Goal: Task Accomplishment & Management: Manage account settings

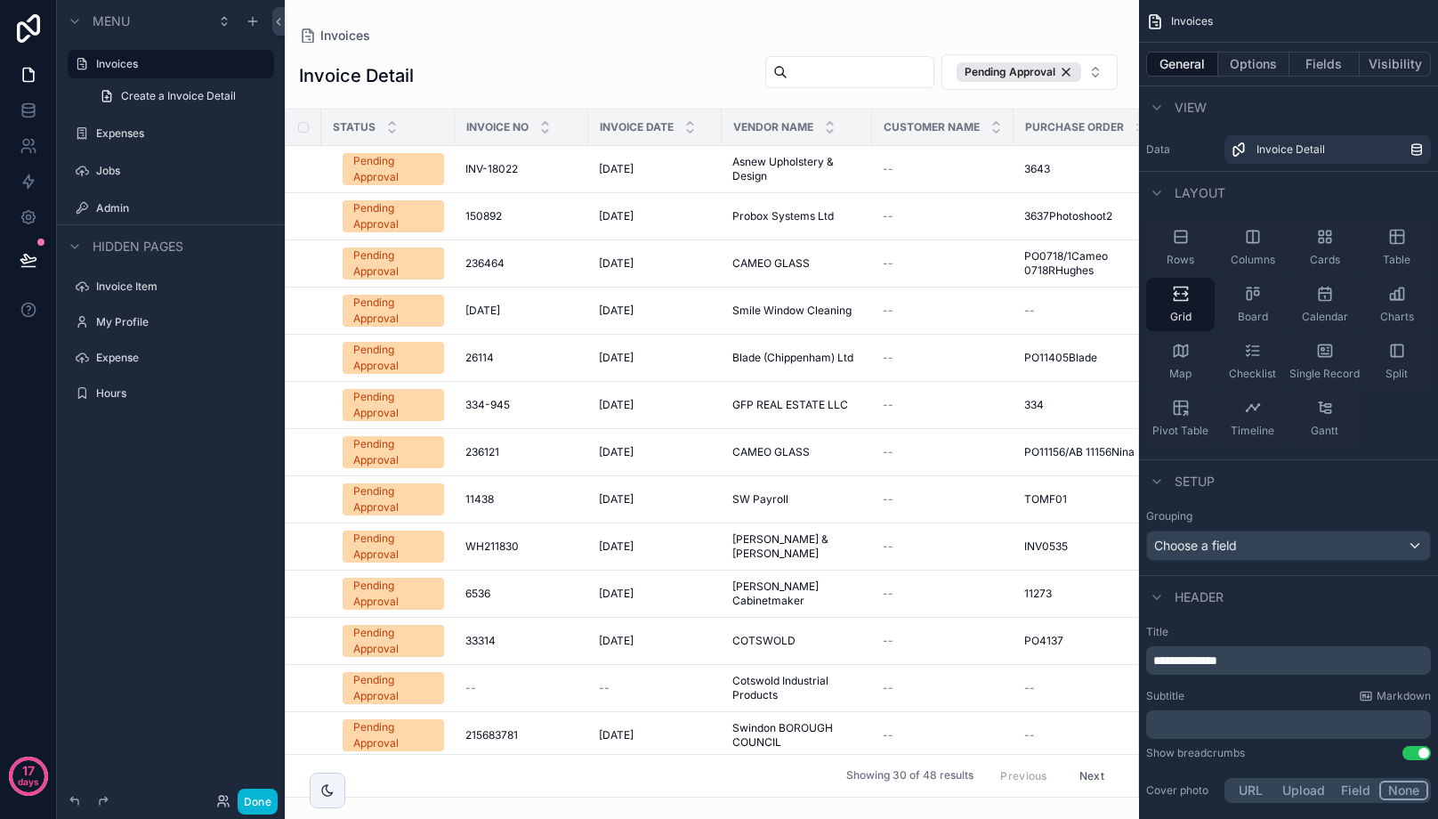
click at [492, 376] on div "scrollable content" at bounding box center [712, 409] width 854 height 819
click at [484, 358] on span "26114" at bounding box center [479, 358] width 28 height 14
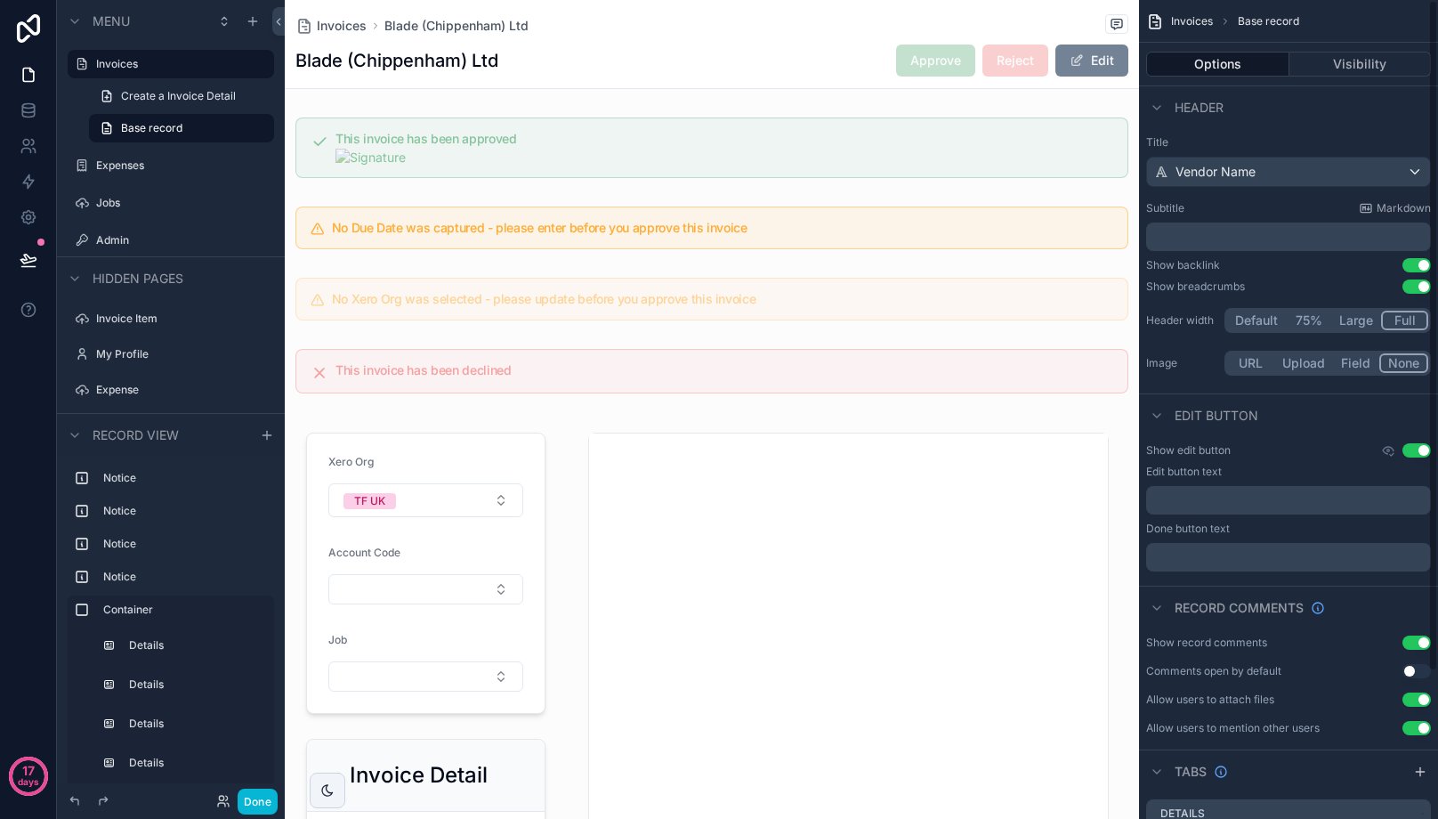
click at [1083, 60] on button "Edit" at bounding box center [1091, 60] width 73 height 32
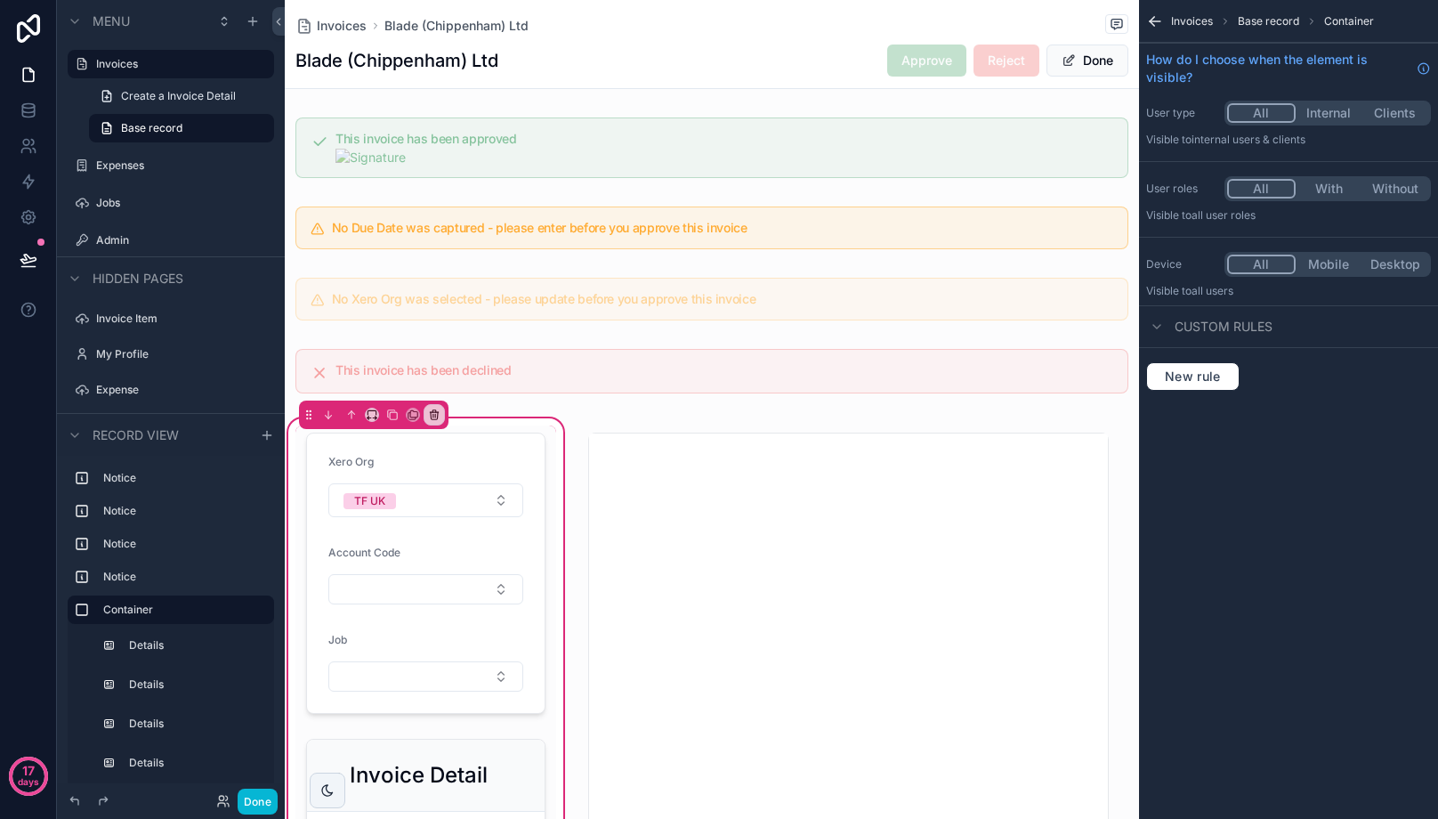
drag, startPoint x: 606, startPoint y: 423, endPoint x: 601, endPoint y: 414, distance: 10.4
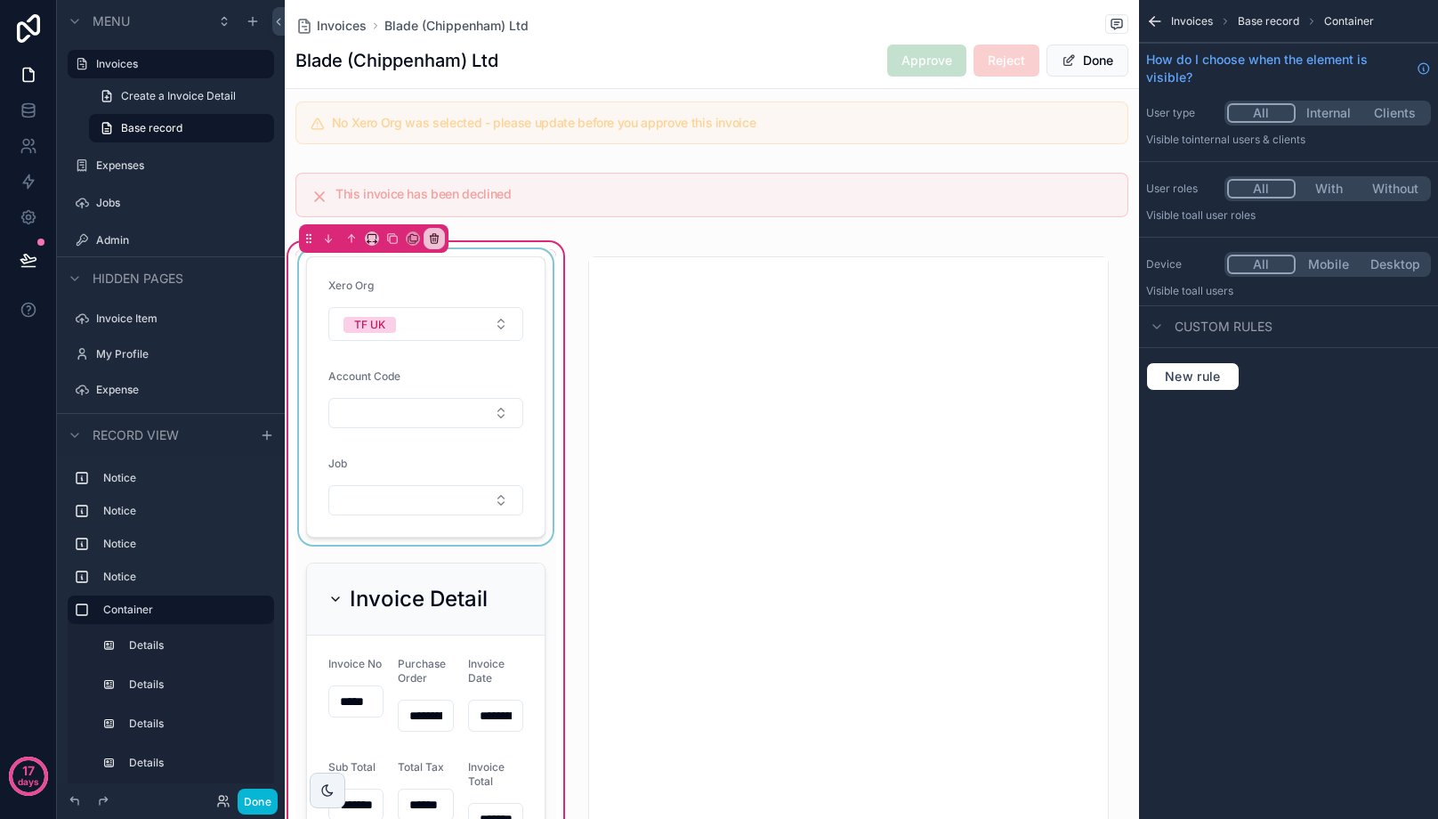
scroll to position [178, 0]
click at [381, 406] on div "scrollable content" at bounding box center [425, 394] width 261 height 295
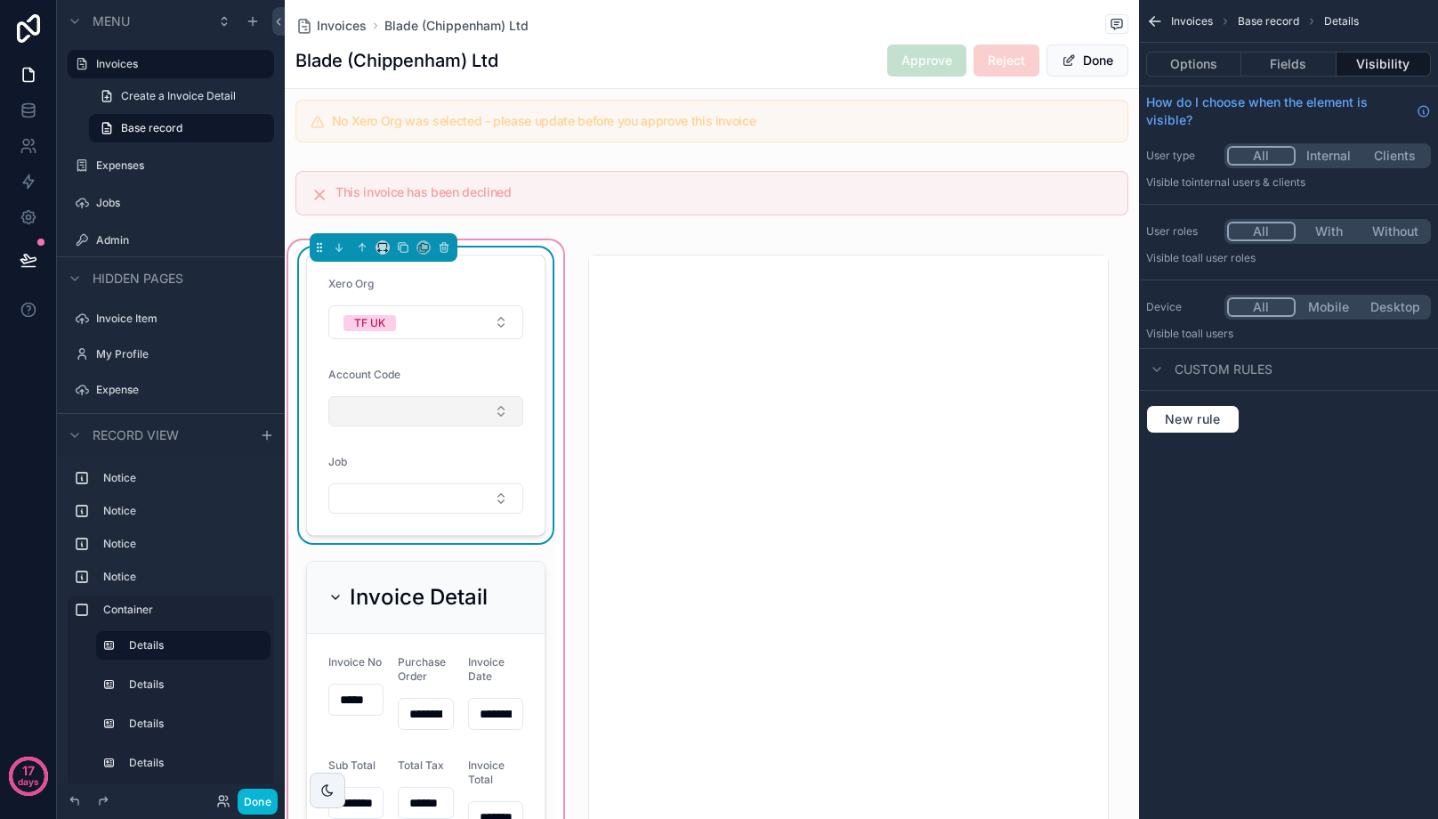
click at [399, 422] on button "Select Button" at bounding box center [425, 411] width 195 height 30
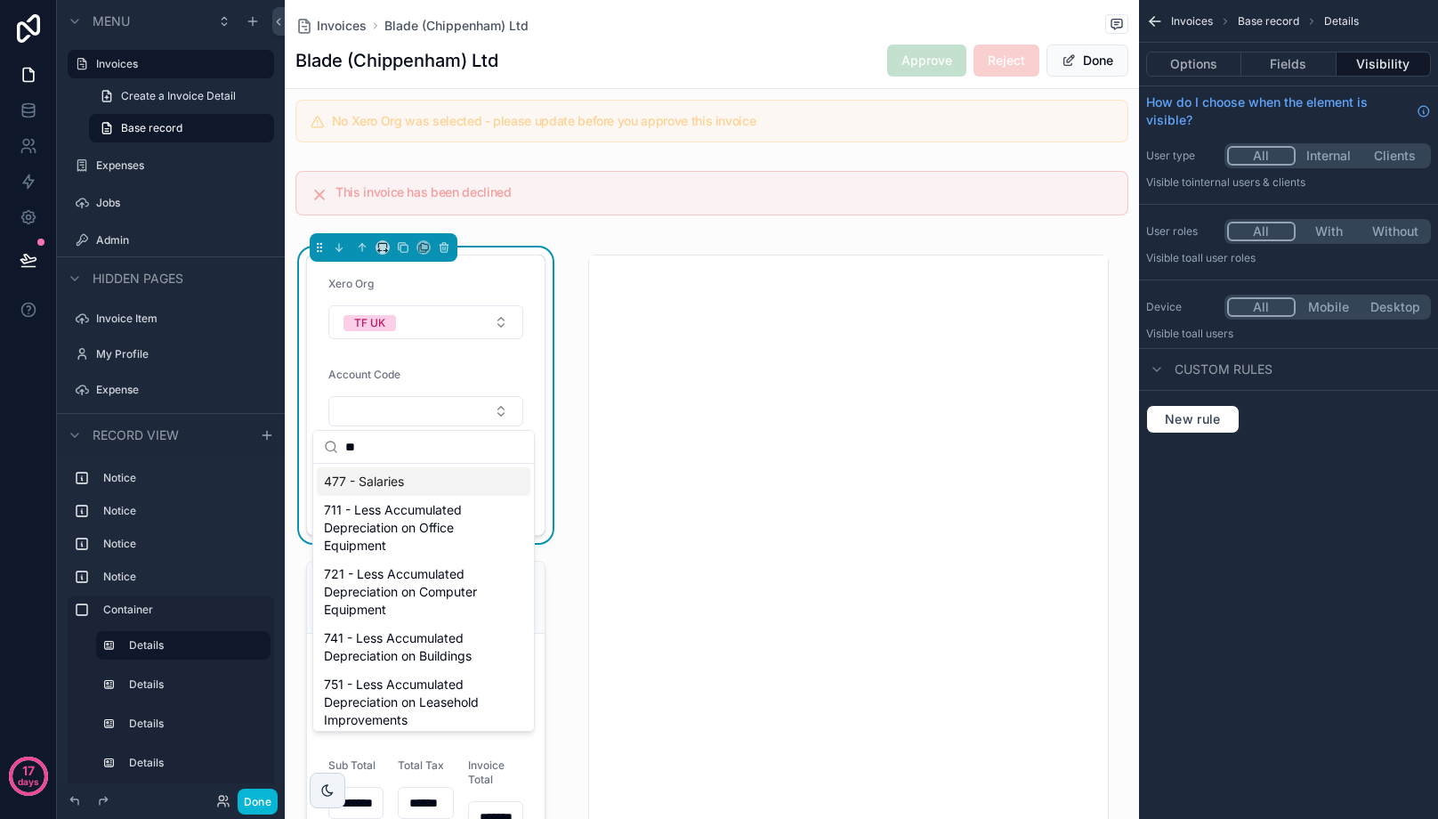
type input "*"
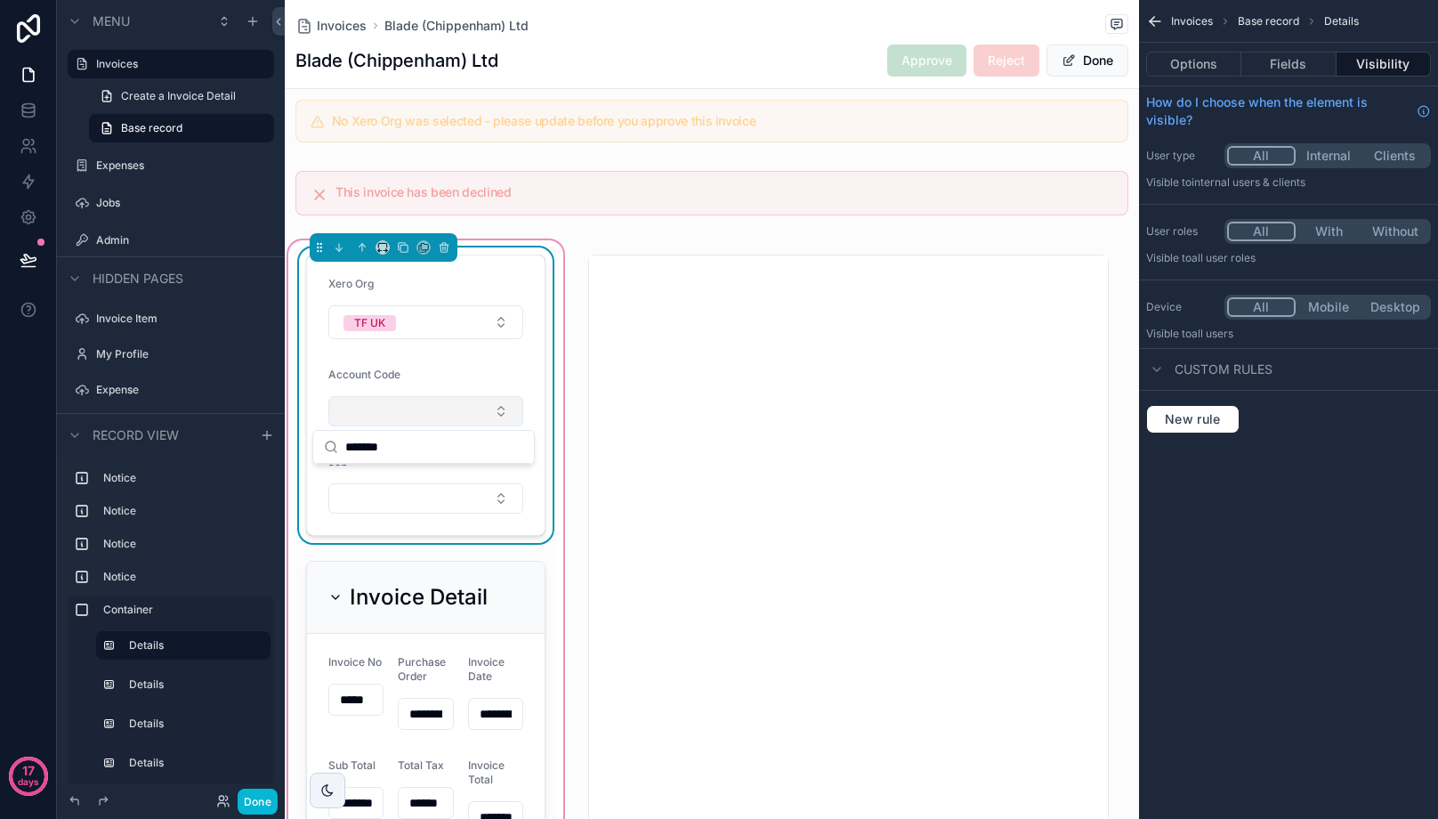
type input "*******"
click at [469, 402] on button "Select Button" at bounding box center [425, 411] width 195 height 30
click at [471, 412] on button "Select Button" at bounding box center [425, 411] width 195 height 30
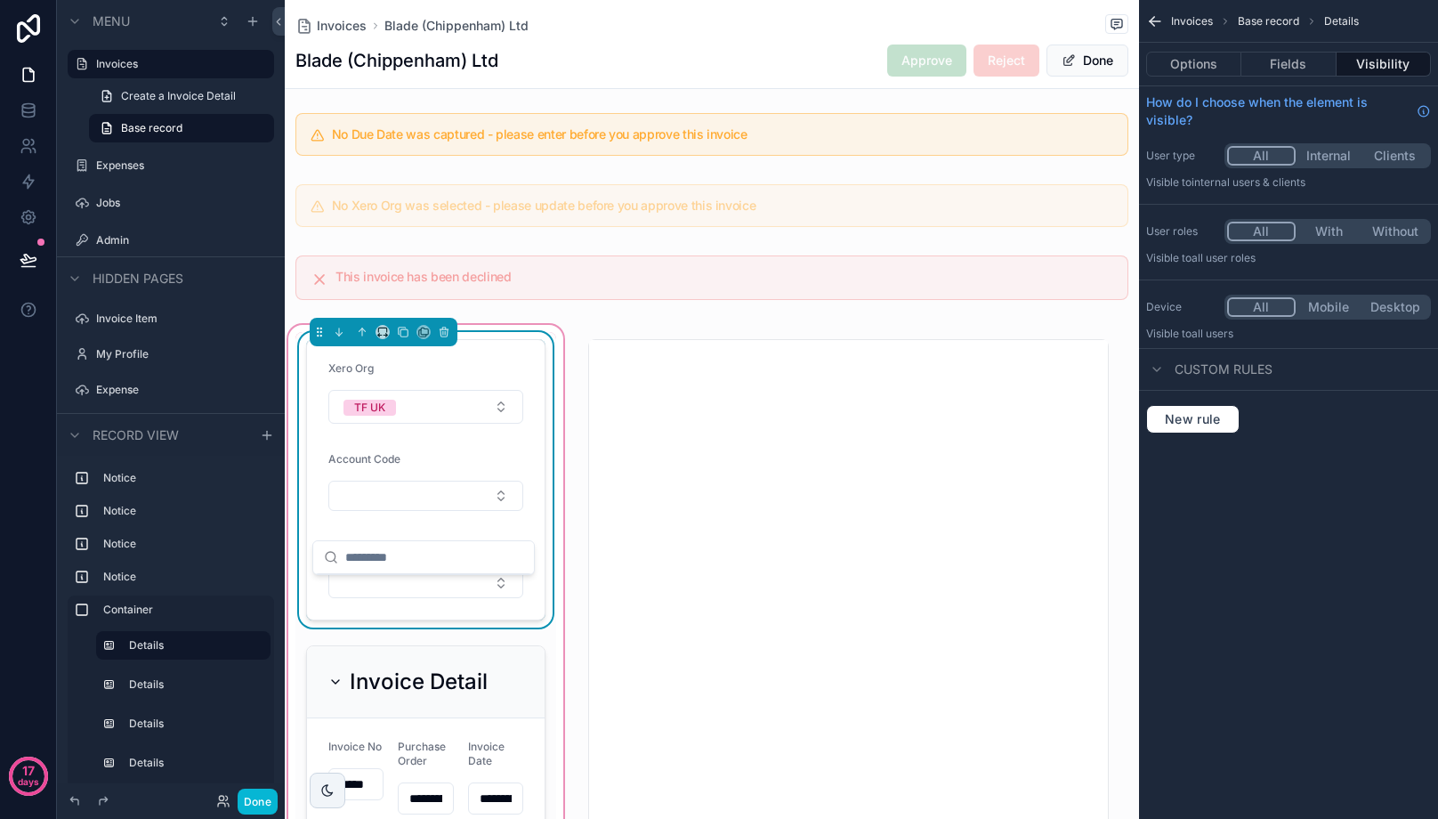
scroll to position [0, 0]
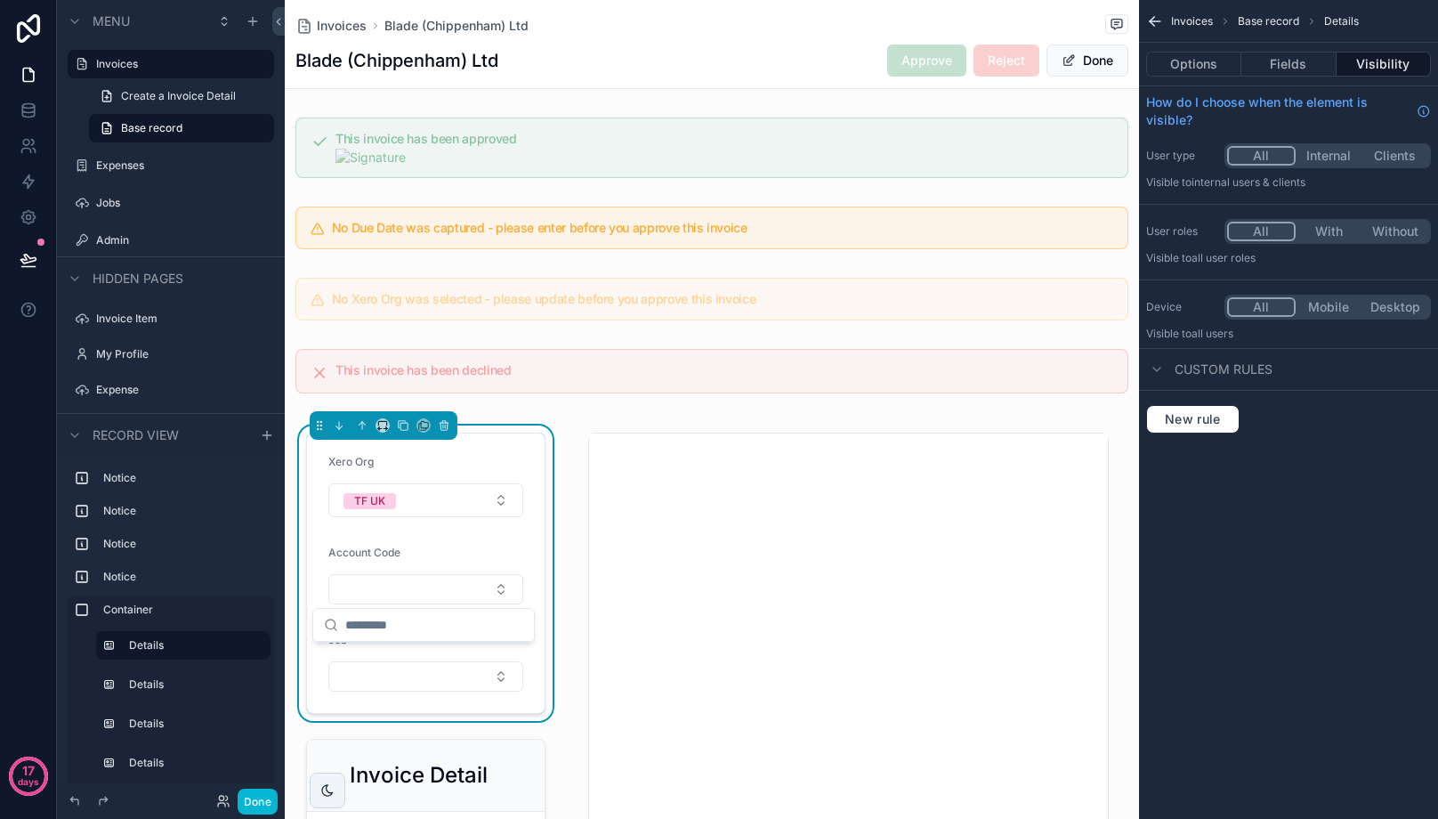
click at [376, 635] on input "scrollable content" at bounding box center [434, 625] width 178 height 32
click at [359, 631] on input "scrollable content" at bounding box center [434, 625] width 178 height 32
click at [373, 577] on button "Select Button" at bounding box center [425, 589] width 195 height 30
click at [374, 588] on button "Select Button" at bounding box center [425, 589] width 195 height 30
click at [390, 579] on button "Select Button" at bounding box center [425, 589] width 195 height 30
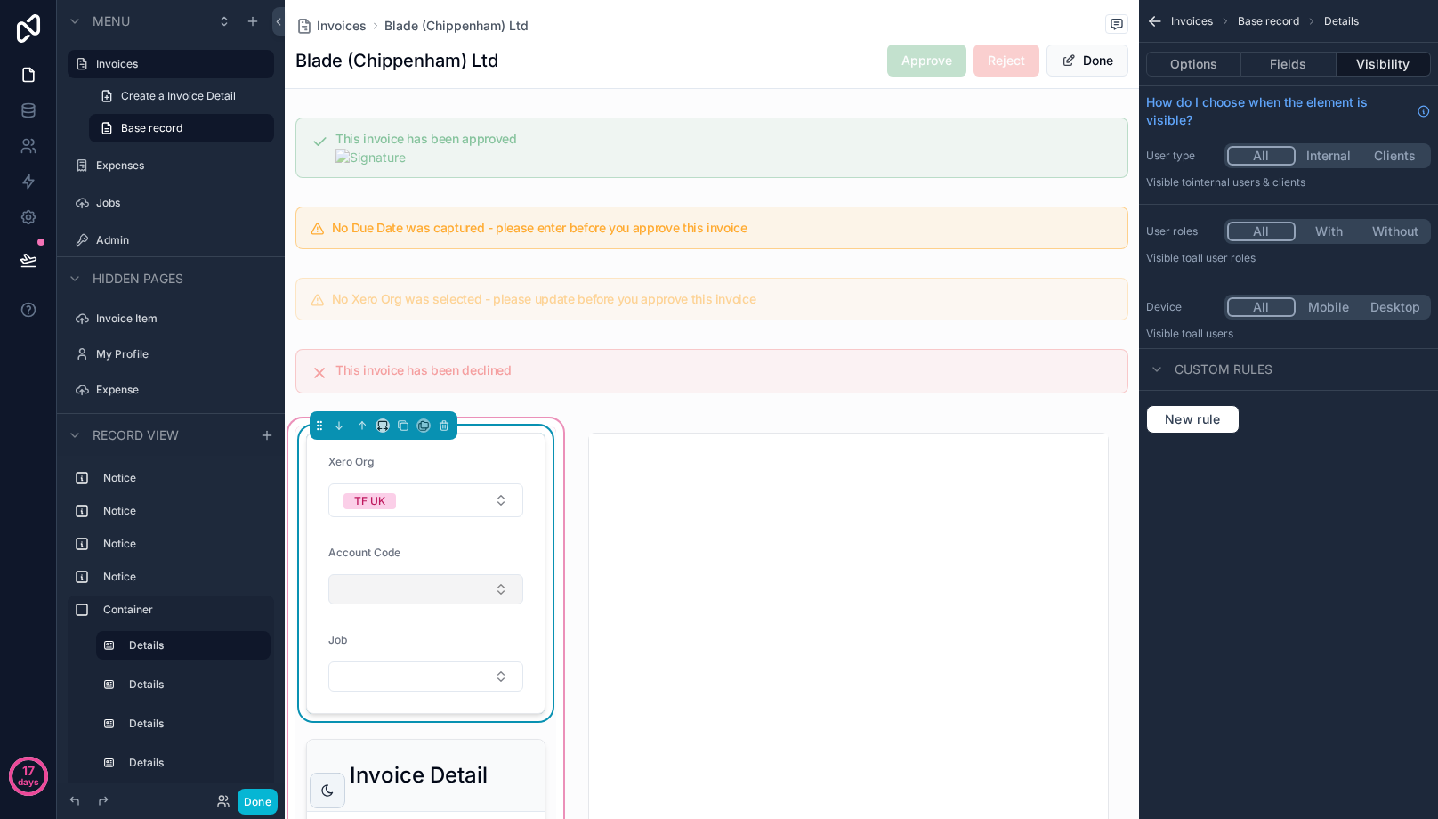
click at [389, 578] on button "Select Button" at bounding box center [425, 589] width 195 height 30
click at [367, 590] on button "Select Button" at bounding box center [425, 589] width 195 height 30
click at [359, 588] on button "Select Button" at bounding box center [425, 589] width 195 height 30
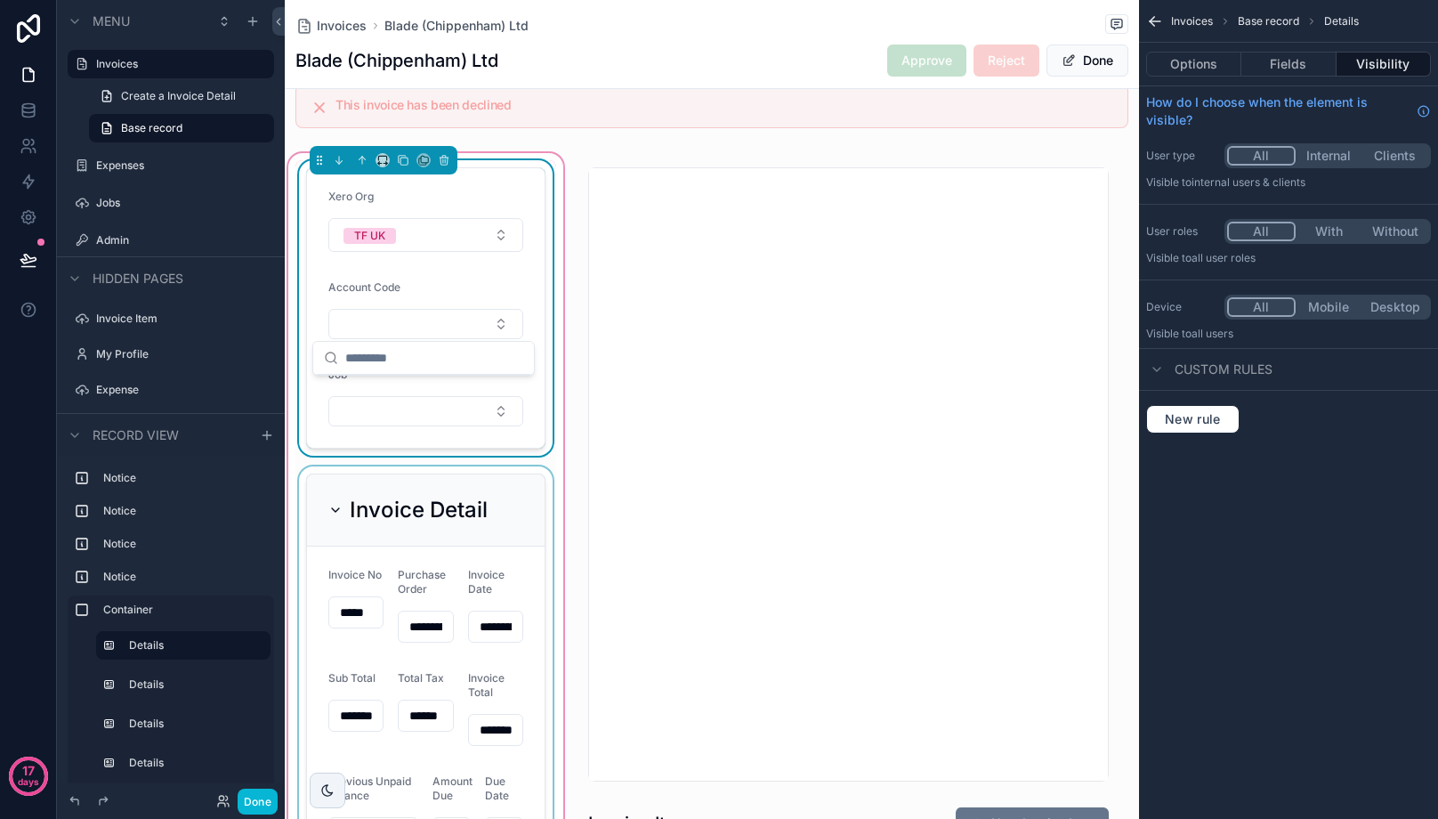
scroll to position [267, 0]
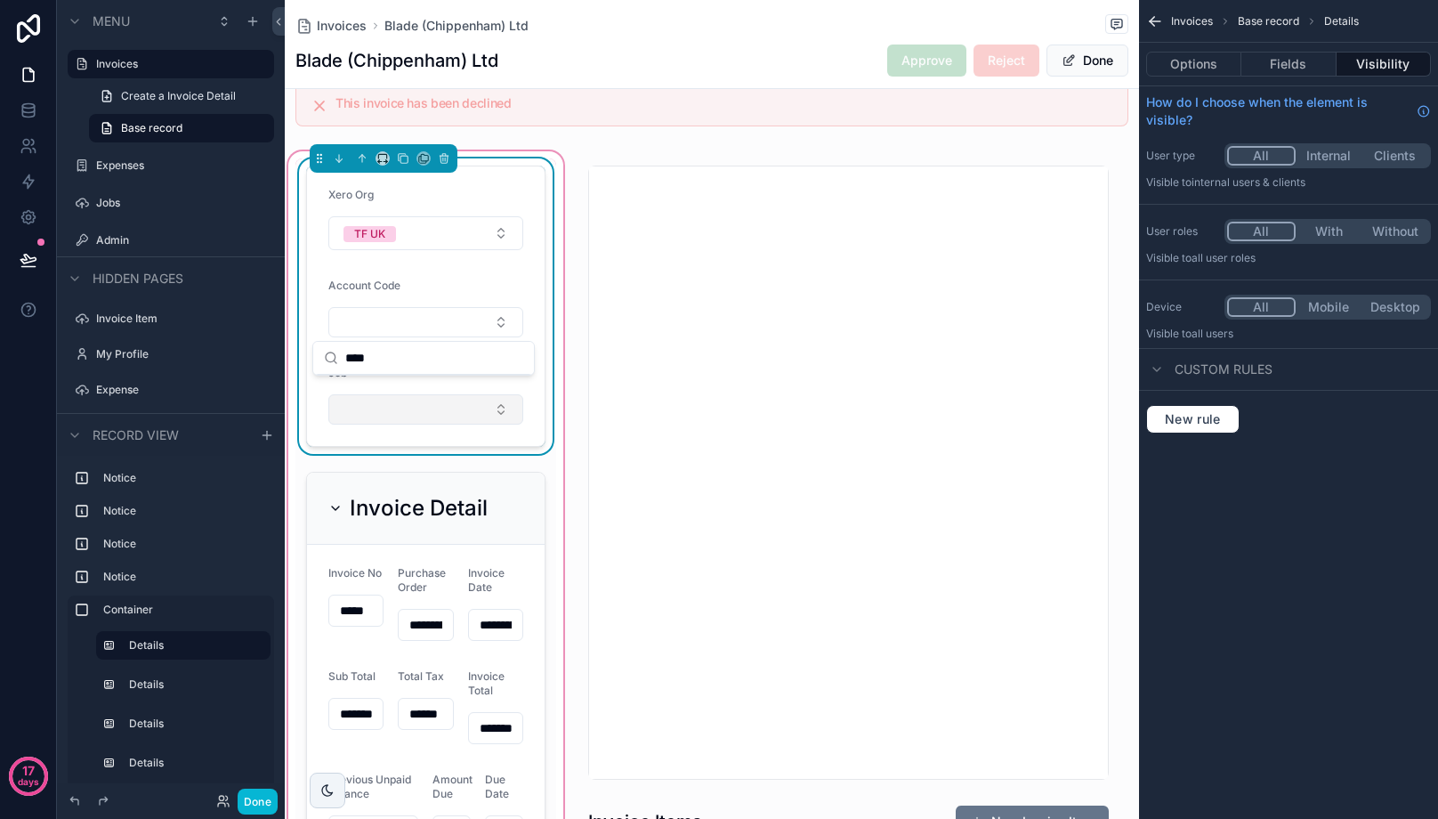
type input "****"
click at [420, 407] on button "Select Button" at bounding box center [425, 409] width 195 height 30
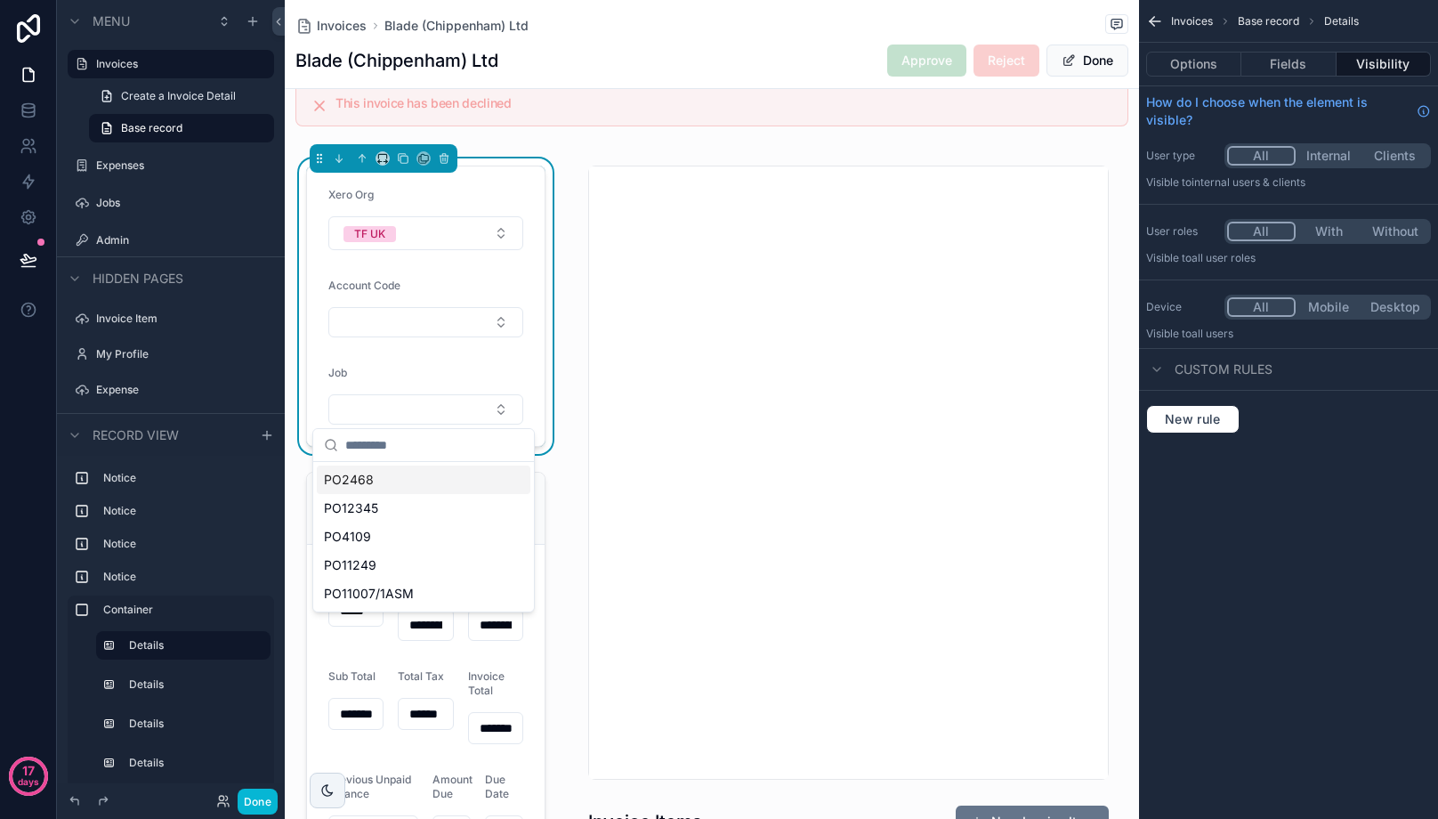
click at [384, 480] on div "PO2468" at bounding box center [424, 479] width 214 height 28
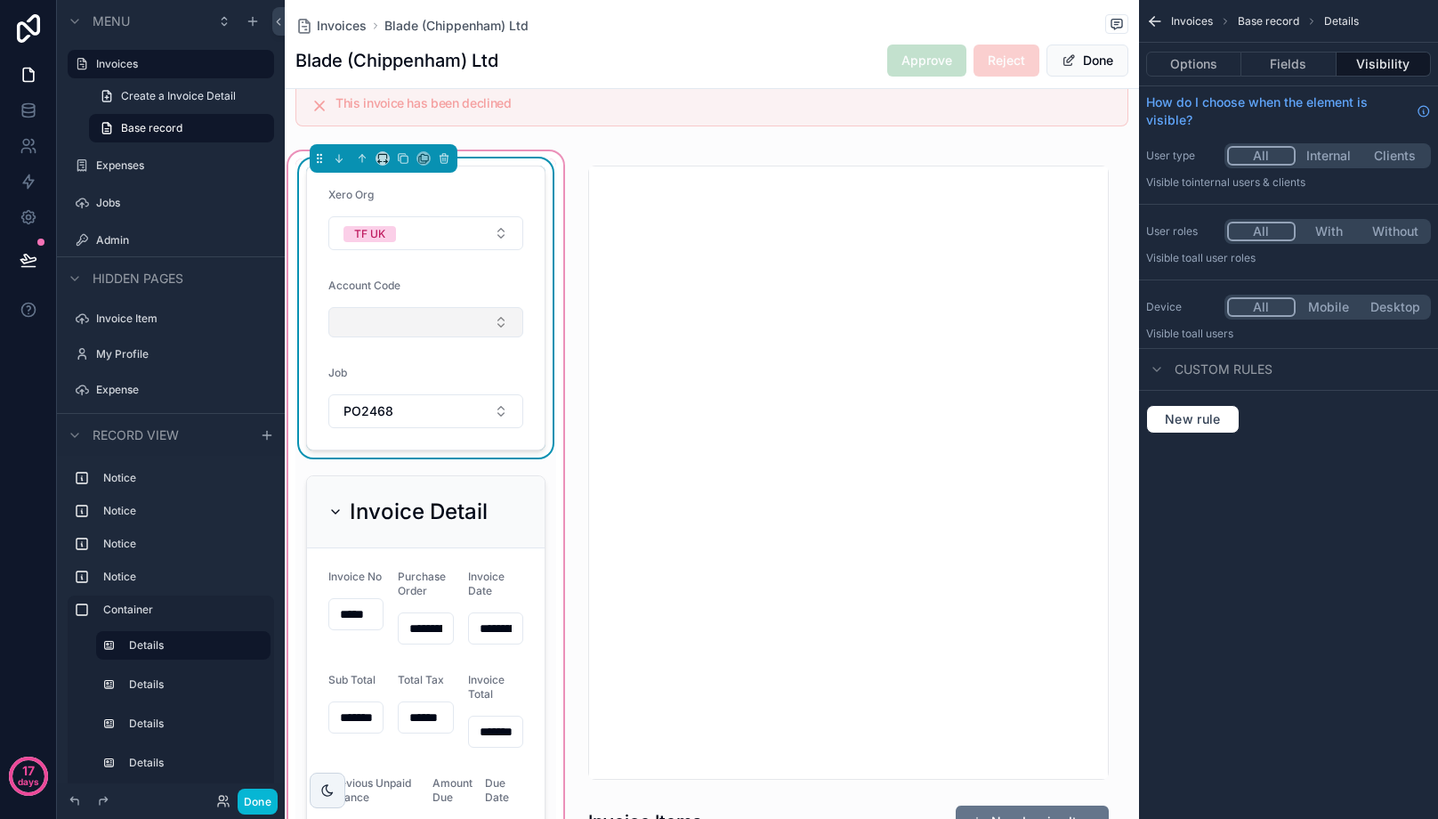
click at [380, 316] on button "Select Button" at bounding box center [425, 322] width 195 height 30
click at [387, 360] on input "scrollable content" at bounding box center [434, 358] width 178 height 32
click at [400, 332] on button "Select Button" at bounding box center [425, 322] width 195 height 30
click at [505, 320] on button "Select Button" at bounding box center [425, 322] width 195 height 30
click at [496, 323] on button "Select Button" at bounding box center [425, 322] width 195 height 30
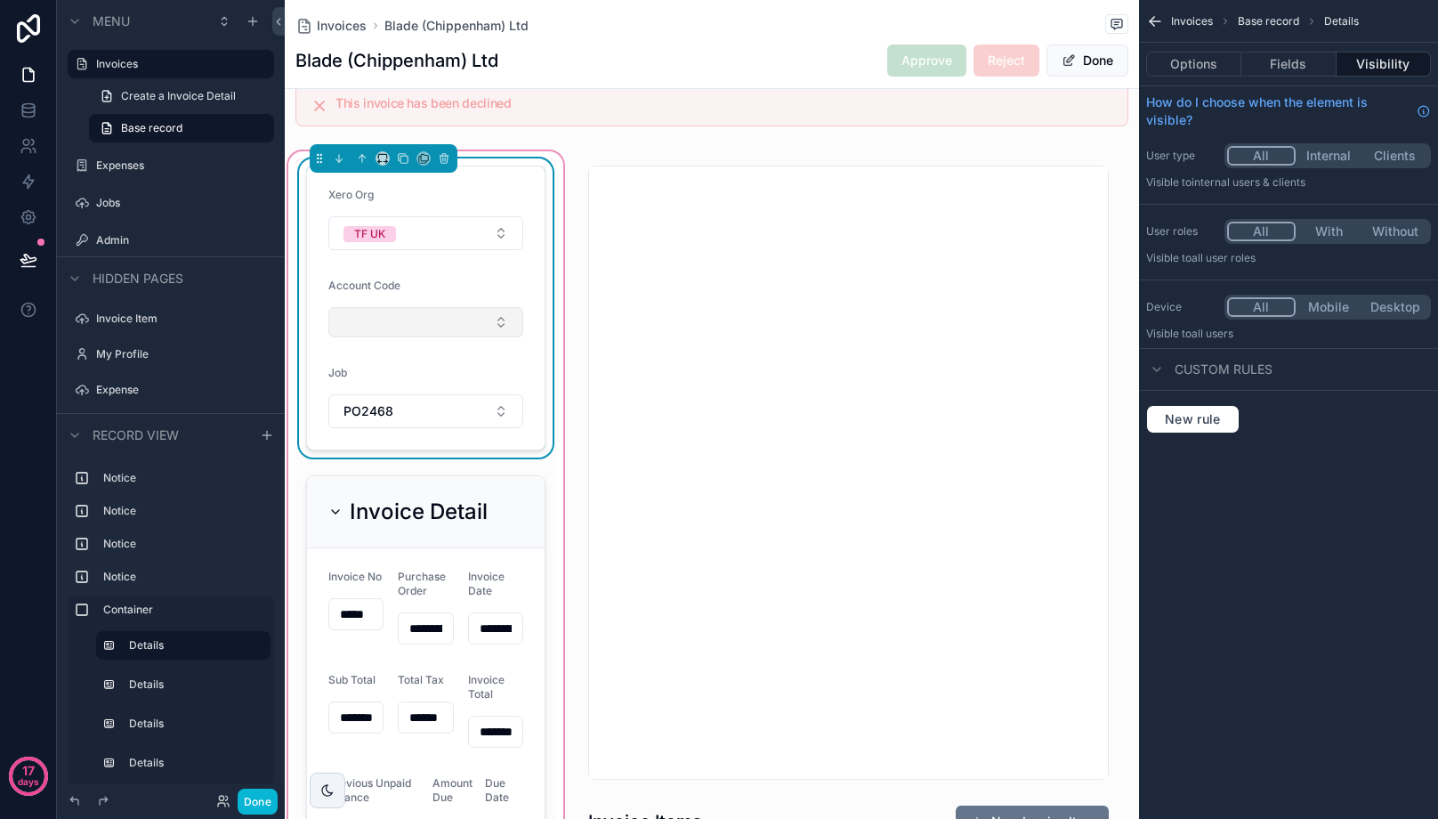
click at [497, 327] on button "Select Button" at bounding box center [425, 322] width 195 height 30
click at [498, 327] on button "Select Button" at bounding box center [425, 322] width 195 height 30
click at [499, 317] on button "Select Button" at bounding box center [425, 322] width 195 height 30
click at [421, 319] on button "Select Button" at bounding box center [425, 322] width 195 height 30
click at [418, 313] on button "Select Button" at bounding box center [425, 322] width 195 height 30
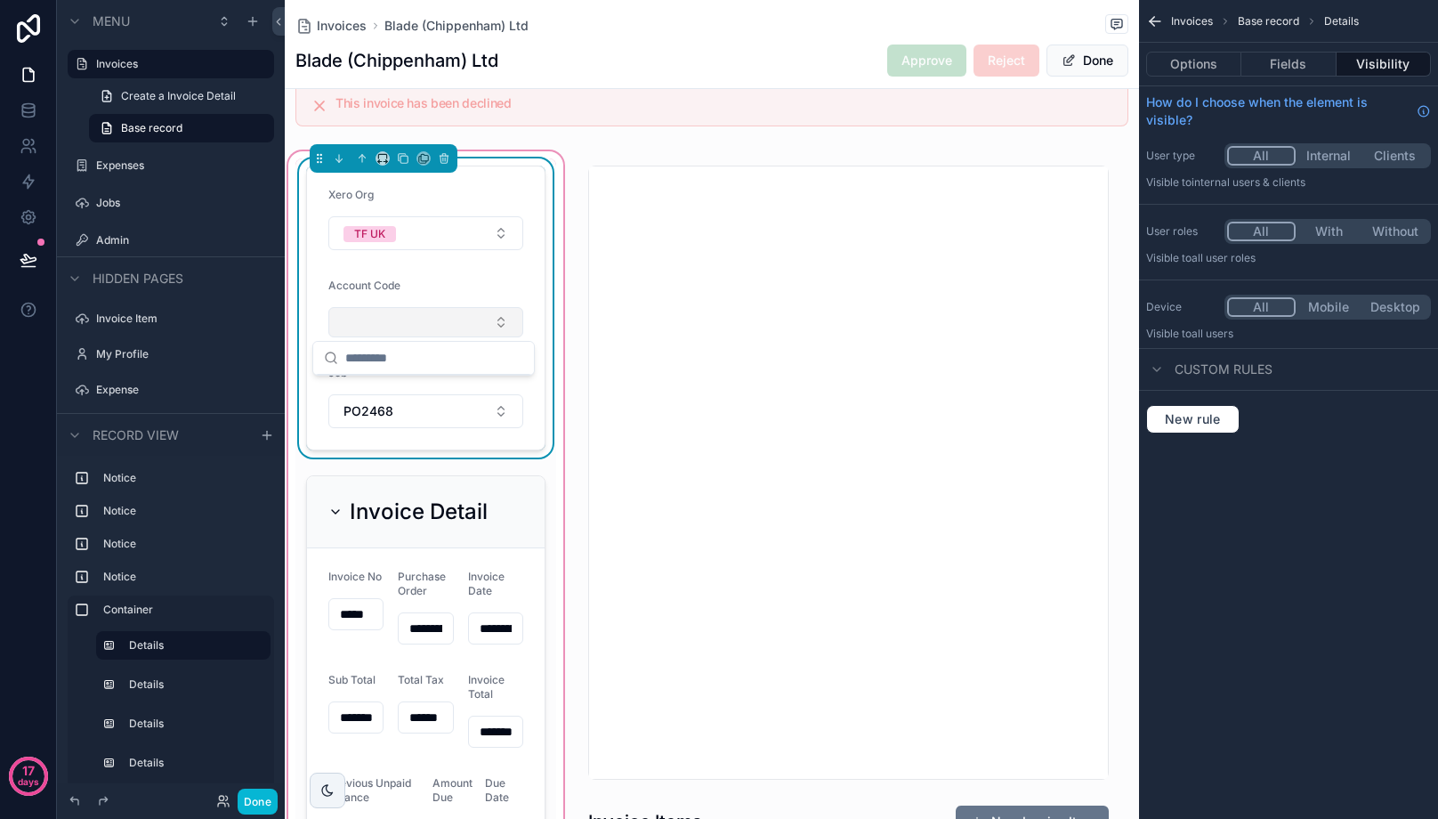
drag, startPoint x: 384, startPoint y: 311, endPoint x: 371, endPoint y: 315, distance: 13.0
click at [371, 315] on button "Select Button" at bounding box center [425, 322] width 195 height 30
click at [358, 319] on button "Select Button" at bounding box center [425, 322] width 195 height 30
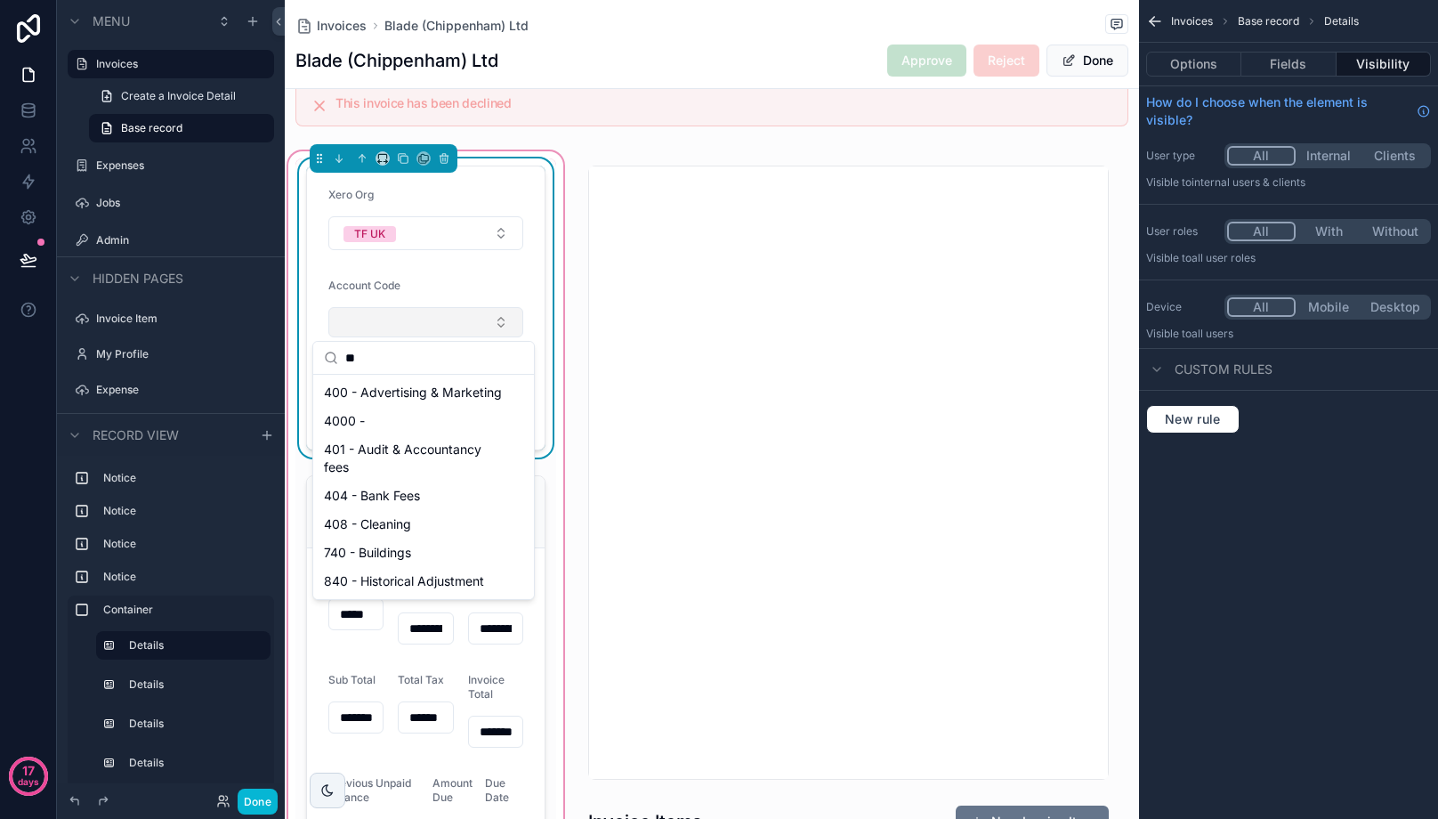
type input "*"
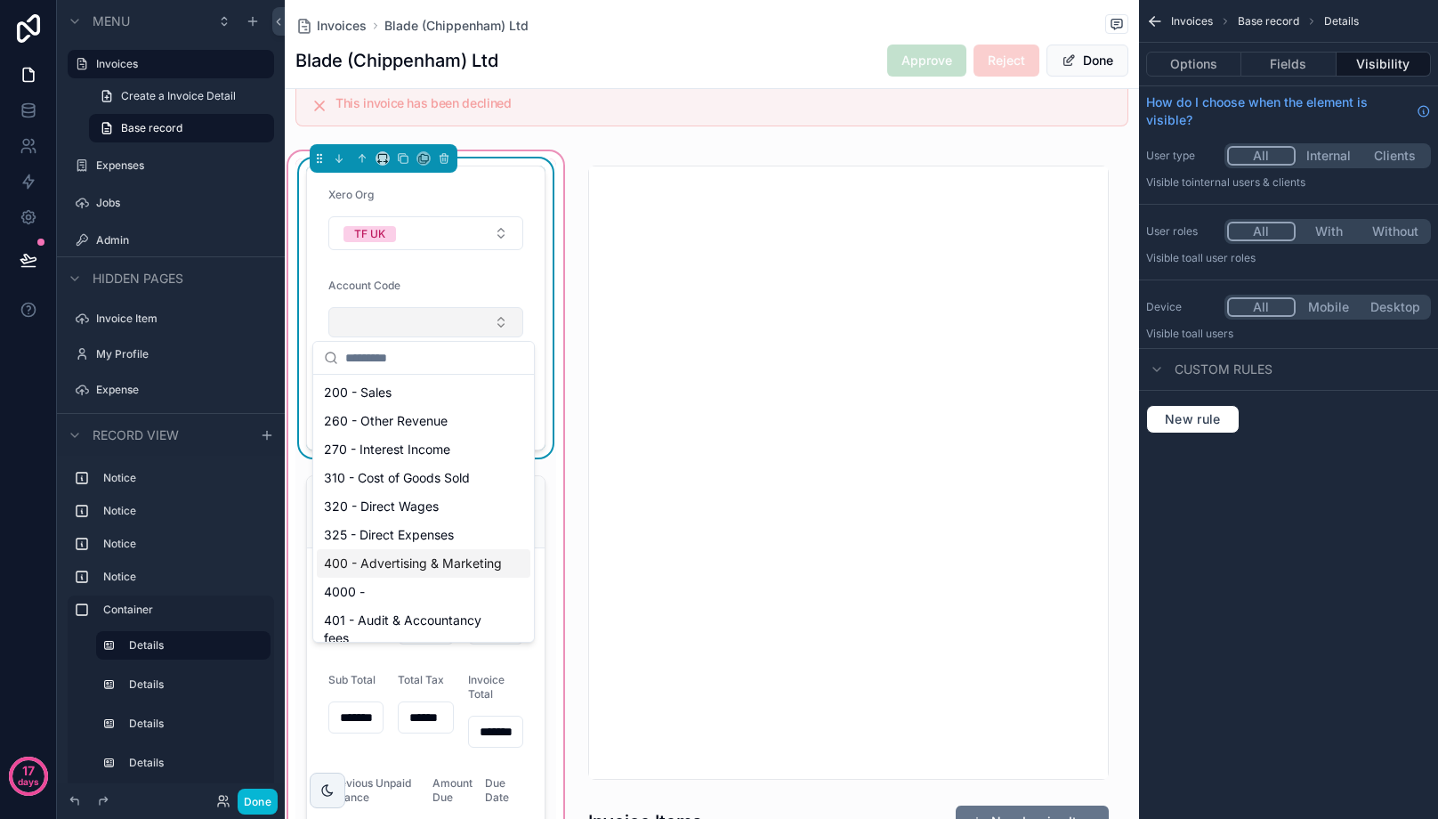
click at [371, 333] on button "Select Button" at bounding box center [425, 322] width 195 height 30
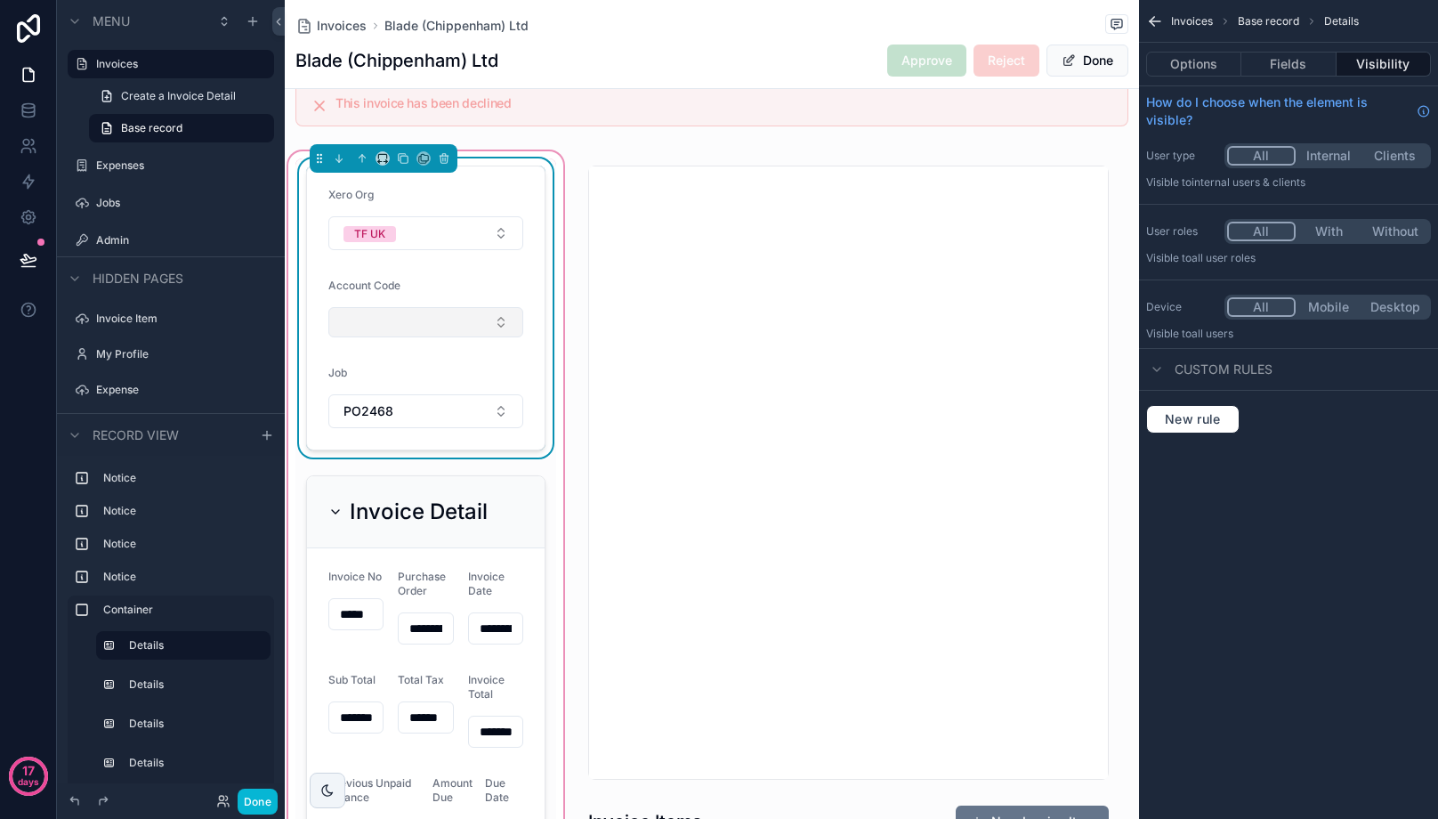
click at [361, 327] on button "Select Button" at bounding box center [425, 322] width 195 height 30
type input "****"
click at [526, 179] on form "Xero Org TF UK Account Code Job PO2468" at bounding box center [426, 307] width 238 height 283
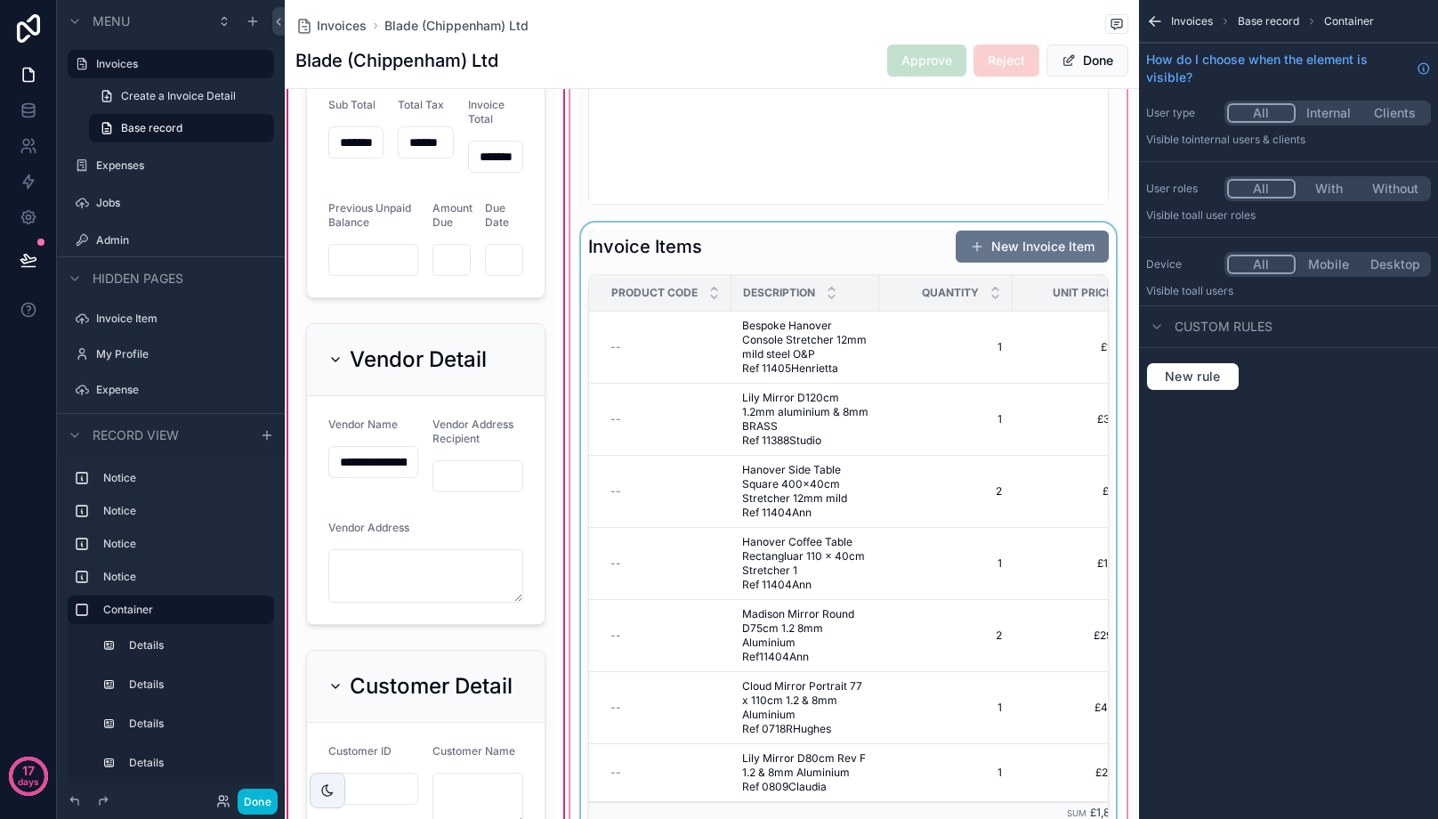
scroll to position [979, 0]
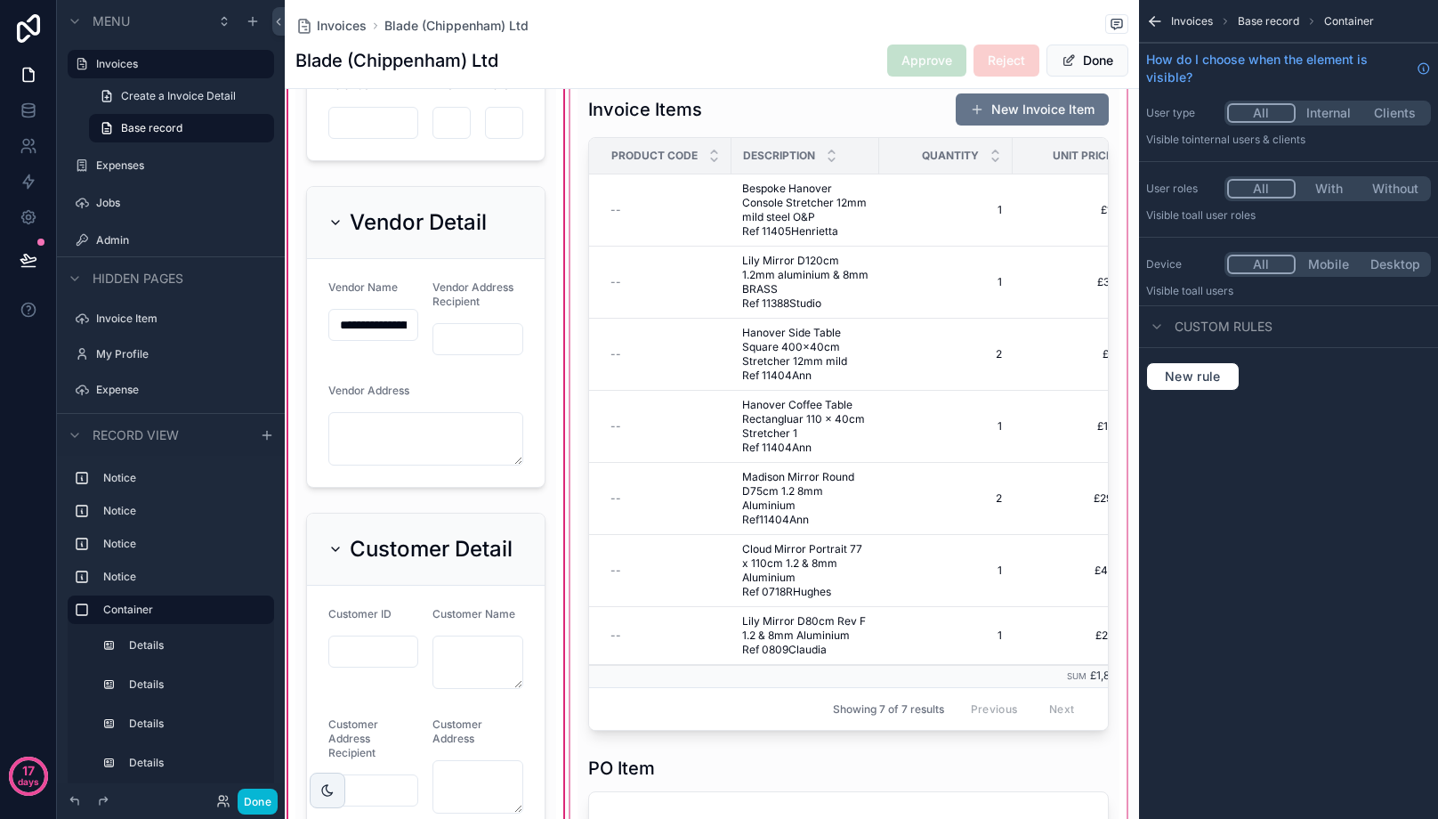
drag, startPoint x: 809, startPoint y: 738, endPoint x: 898, endPoint y: 739, distance: 89.0
click at [1014, 748] on div "scrollable content" at bounding box center [849, 480] width 564 height 2089
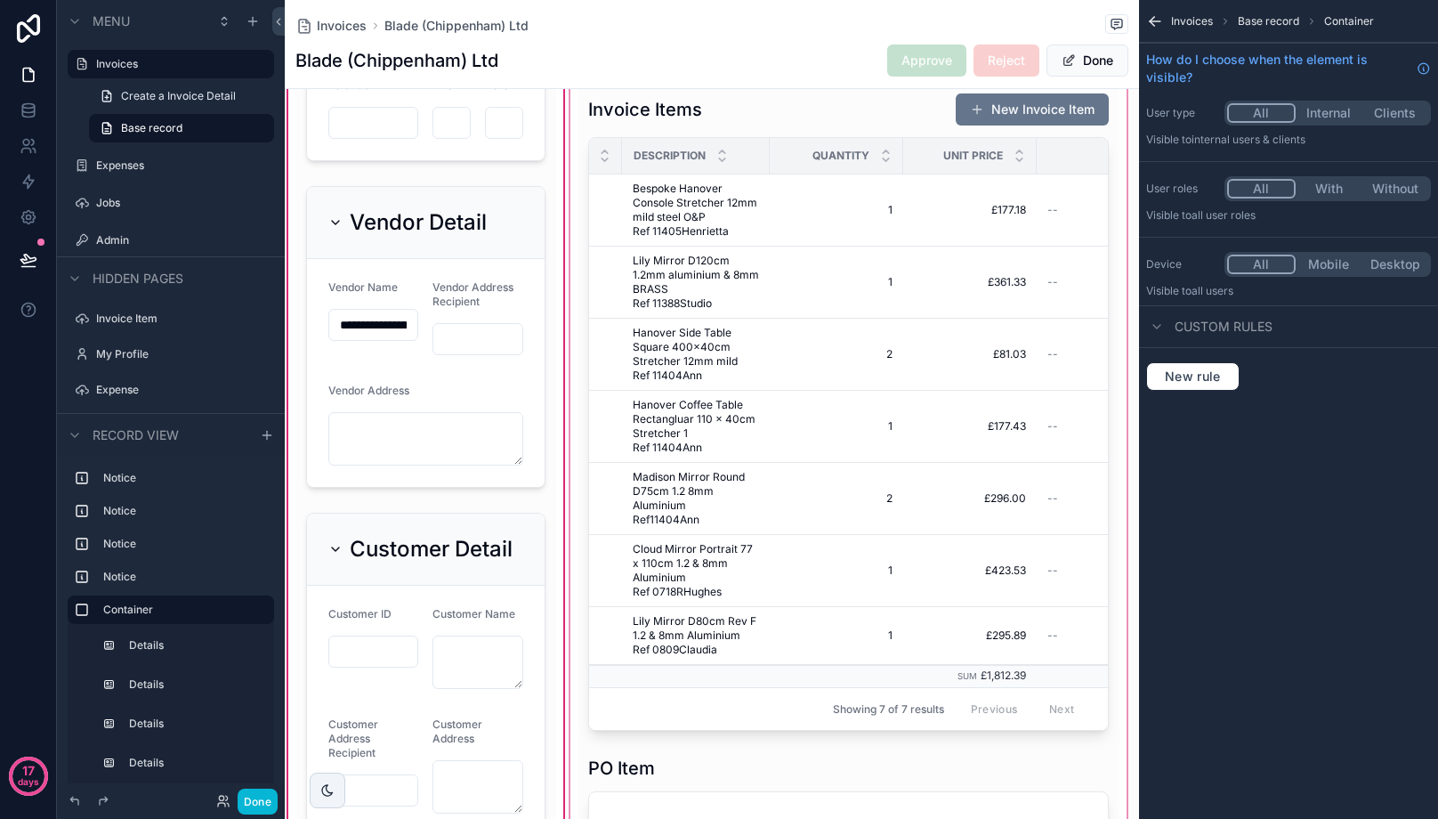
drag, startPoint x: 841, startPoint y: 731, endPoint x: 1091, endPoint y: 747, distance: 250.6
click at [1091, 747] on div "scrollable content" at bounding box center [849, 480] width 564 height 2089
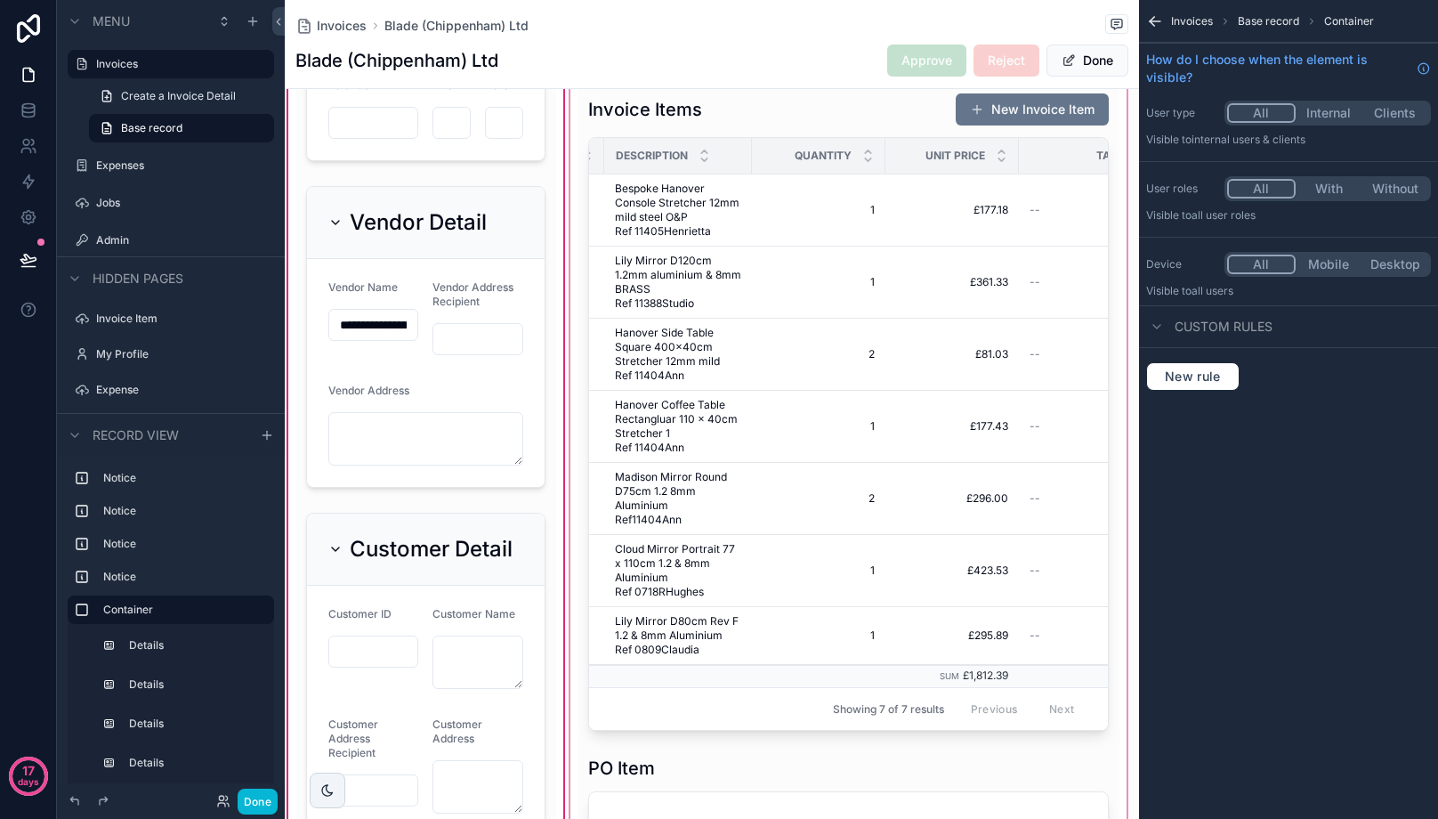
click at [1082, 736] on div "scrollable content" at bounding box center [849, 480] width 564 height 2089
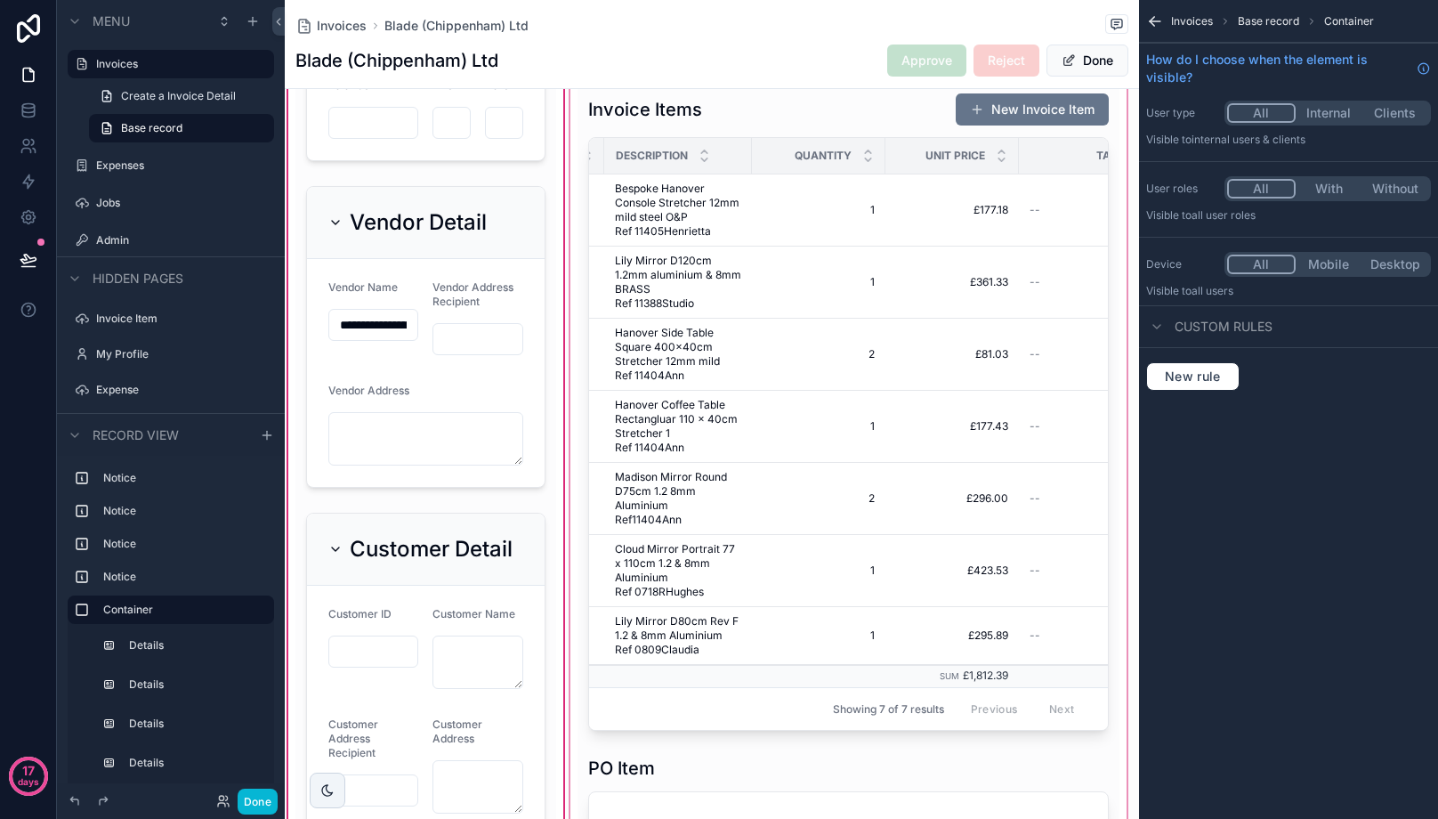
drag, startPoint x: 1082, startPoint y: 736, endPoint x: 1041, endPoint y: 735, distance: 40.9
click at [1041, 735] on div "scrollable content" at bounding box center [849, 480] width 564 height 2089
drag, startPoint x: 1041, startPoint y: 735, endPoint x: 925, endPoint y: 734, distance: 116.6
click at [925, 734] on div "scrollable content" at bounding box center [849, 480] width 564 height 2089
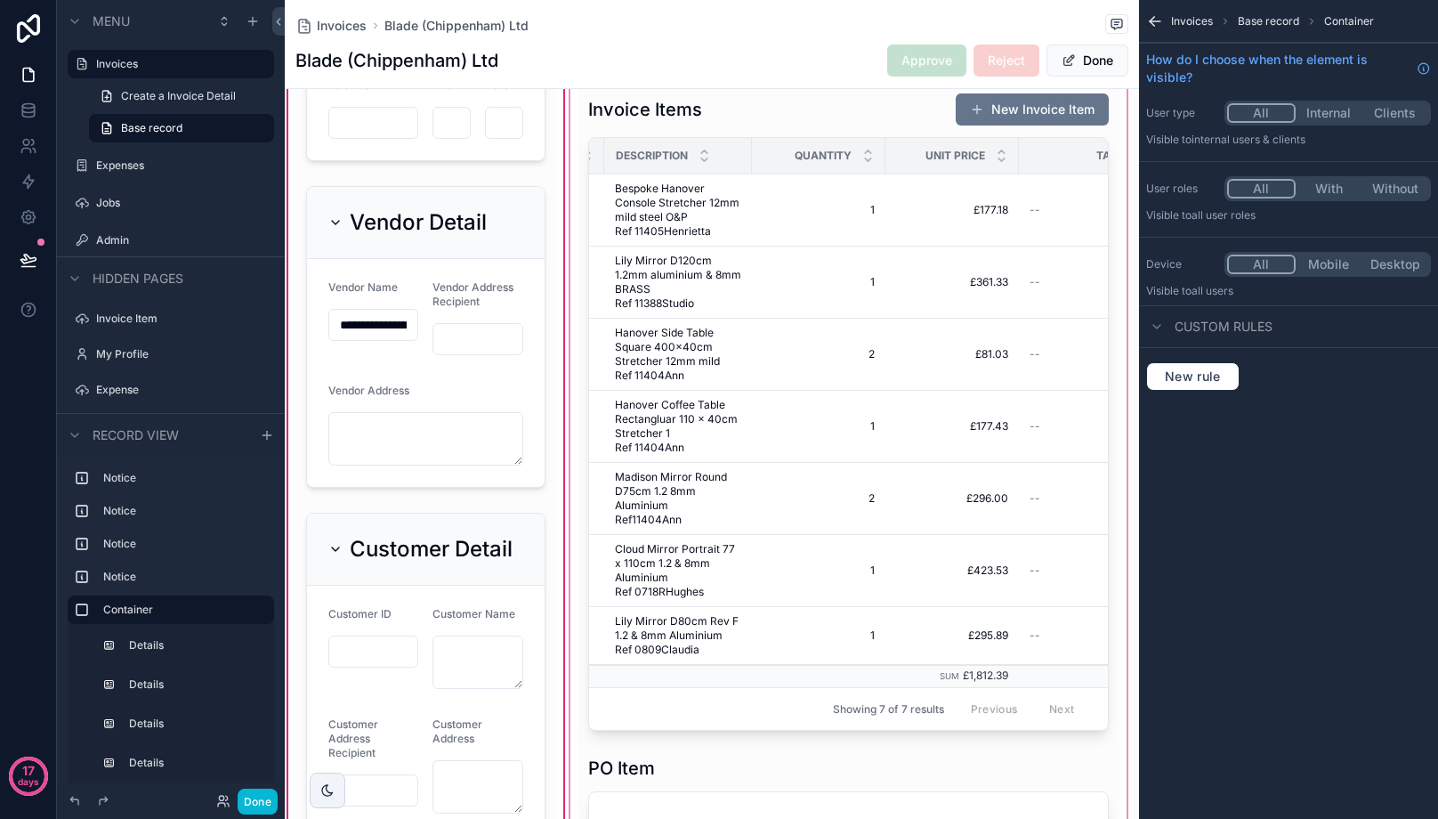
click at [883, 743] on div "scrollable content" at bounding box center [849, 480] width 564 height 2089
click at [1084, 739] on div "scrollable content" at bounding box center [849, 480] width 564 height 2089
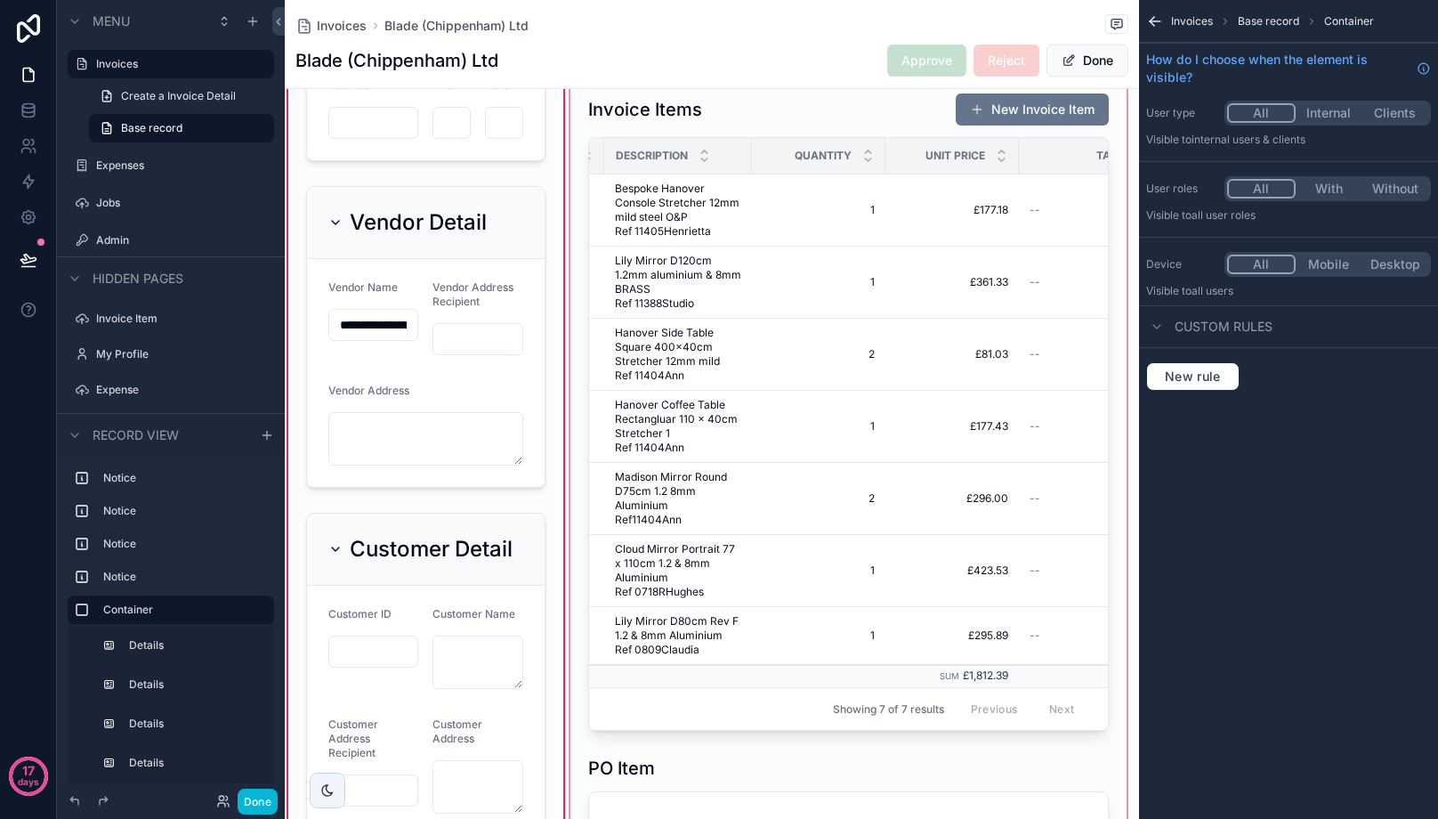
click at [1084, 739] on div "scrollable content" at bounding box center [849, 480] width 564 height 2089
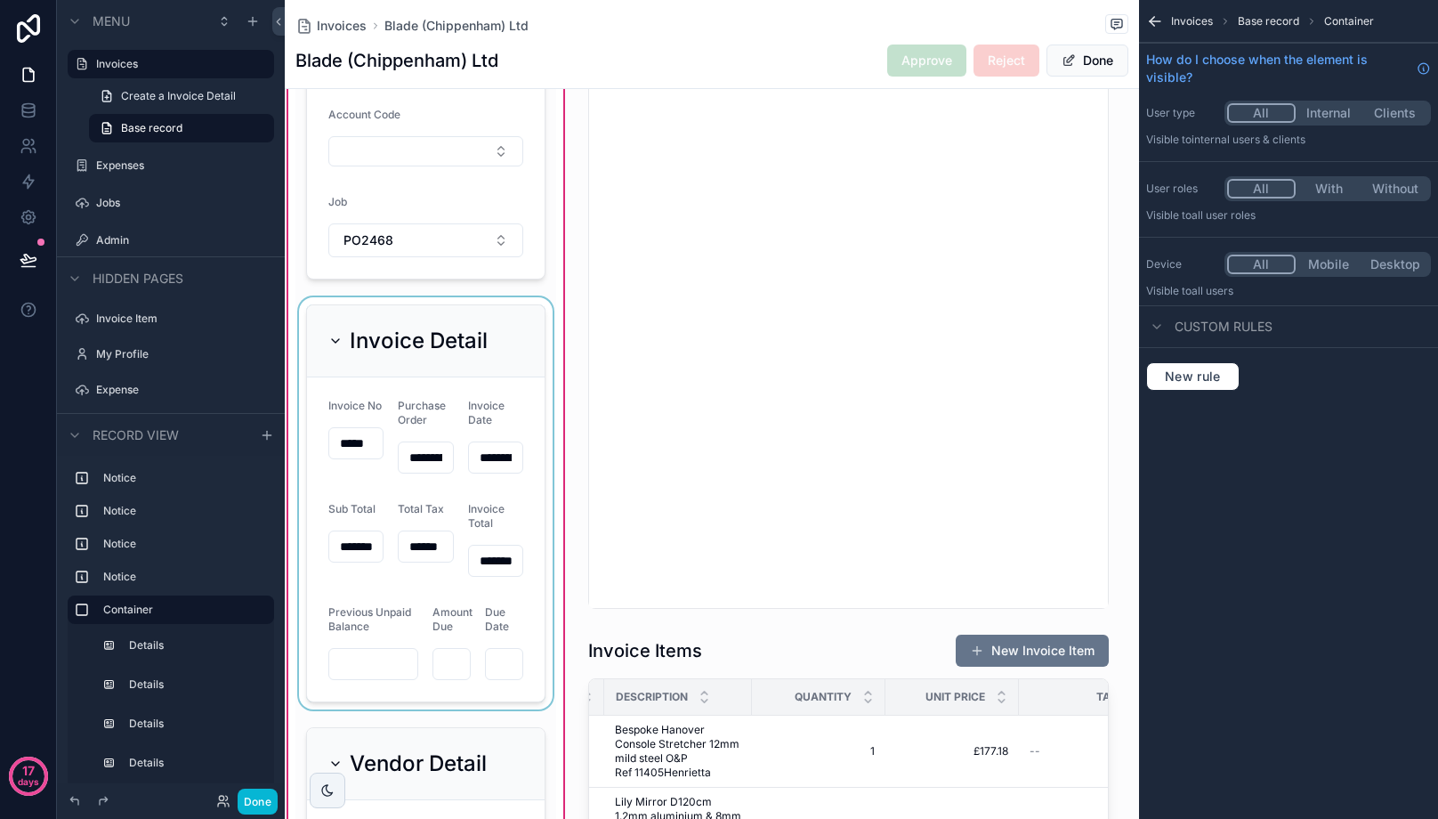
scroll to position [445, 0]
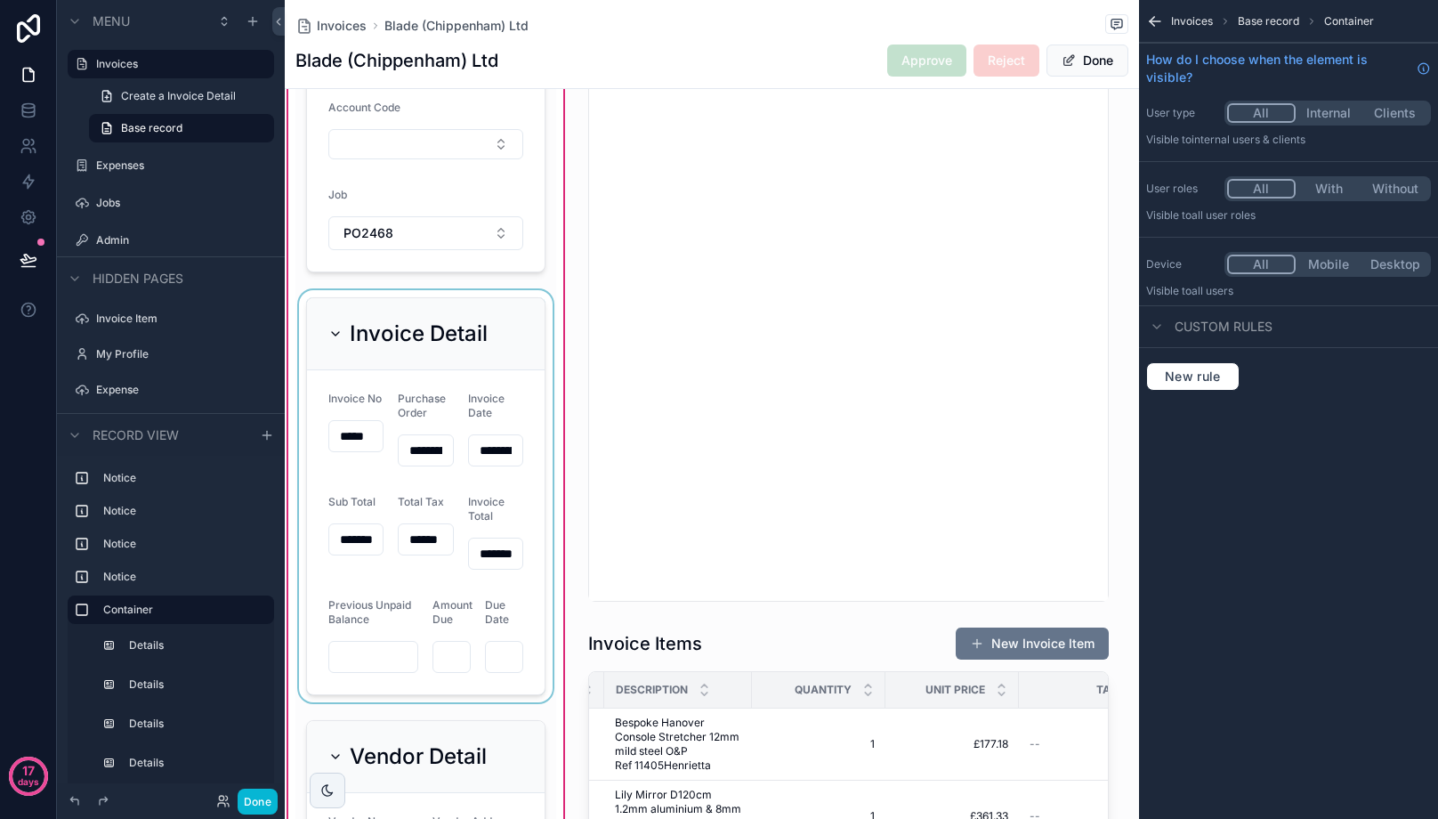
click at [531, 377] on div "scrollable content" at bounding box center [425, 496] width 261 height 412
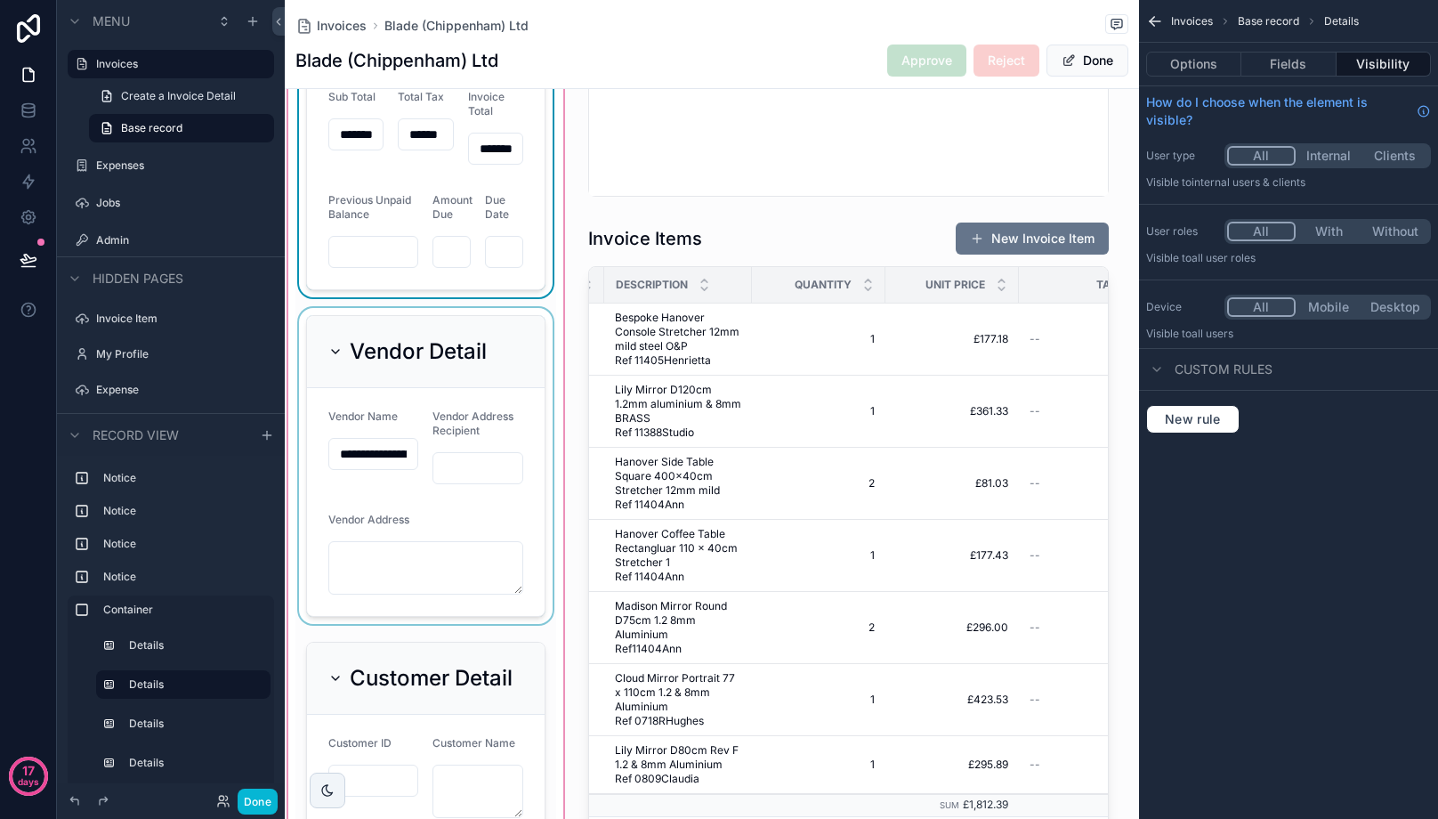
scroll to position [890, 0]
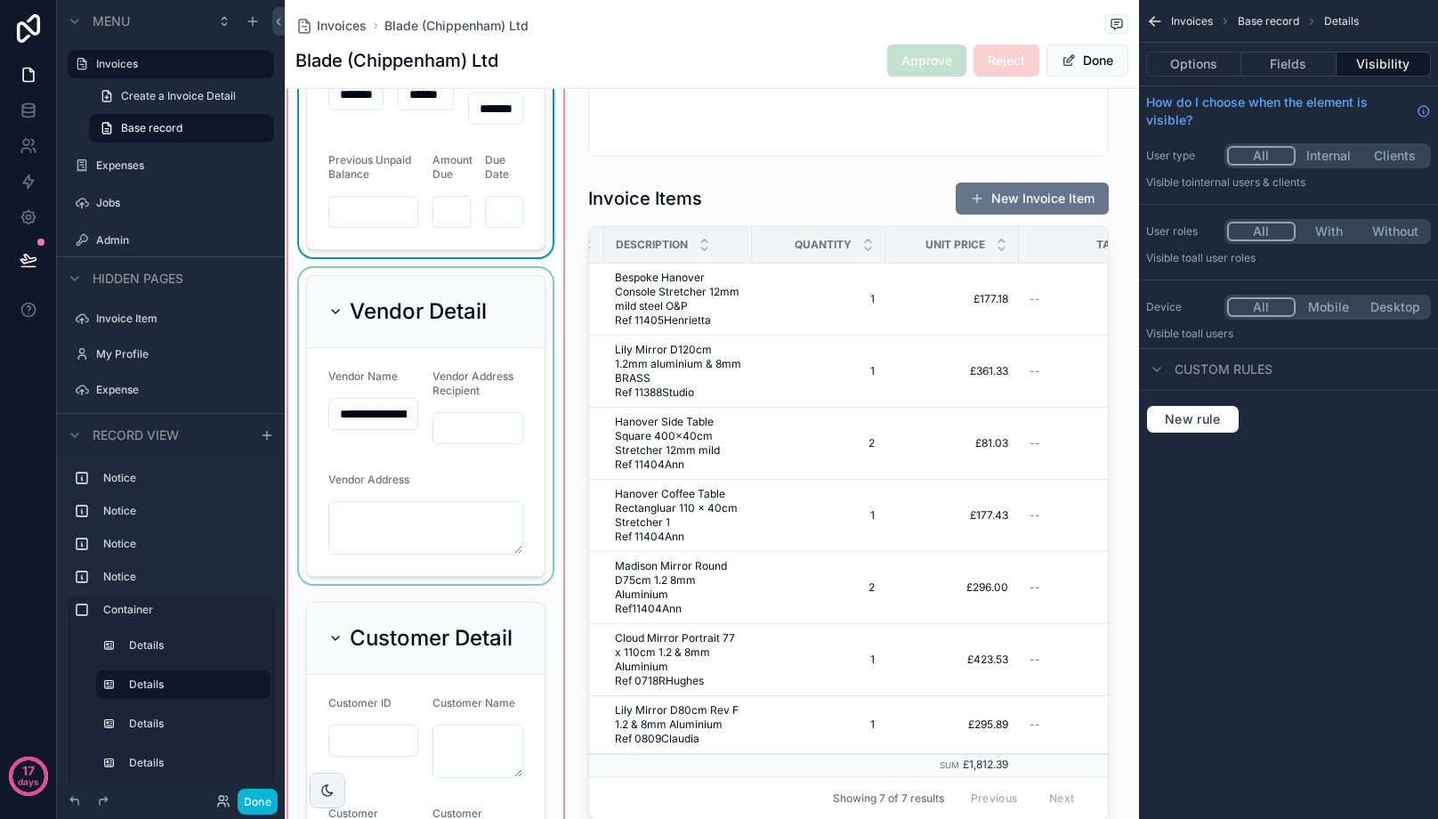
click at [442, 441] on div "scrollable content" at bounding box center [425, 426] width 261 height 316
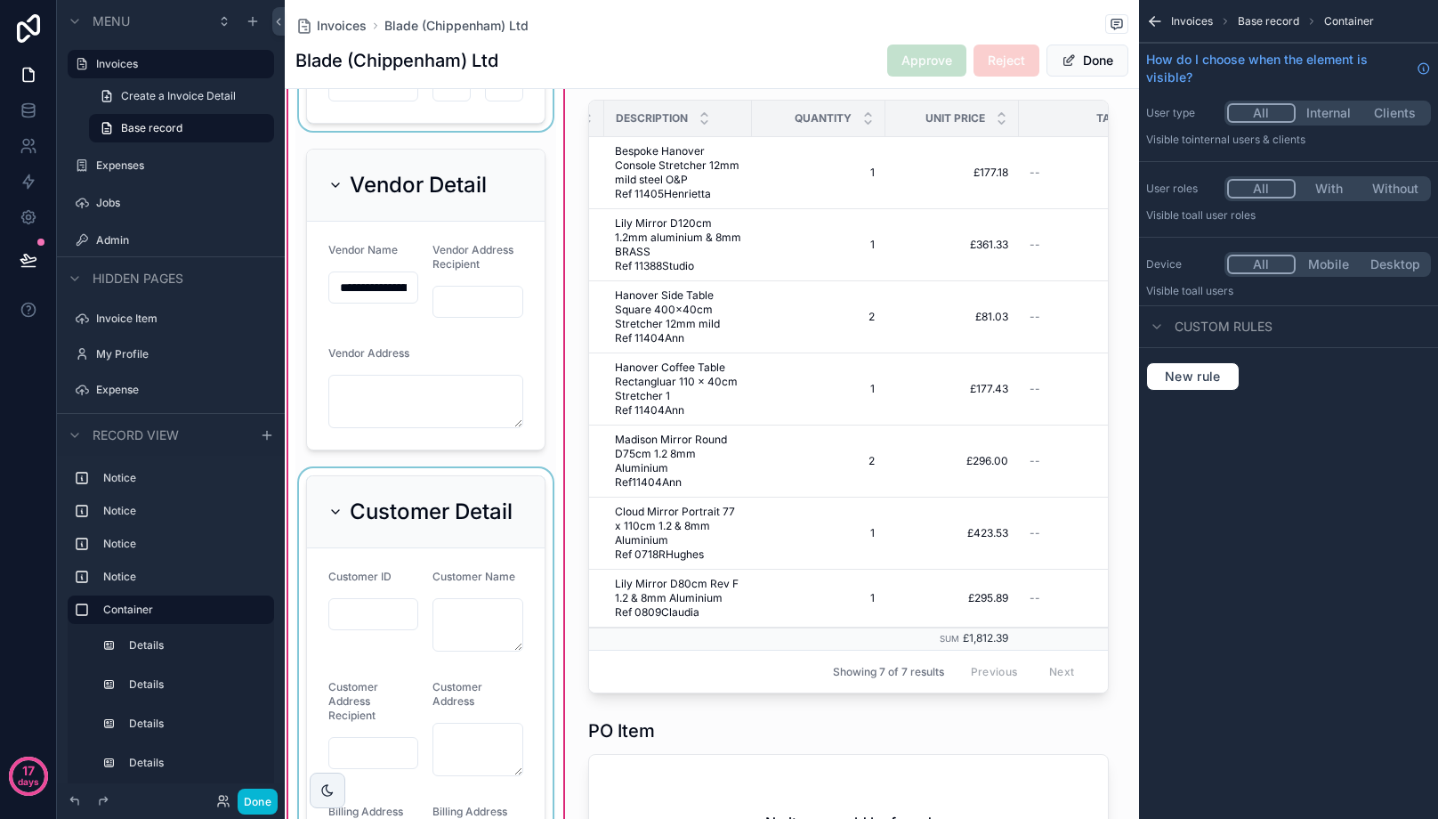
scroll to position [1157, 0]
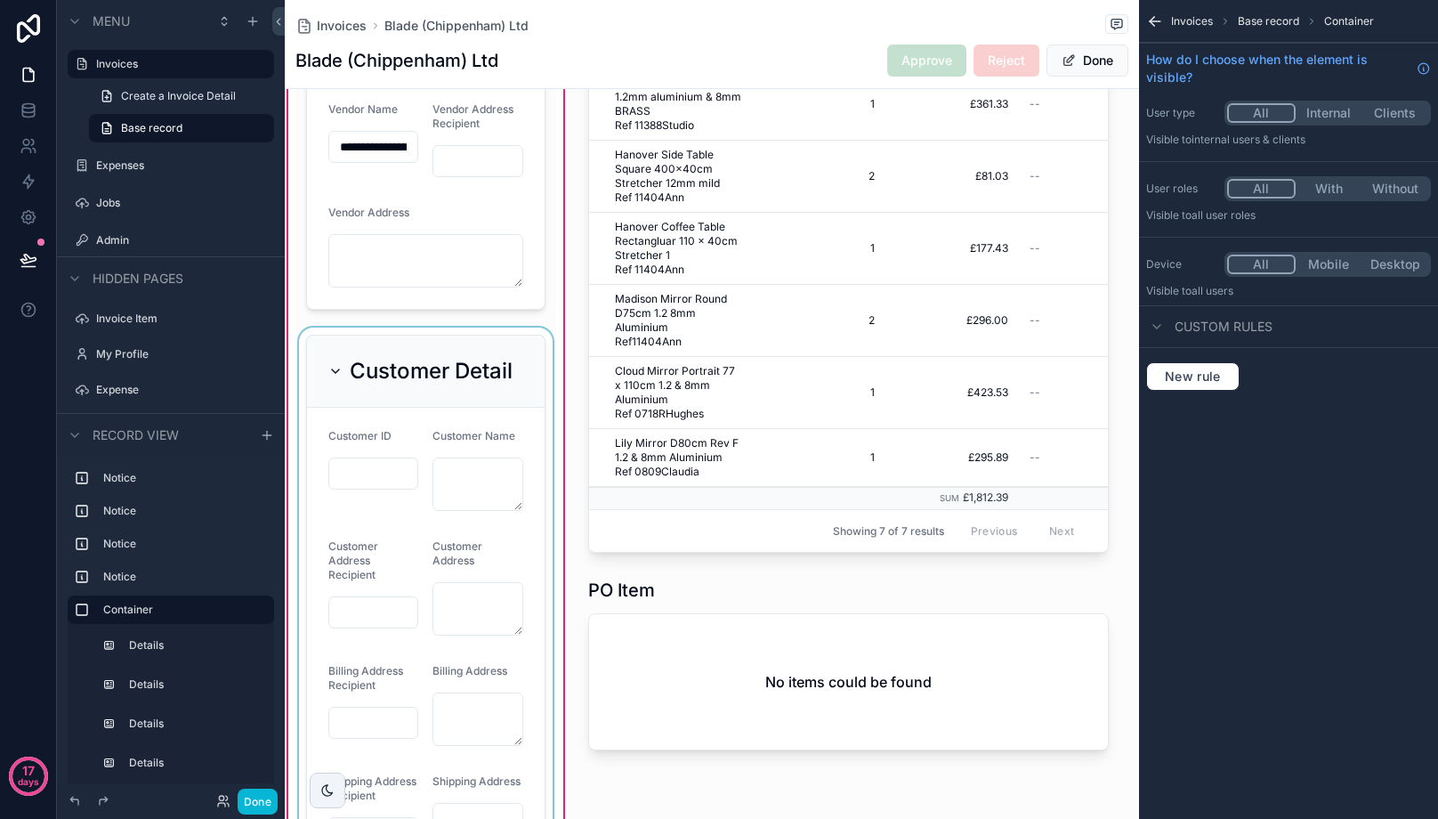
click at [449, 470] on div "scrollable content" at bounding box center [425, 668] width 261 height 683
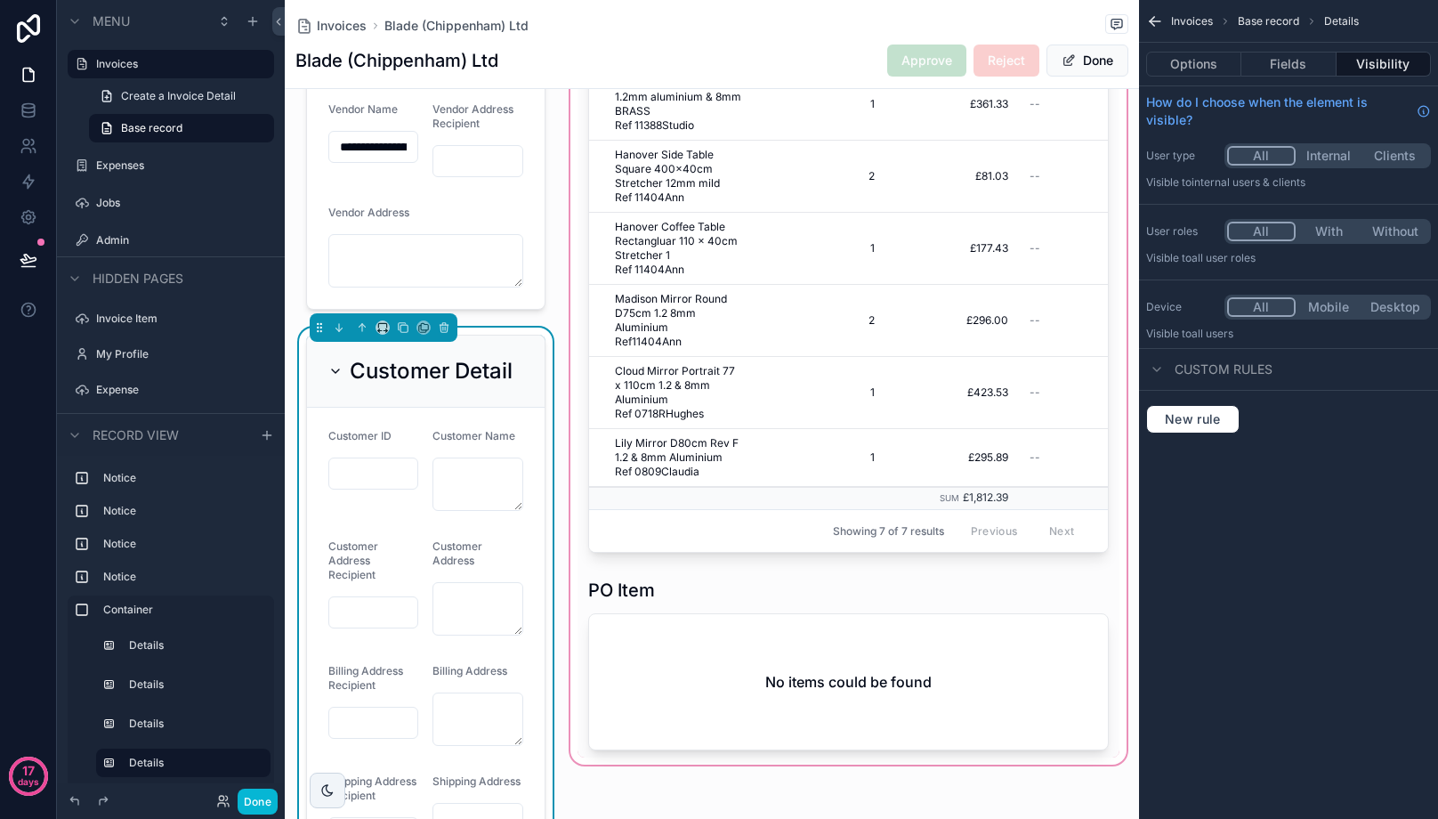
click at [1085, 557] on div "scrollable content" at bounding box center [849, 302] width 564 height 2089
click at [1085, 557] on div "scrollable content" at bounding box center [849, 233] width 543 height 652
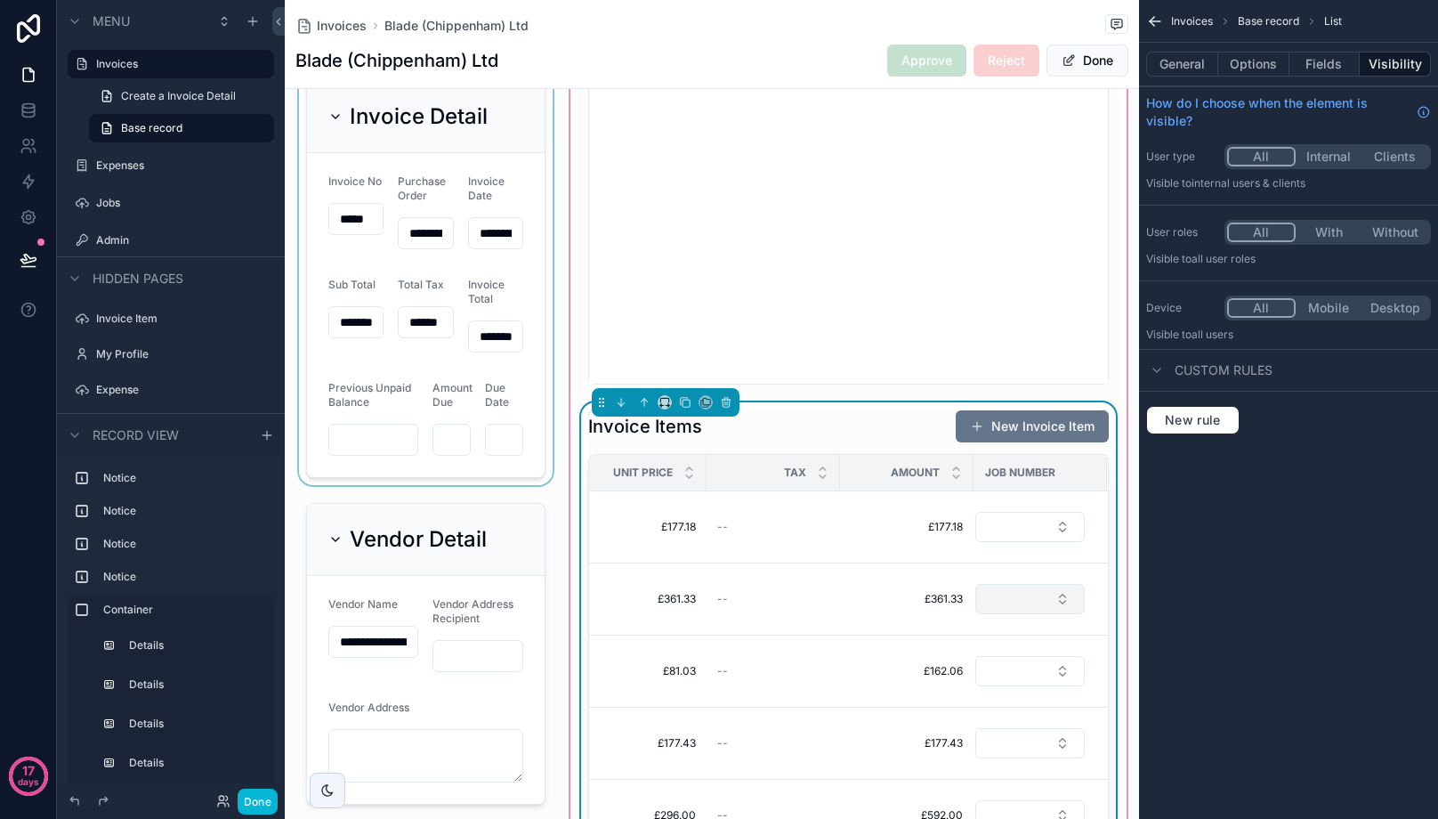
scroll to position [623, 0]
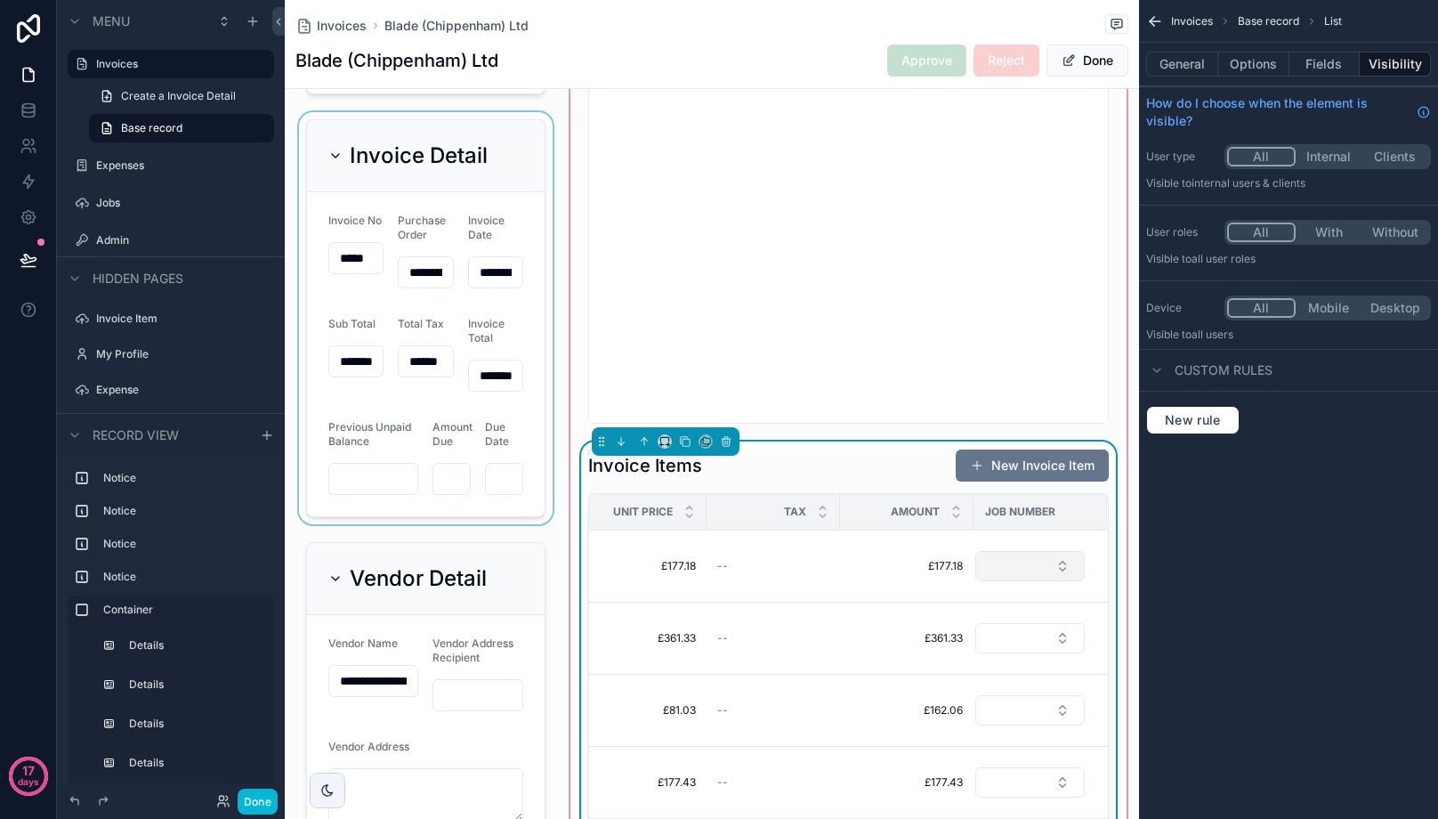
click at [1022, 564] on button "Select Button" at bounding box center [1029, 566] width 109 height 30
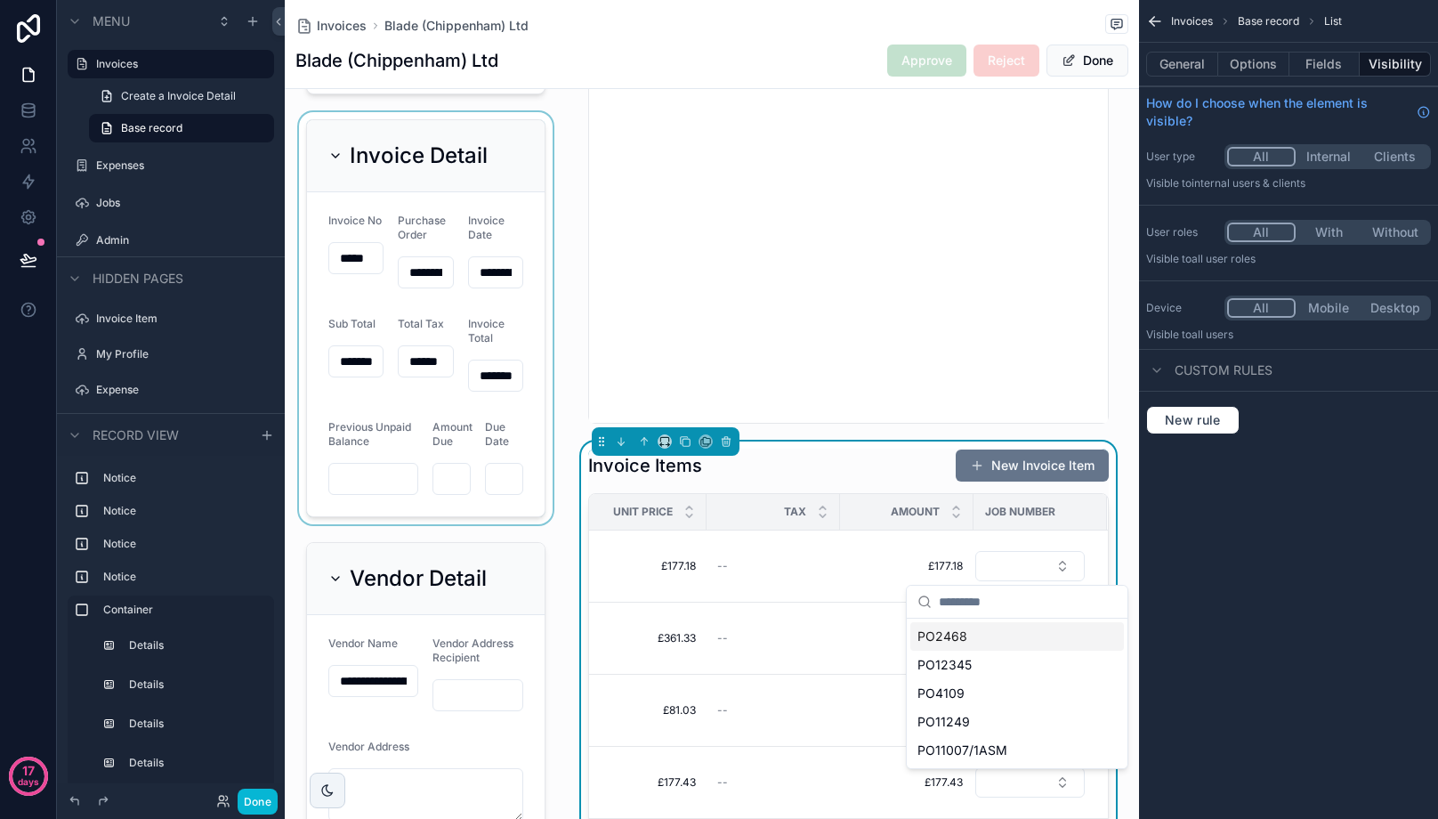
click at [981, 630] on div "PO2468" at bounding box center [1017, 636] width 214 height 28
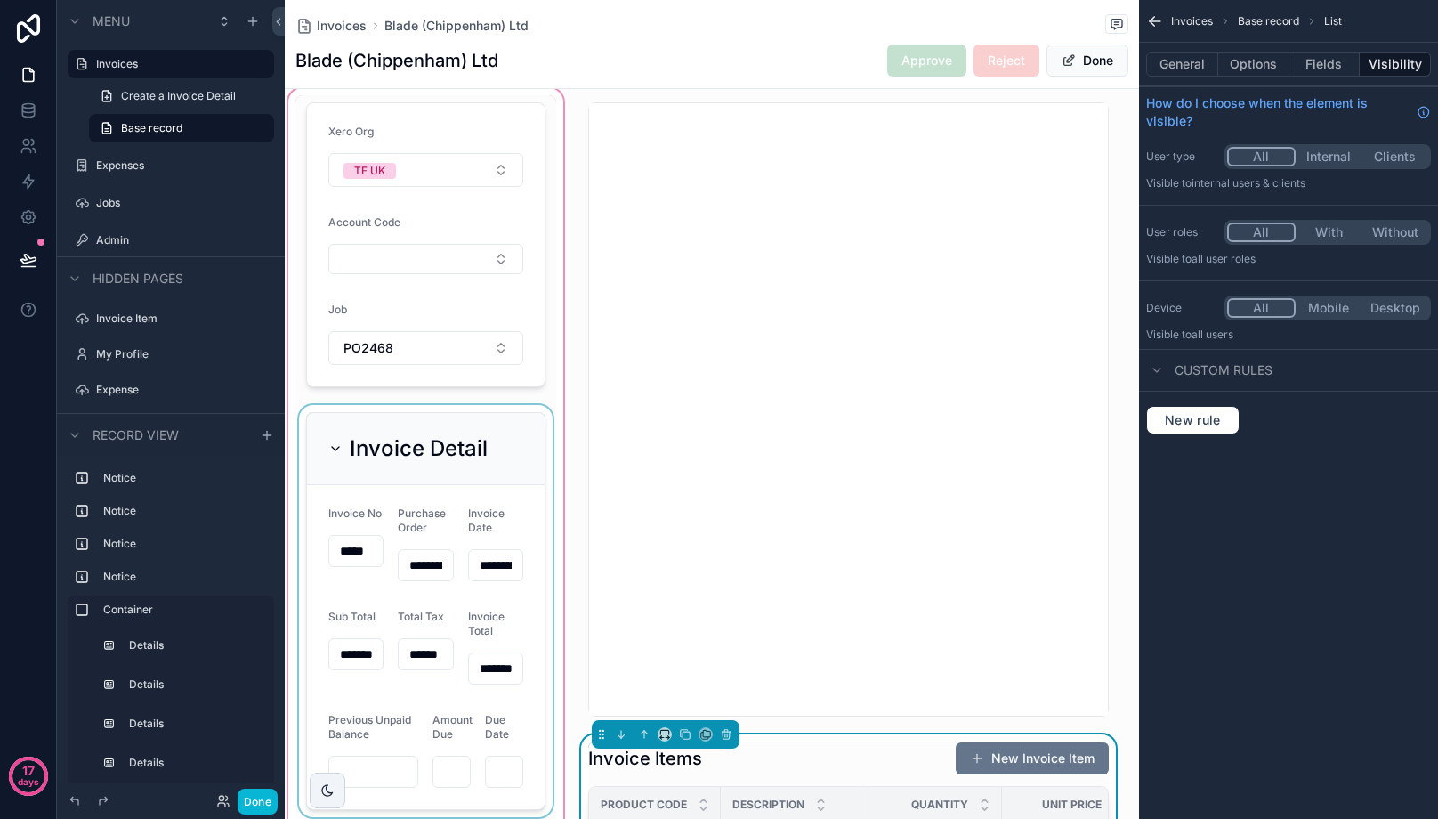
scroll to position [356, 0]
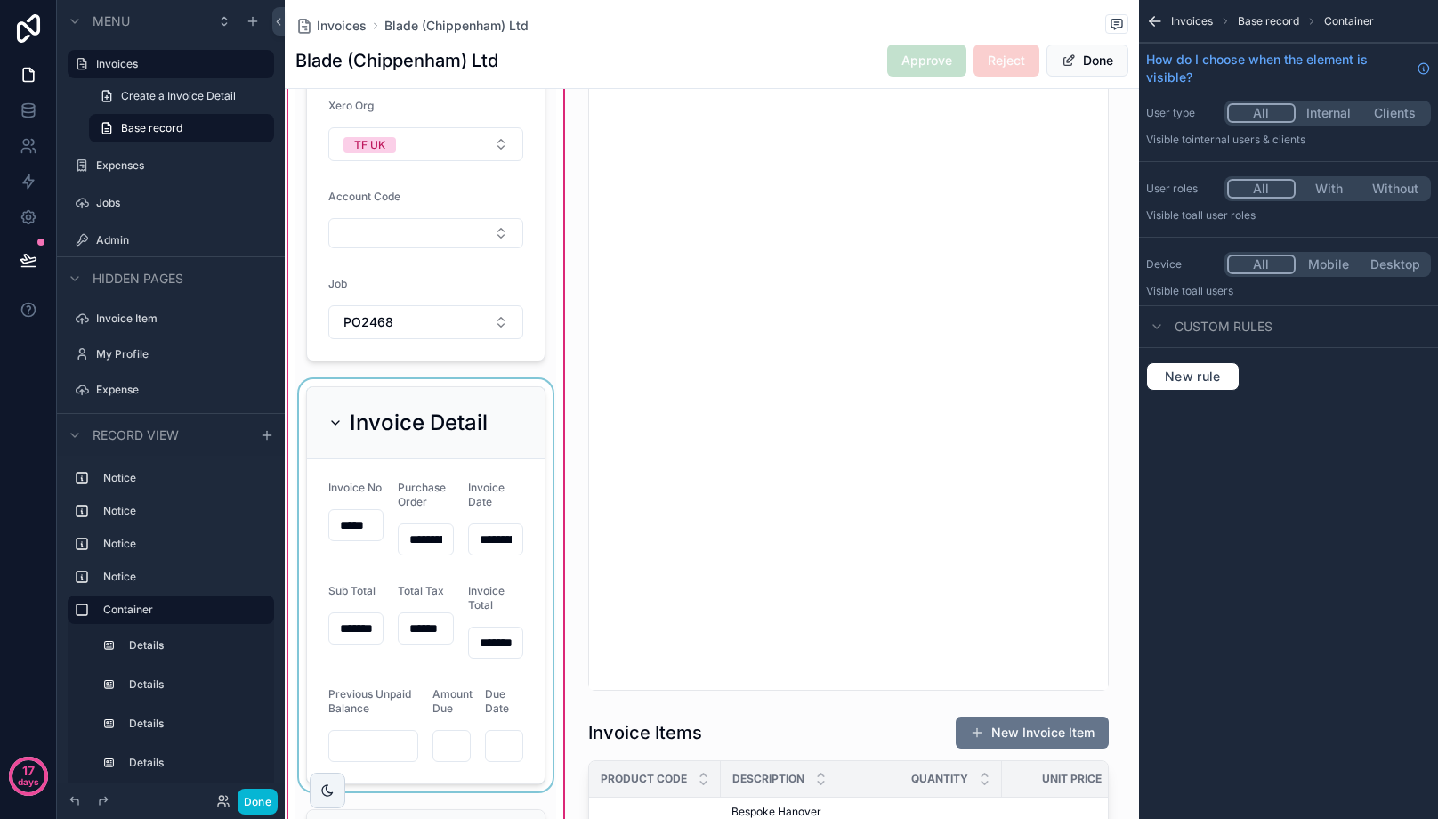
click at [486, 543] on div "scrollable content" at bounding box center [425, 585] width 261 height 412
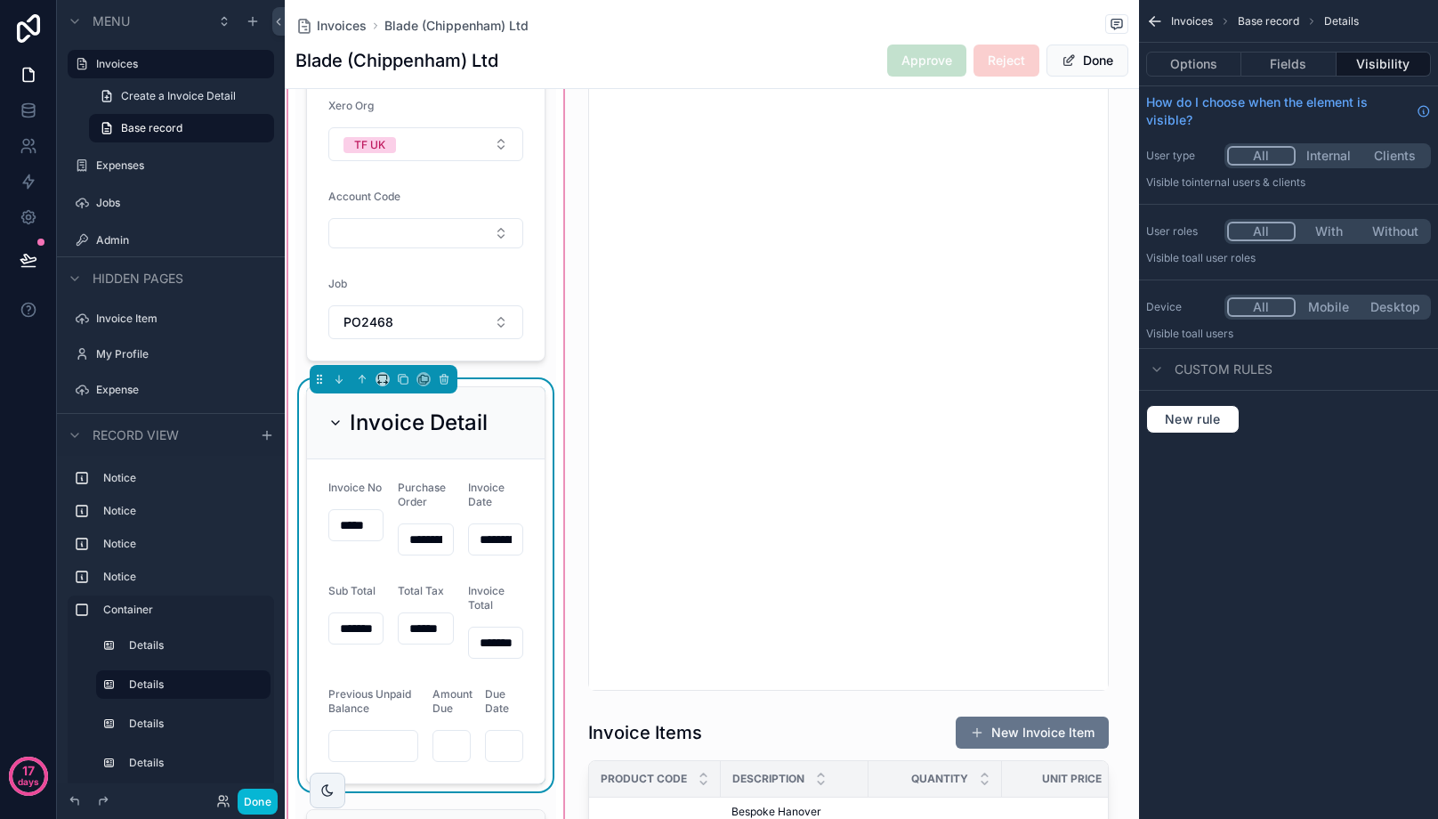
click at [487, 540] on input "*********" at bounding box center [495, 539] width 53 height 25
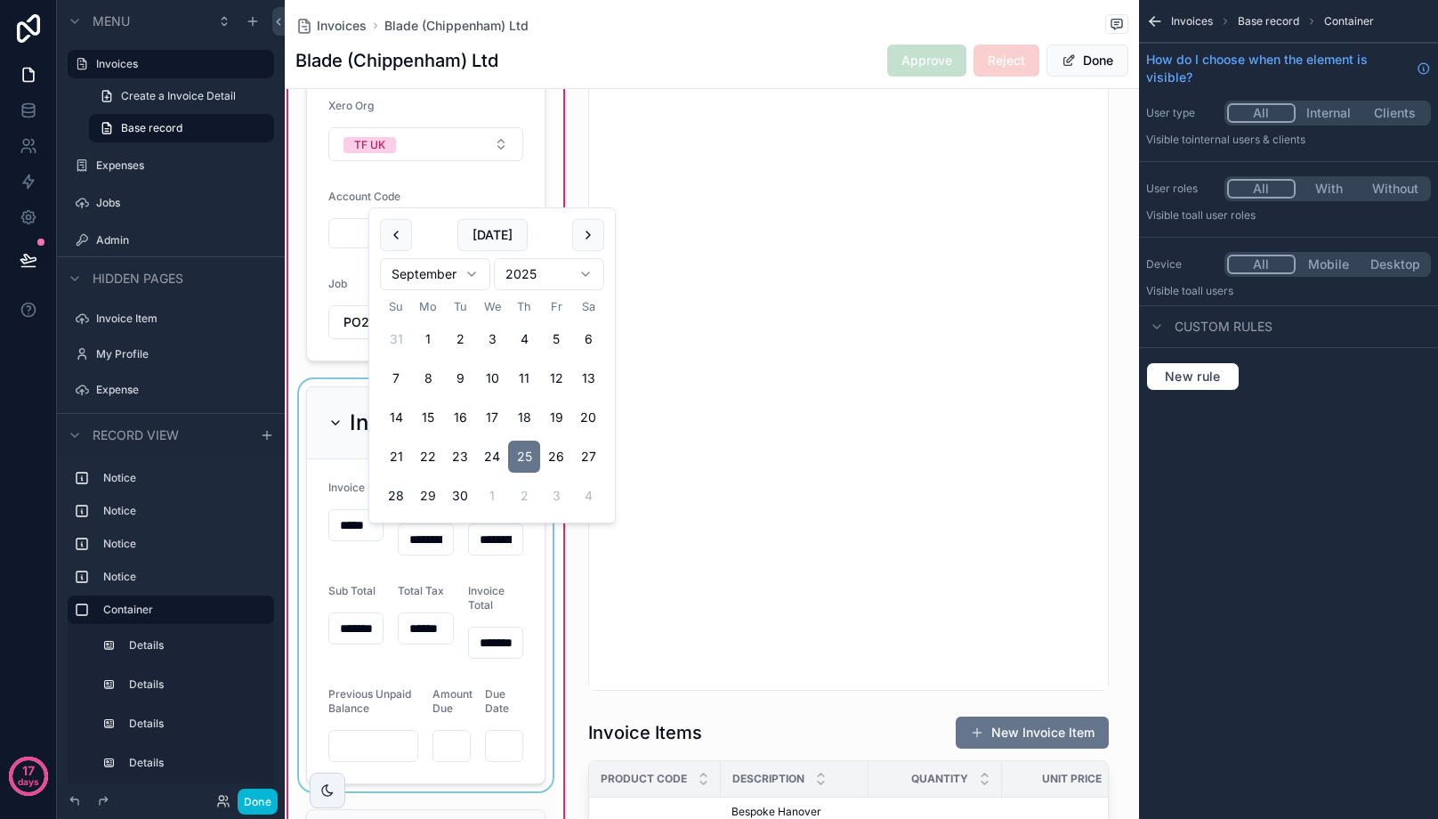
click at [489, 539] on div "scrollable content" at bounding box center [425, 585] width 261 height 412
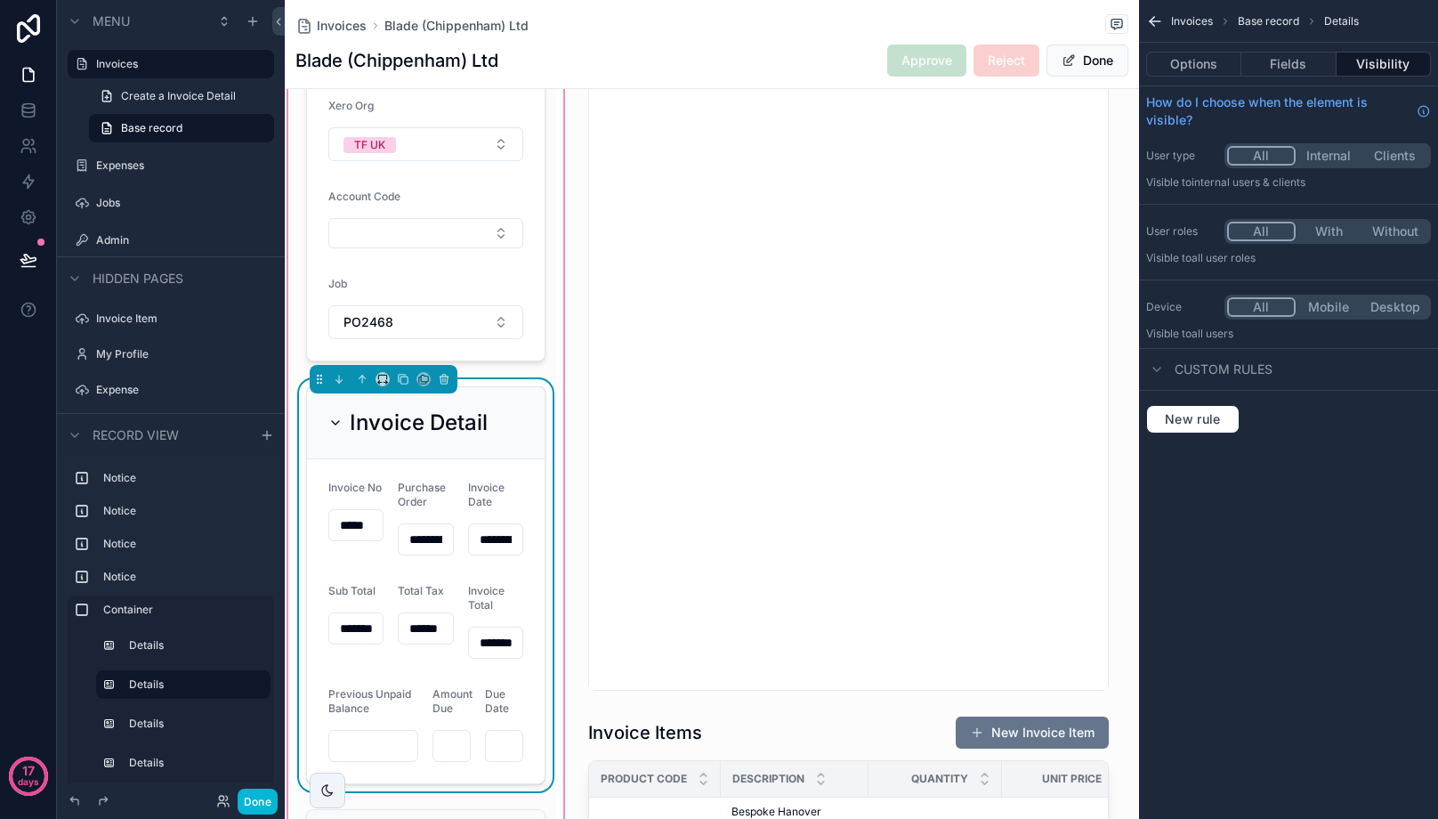
click at [496, 537] on input "*********" at bounding box center [495, 539] width 53 height 25
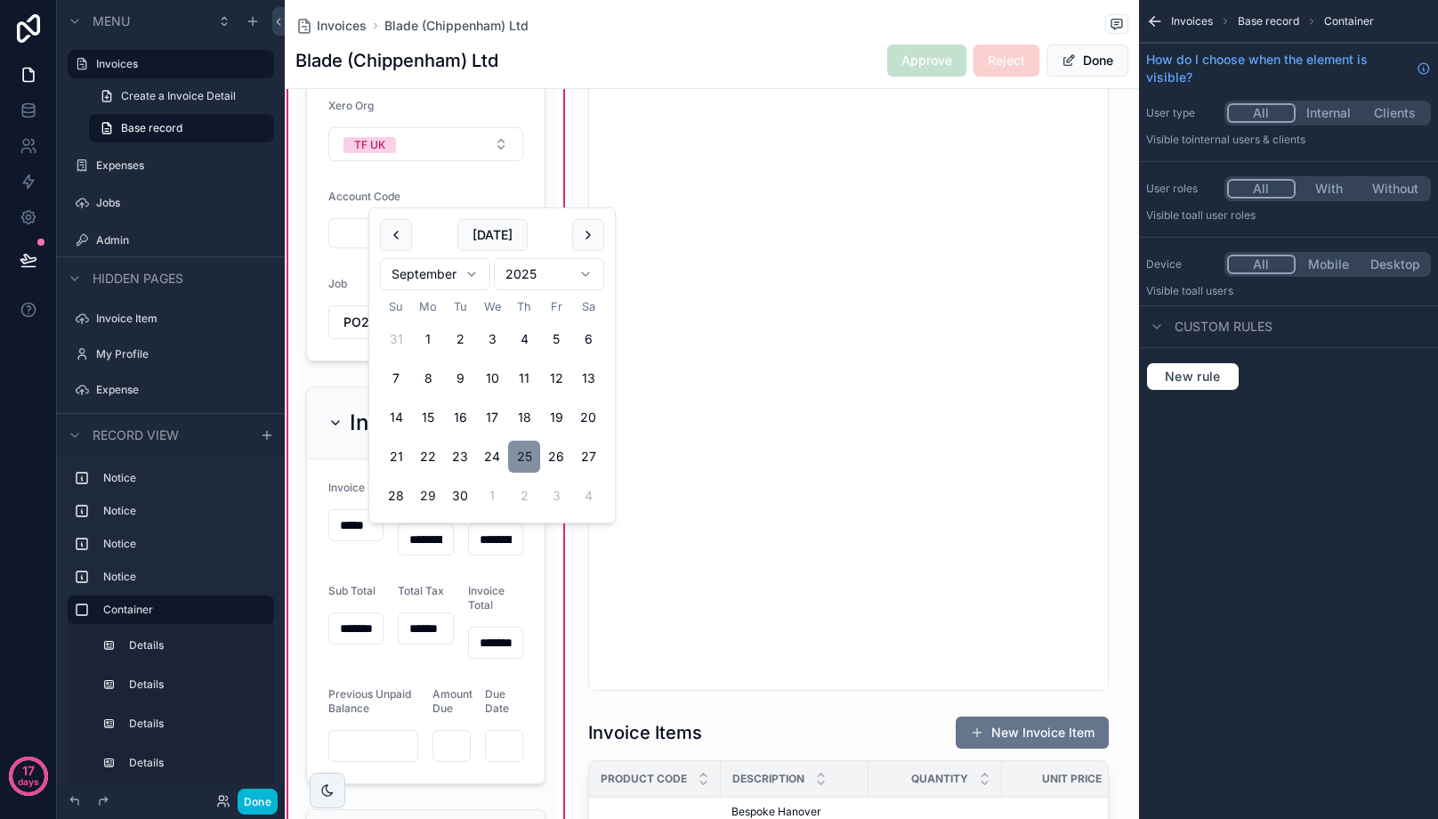
click at [530, 459] on button "25" at bounding box center [524, 456] width 32 height 32
click at [521, 448] on button "25" at bounding box center [524, 456] width 32 height 32
click at [526, 453] on button "25" at bounding box center [524, 456] width 32 height 32
click at [512, 579] on div "scrollable content" at bounding box center [425, 585] width 261 height 412
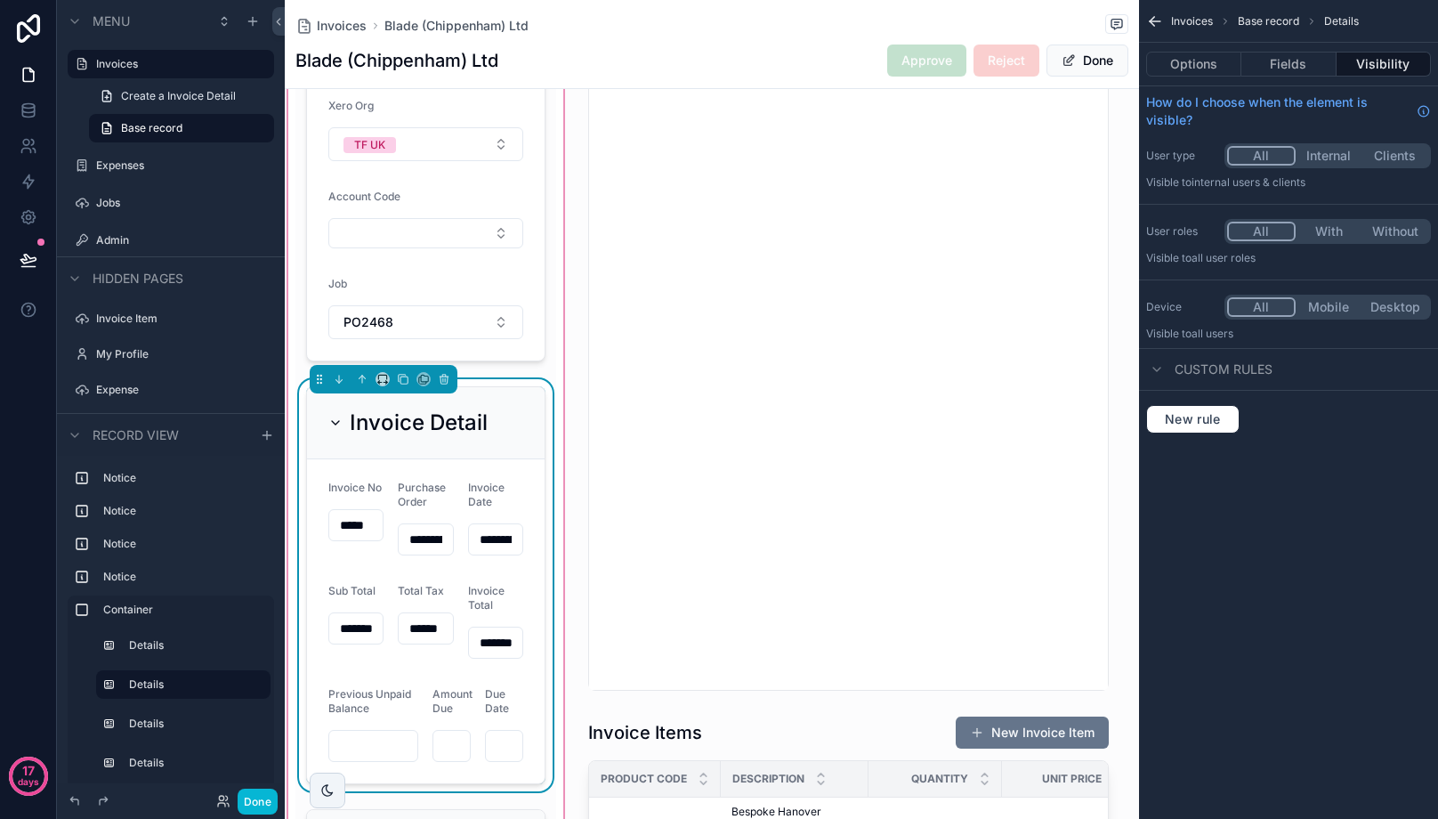
click at [433, 545] on input "**********" at bounding box center [425, 539] width 53 height 25
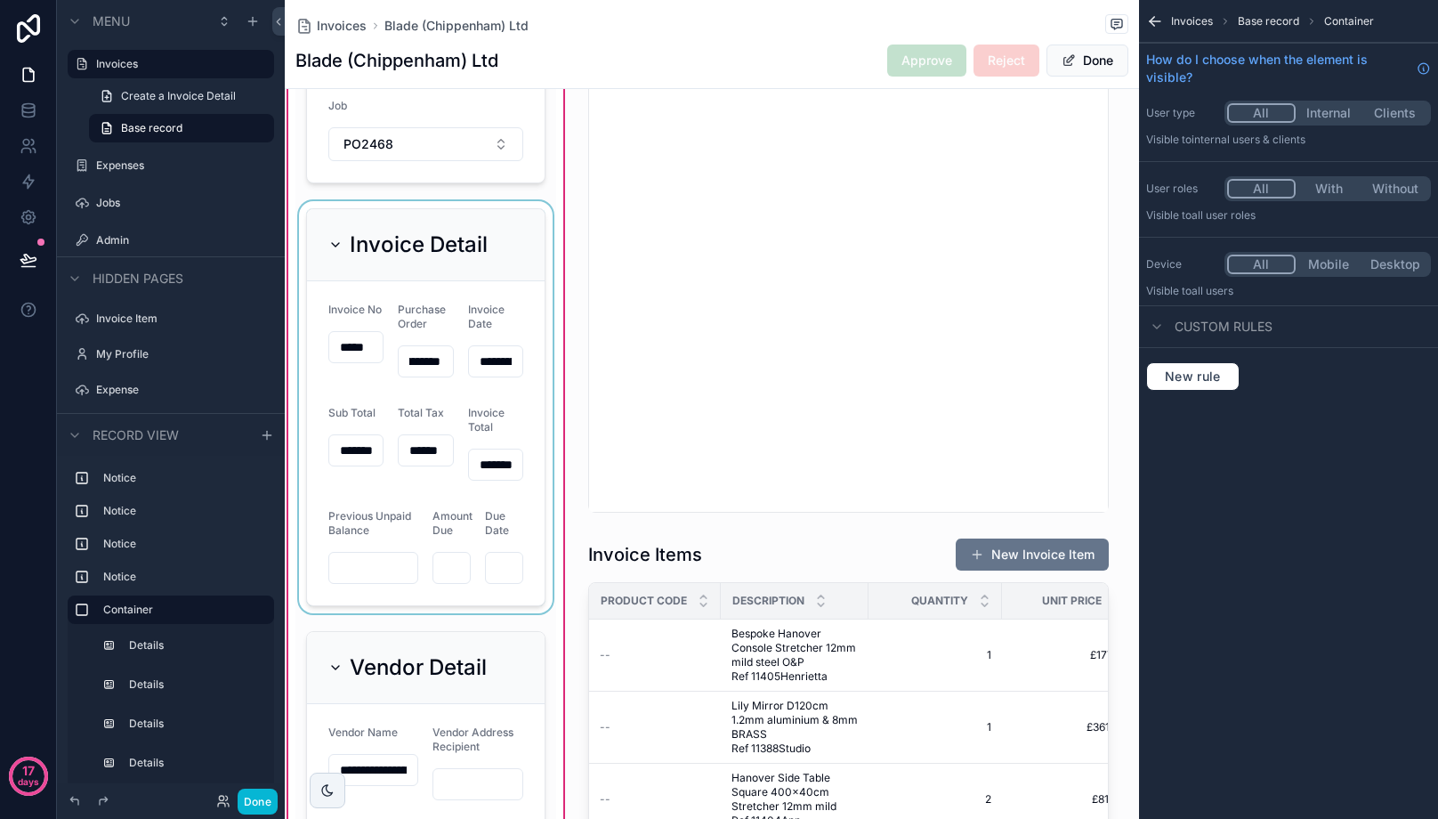
scroll to position [0, 0]
click at [507, 581] on div "scrollable content" at bounding box center [425, 407] width 261 height 412
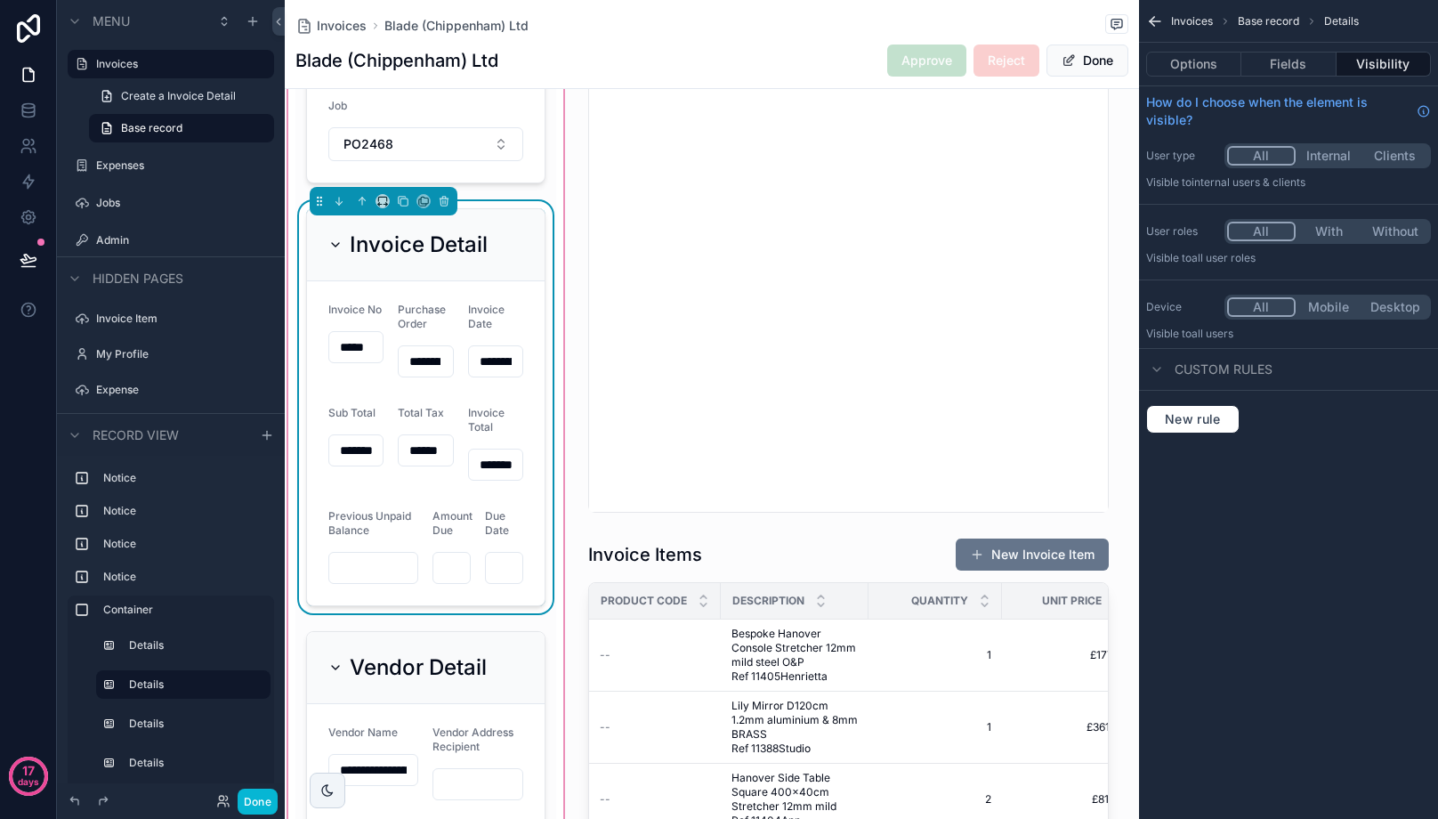
click at [504, 569] on input "scrollable content" at bounding box center [504, 567] width 36 height 25
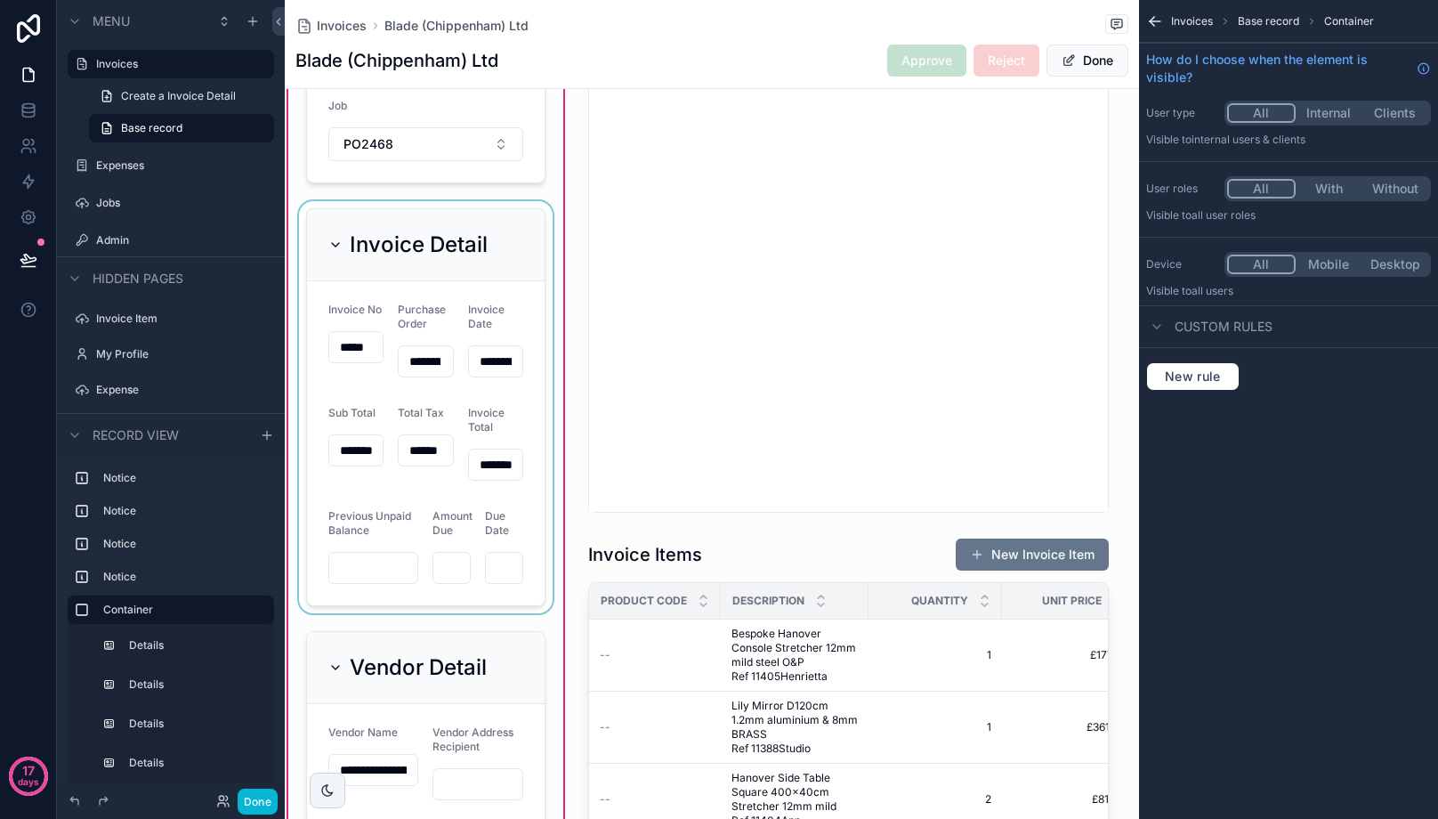
click at [500, 570] on div "scrollable content" at bounding box center [425, 407] width 261 height 412
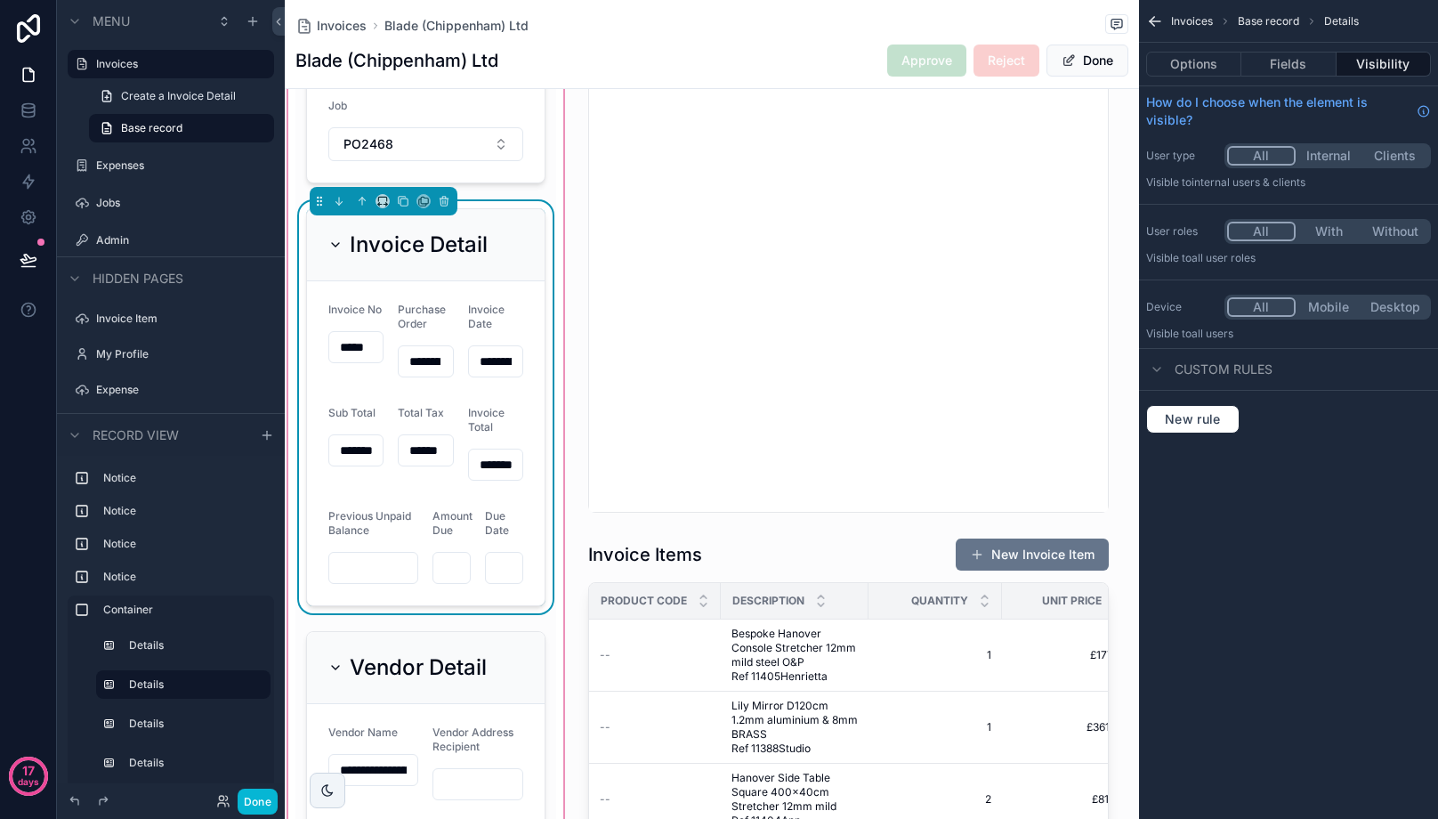
click at [500, 566] on input "scrollable content" at bounding box center [504, 567] width 36 height 25
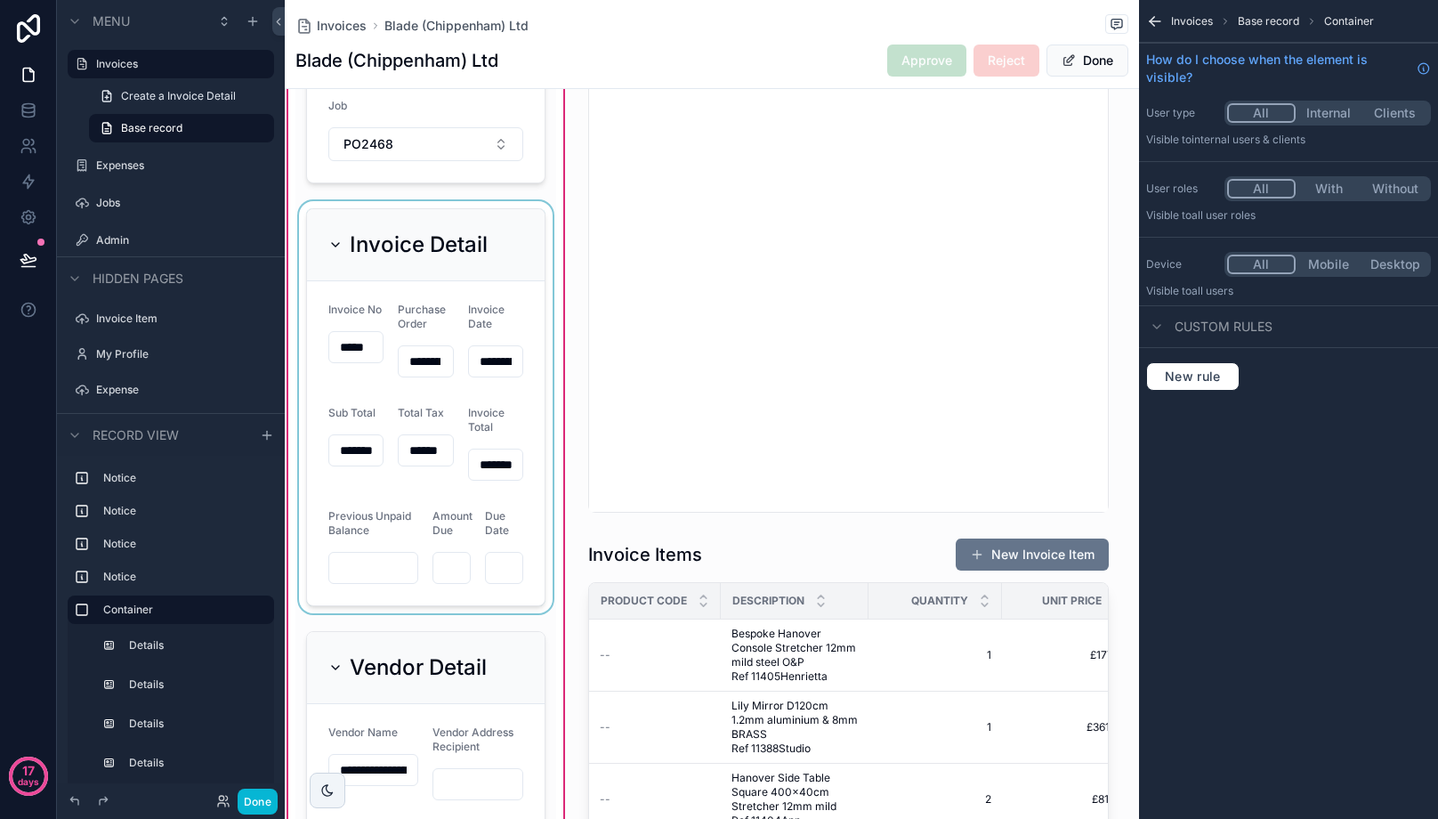
click at [498, 569] on div "scrollable content" at bounding box center [425, 407] width 261 height 412
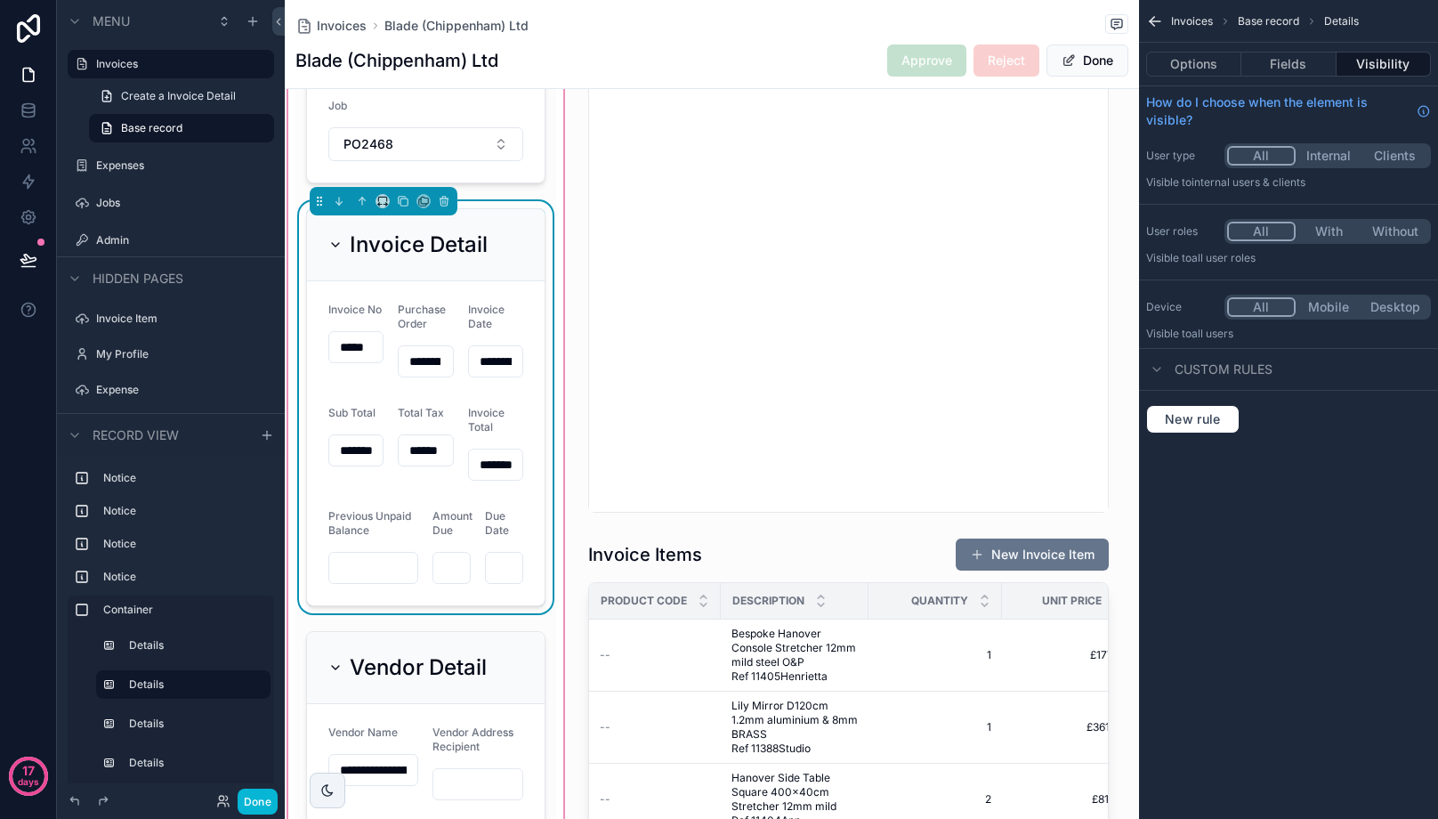
click at [509, 561] on input "scrollable content" at bounding box center [504, 567] width 36 height 25
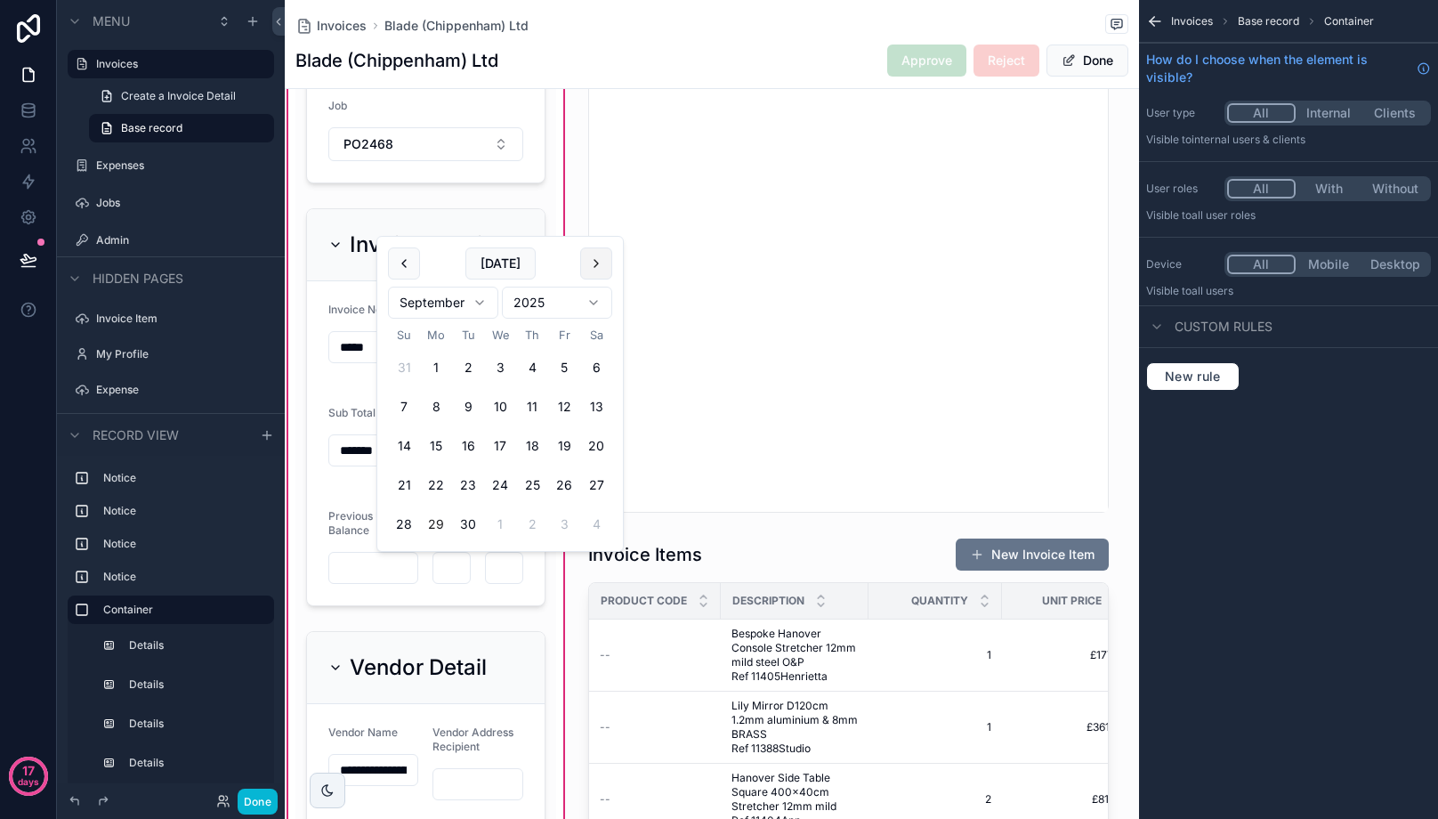
click at [603, 259] on button "scrollable content" at bounding box center [596, 263] width 32 height 32
click at [609, 487] on button "25" at bounding box center [596, 485] width 32 height 32
type input "**********"
click at [604, 481] on button "25" at bounding box center [596, 485] width 32 height 32
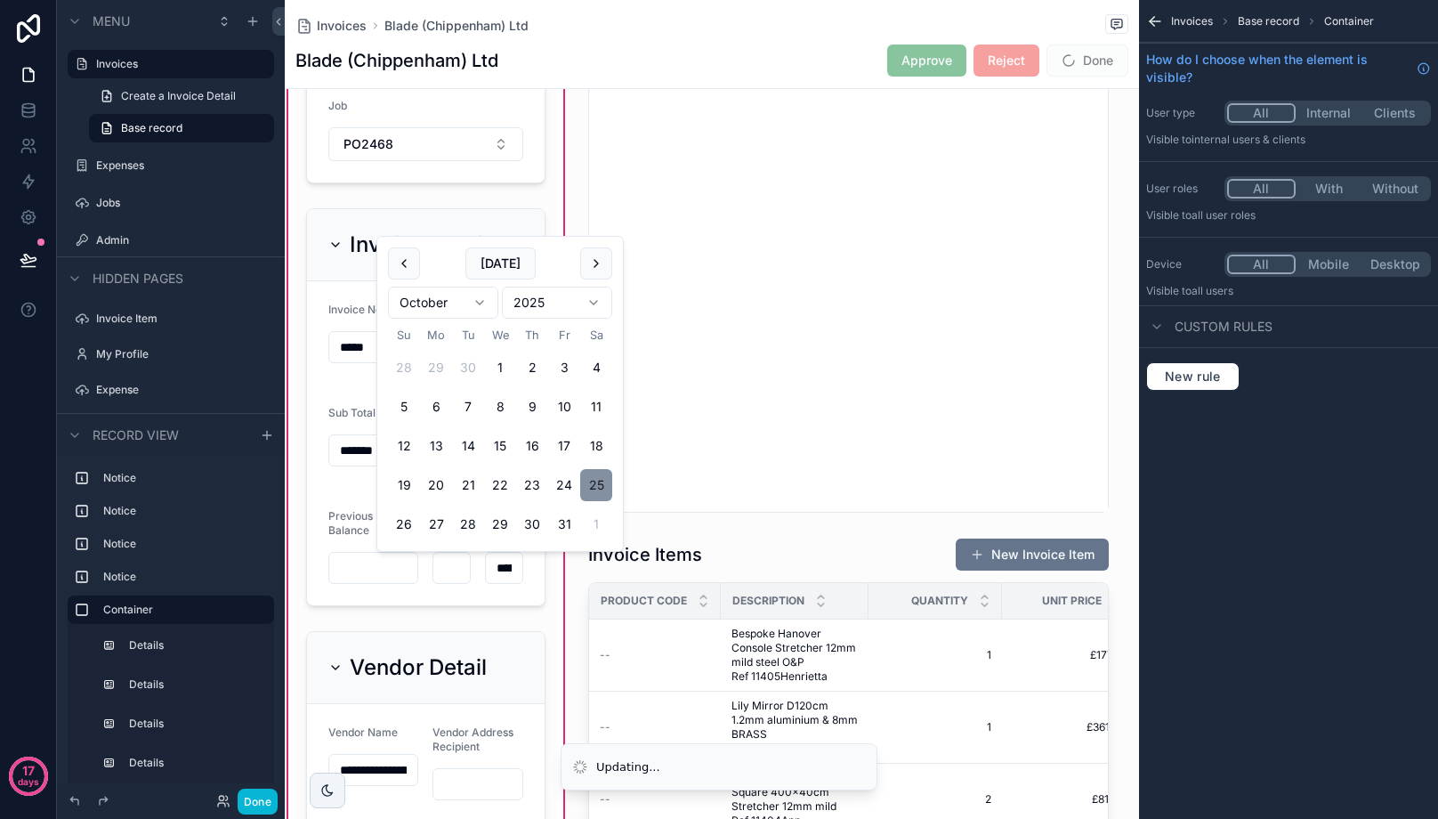
click at [596, 476] on button "25" at bounding box center [596, 485] width 32 height 32
click at [354, 483] on div "scrollable content" at bounding box center [425, 407] width 261 height 412
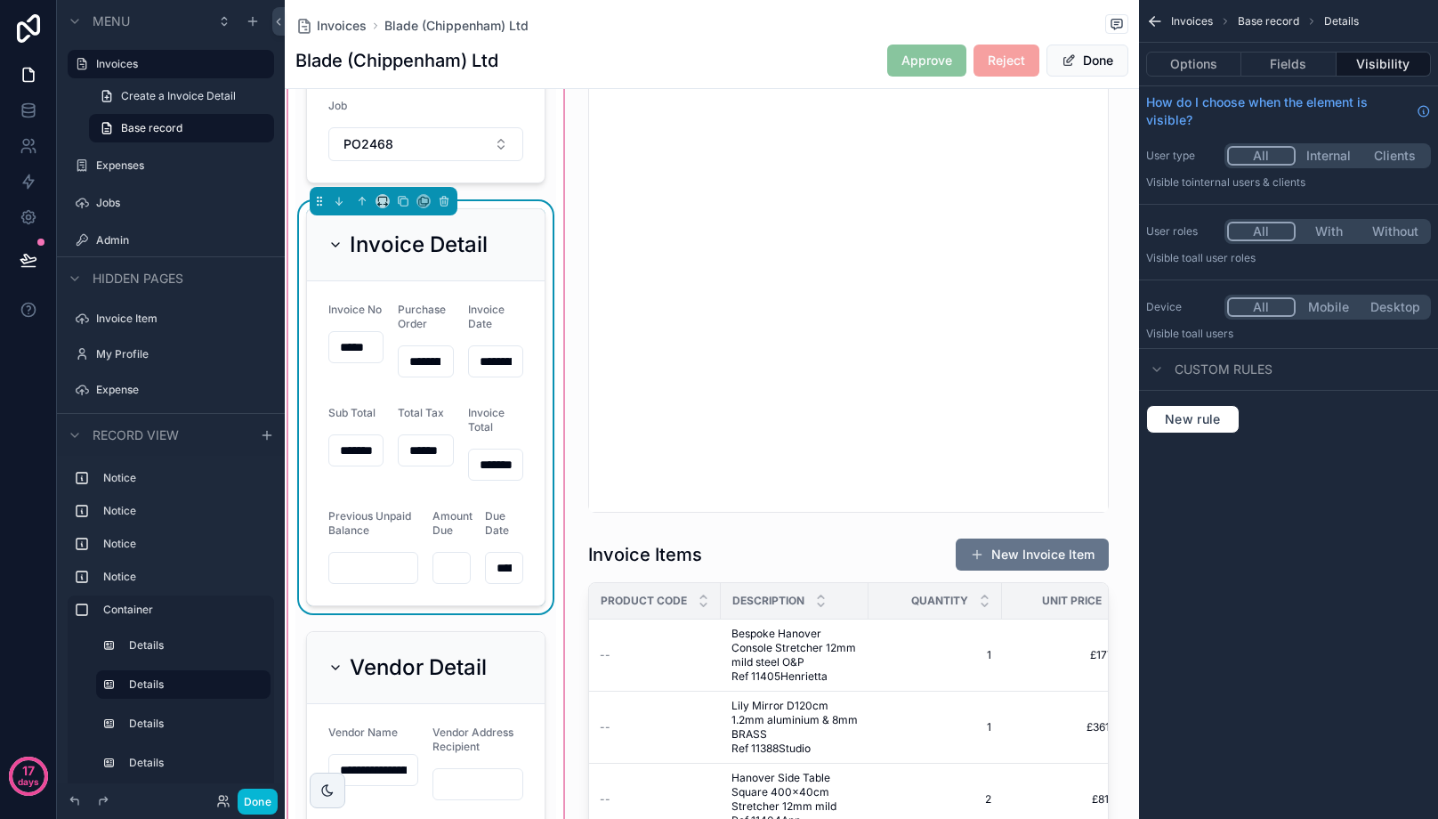
click at [478, 554] on form "**********" at bounding box center [426, 443] width 238 height 324
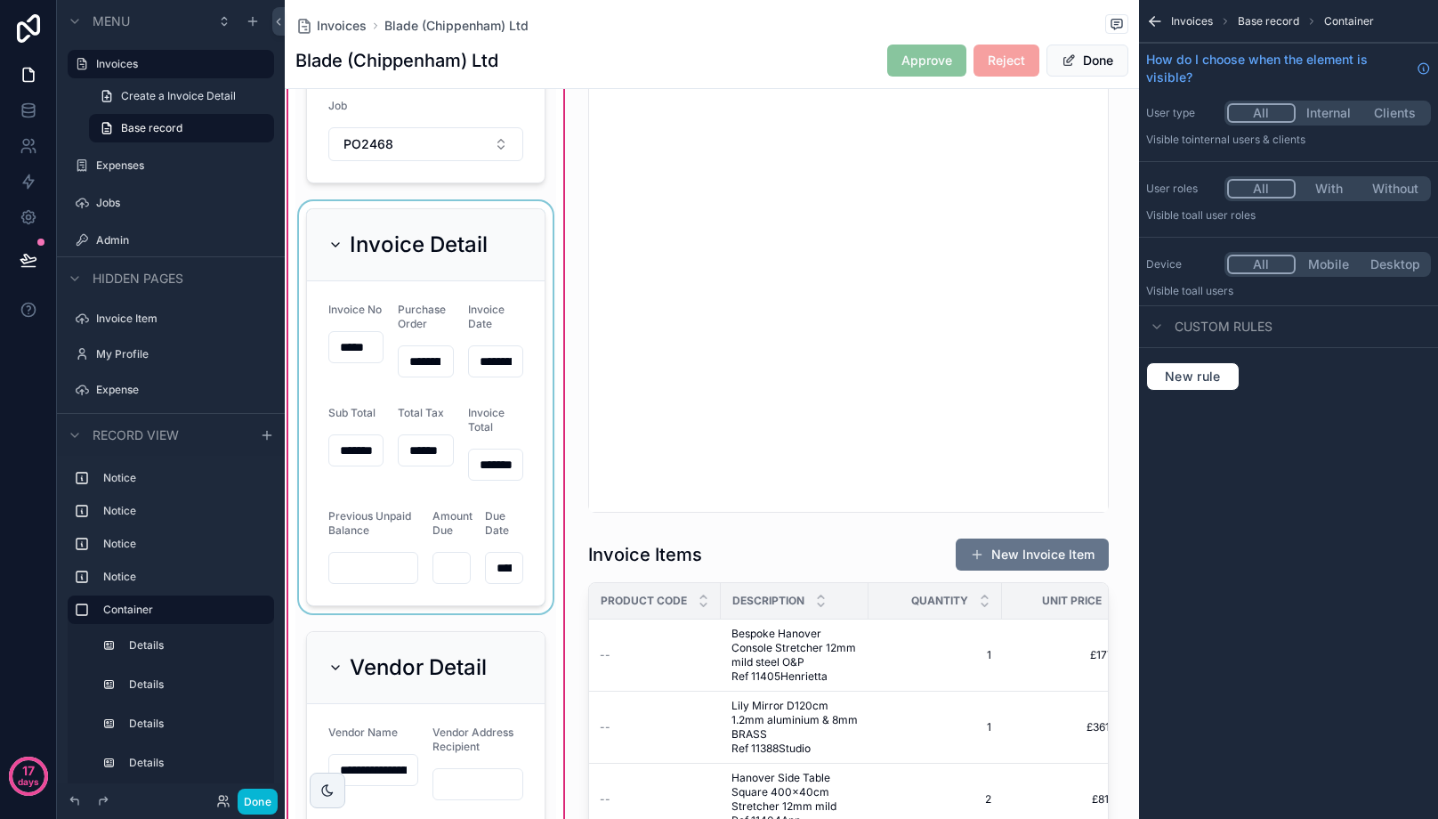
click at [434, 574] on div "scrollable content" at bounding box center [425, 407] width 261 height 412
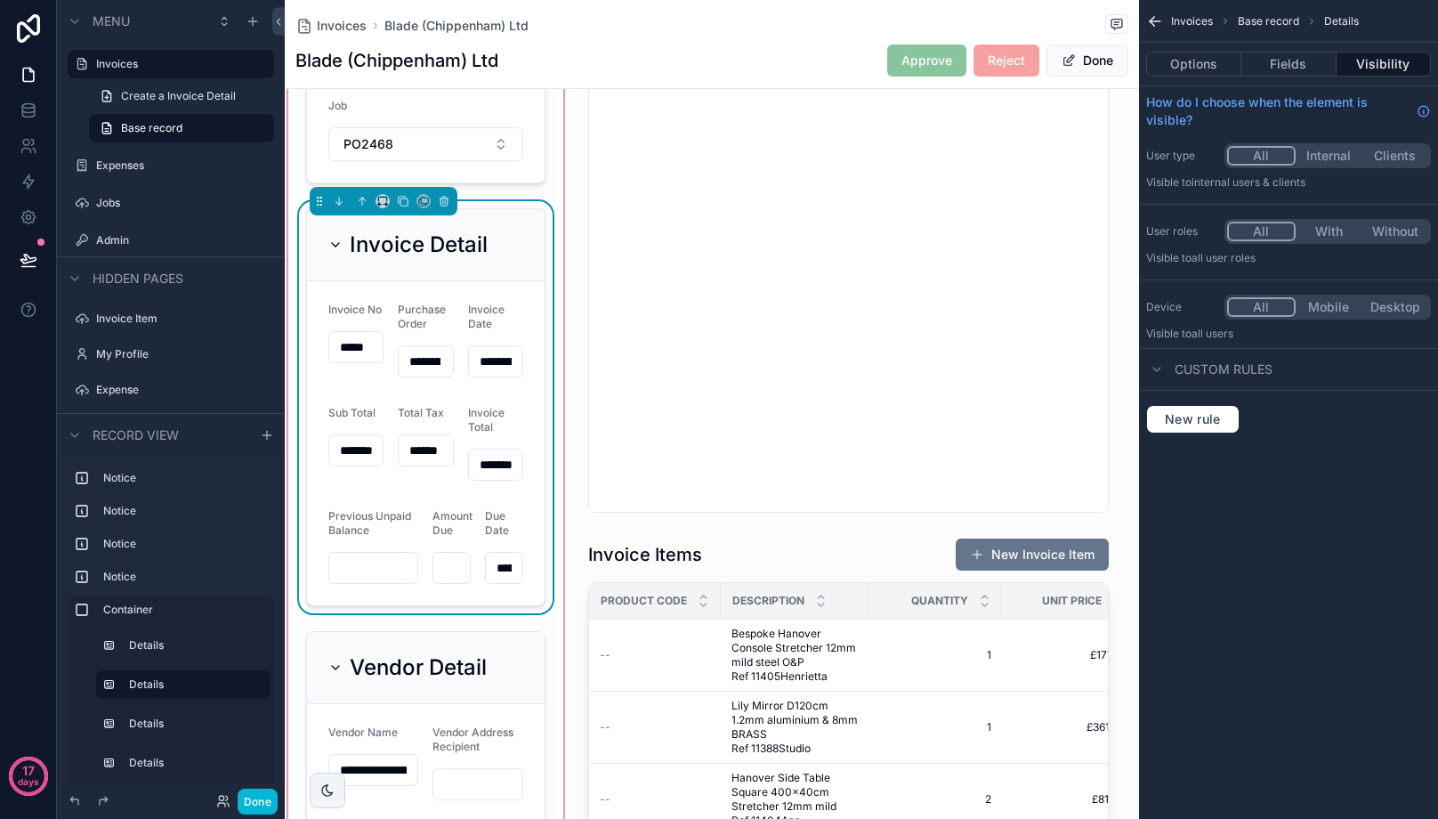
click at [483, 466] on input "*******" at bounding box center [495, 464] width 53 height 25
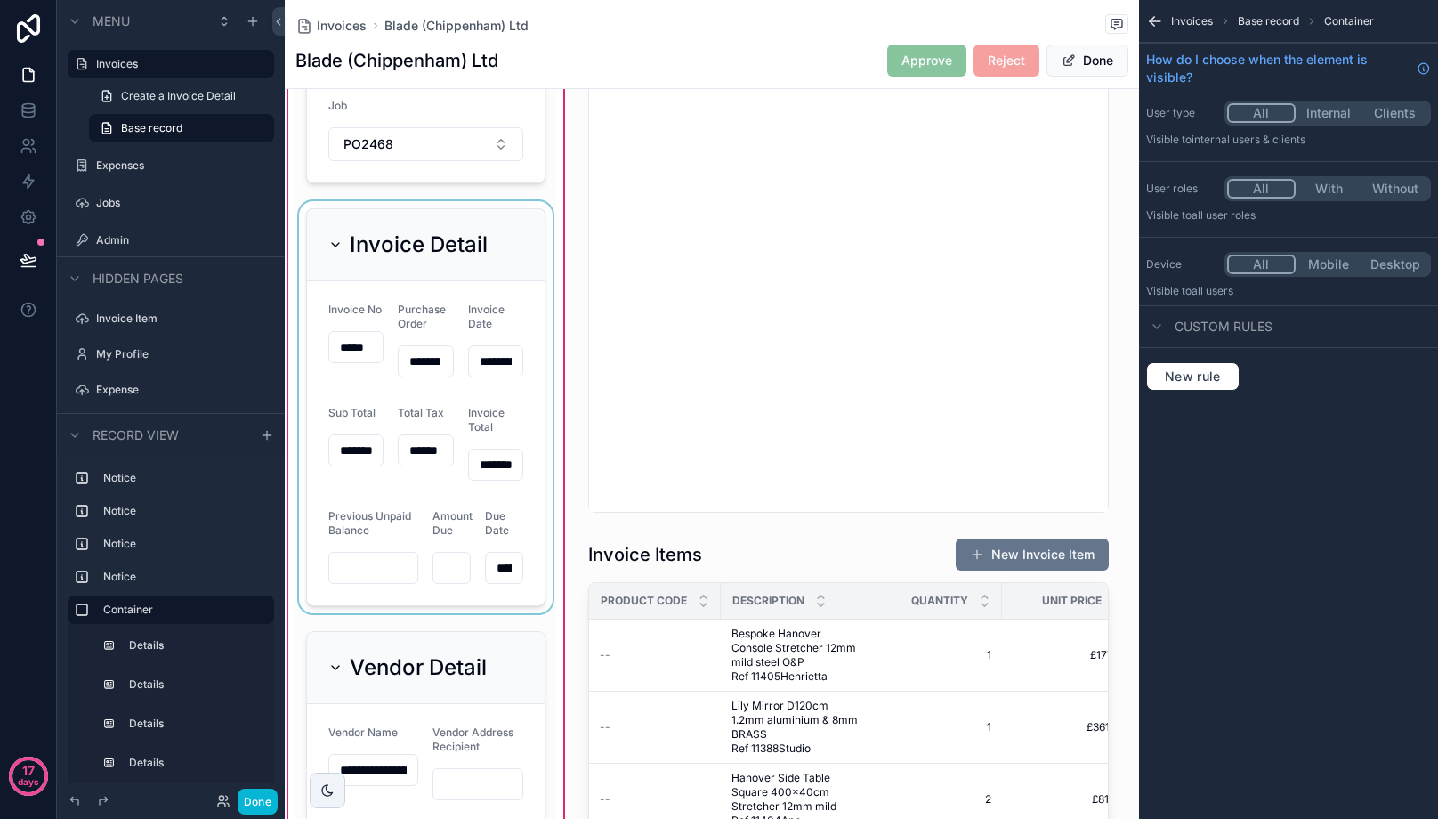
click at [508, 567] on div "scrollable content" at bounding box center [425, 407] width 261 height 412
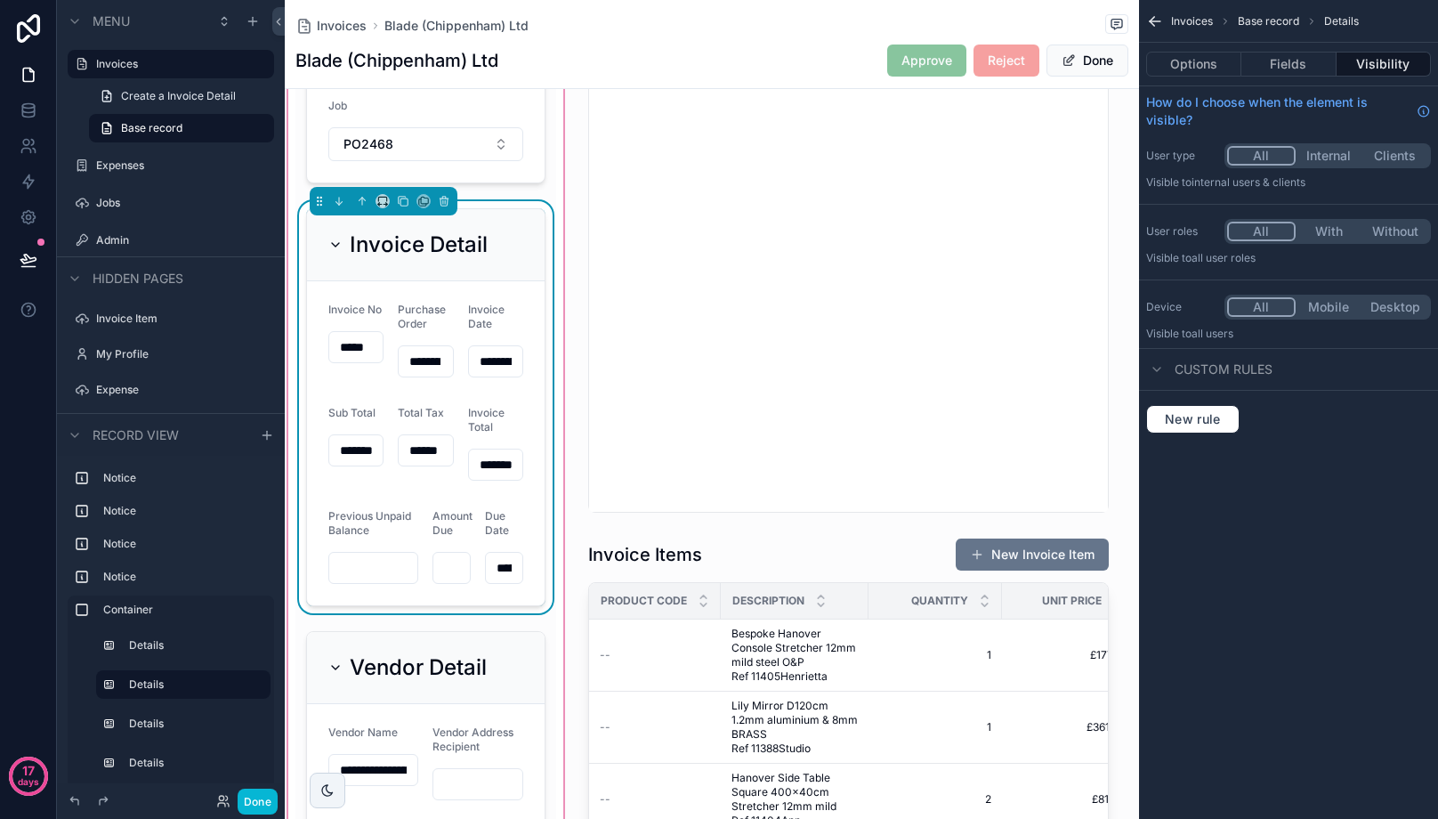
click at [495, 570] on input "**********" at bounding box center [504, 567] width 36 height 25
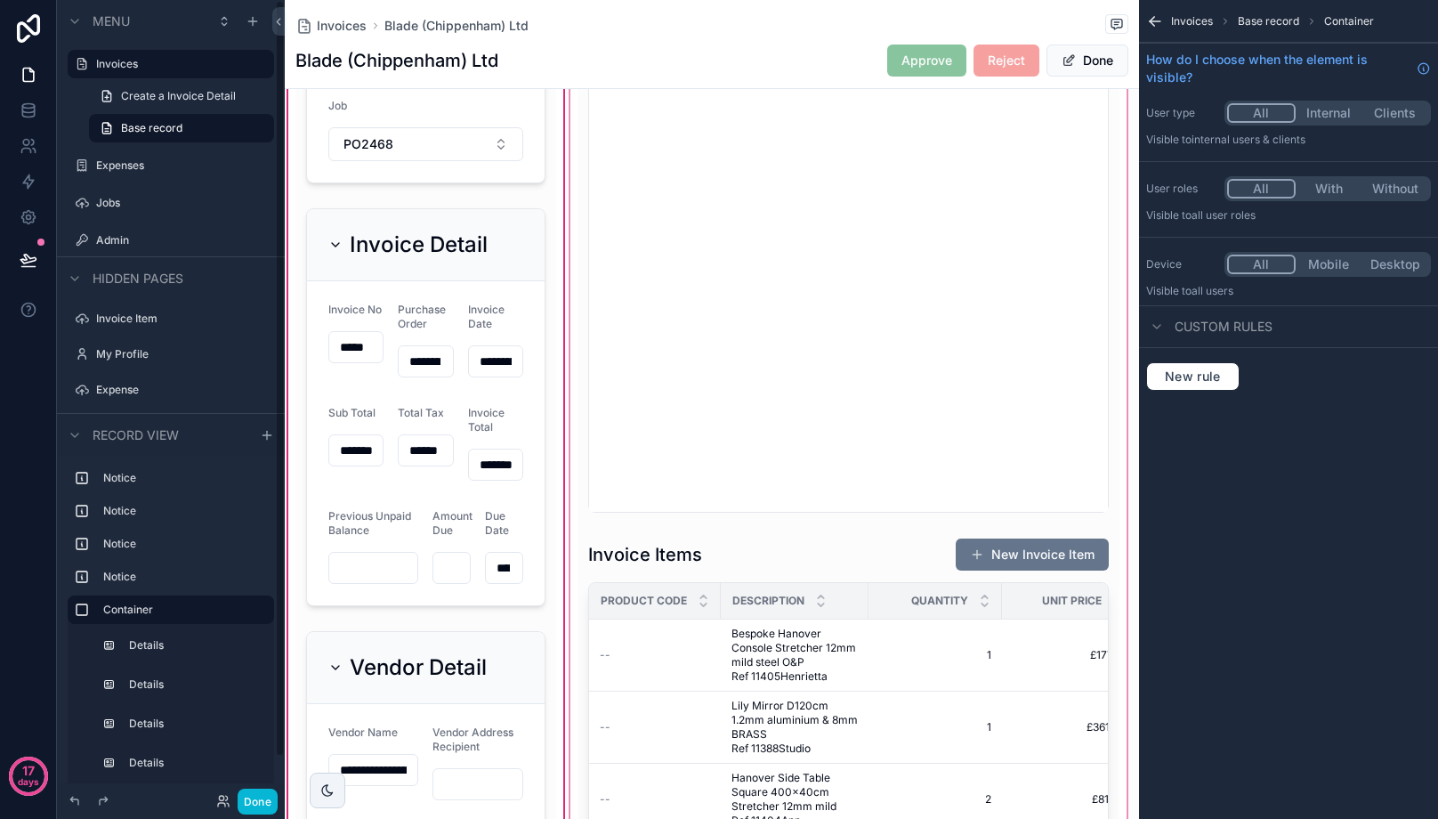
scroll to position [445, 0]
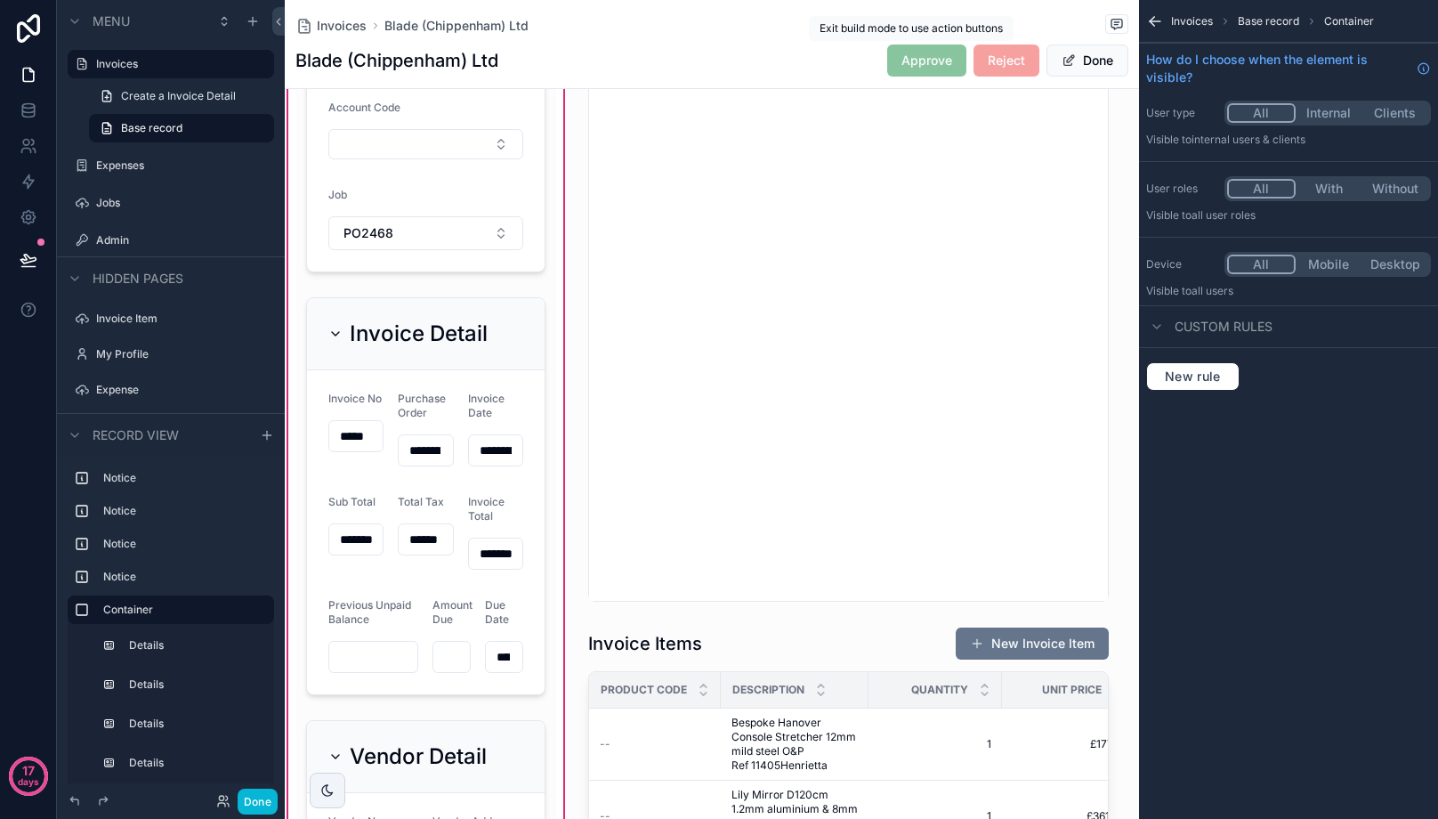
click at [900, 57] on span "Approve" at bounding box center [926, 60] width 79 height 32
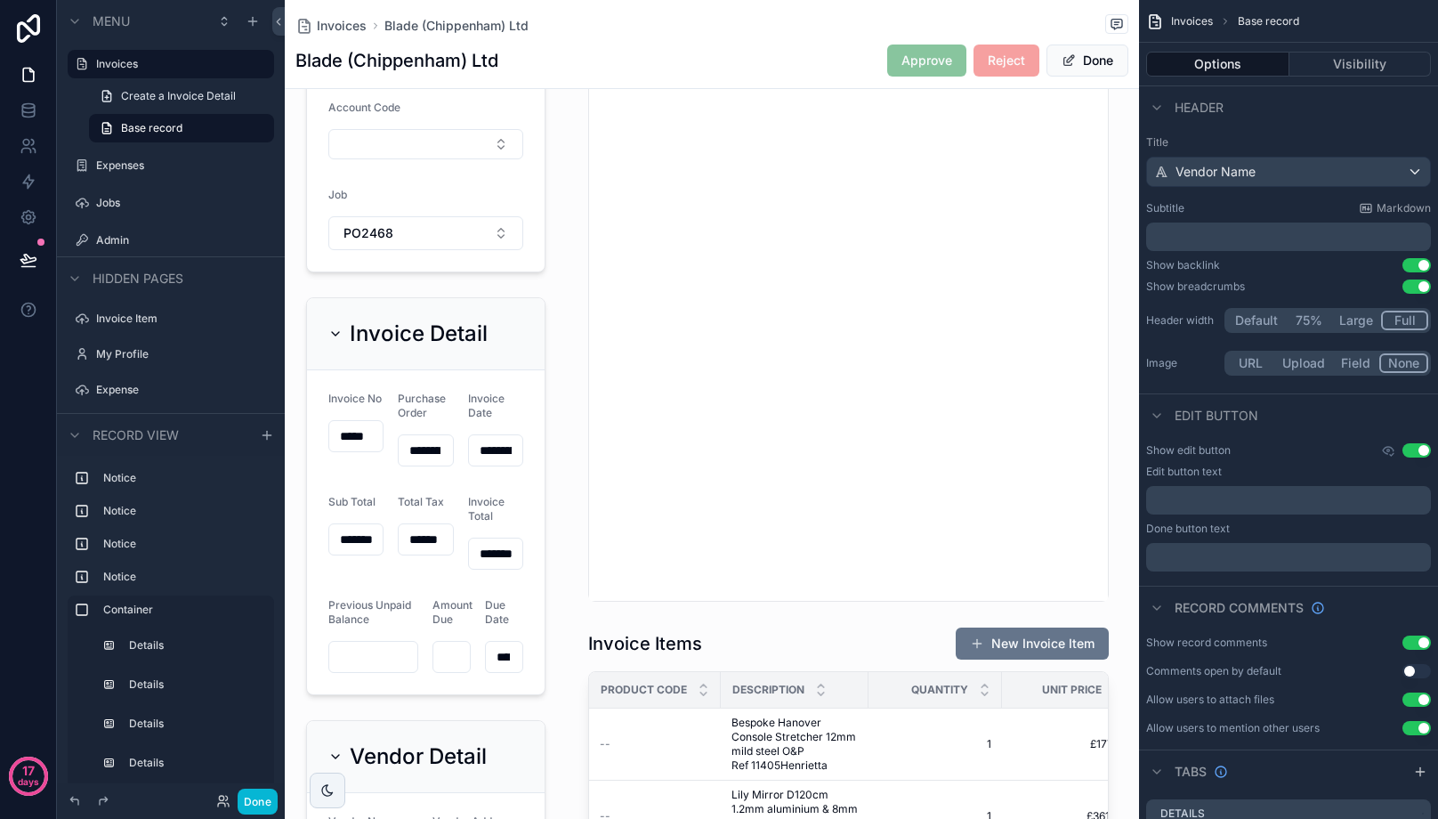
click at [926, 61] on span "Approve" at bounding box center [926, 60] width 79 height 32
click at [1087, 51] on button "Done" at bounding box center [1087, 60] width 82 height 32
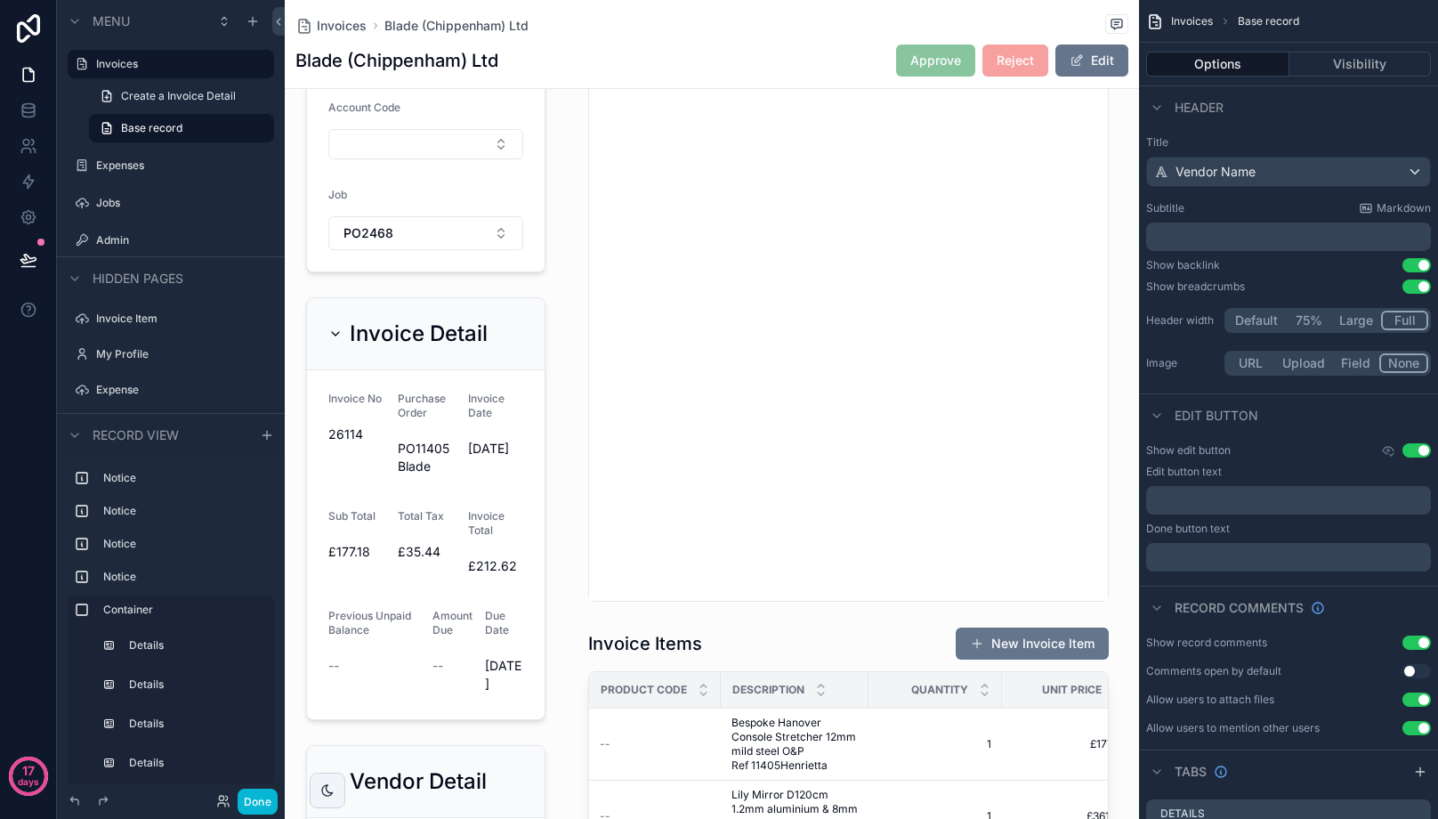
click at [913, 61] on span "Approve" at bounding box center [935, 60] width 79 height 32
click at [933, 57] on span "Approve" at bounding box center [935, 60] width 79 height 32
click at [919, 57] on span "Approve" at bounding box center [935, 60] width 79 height 32
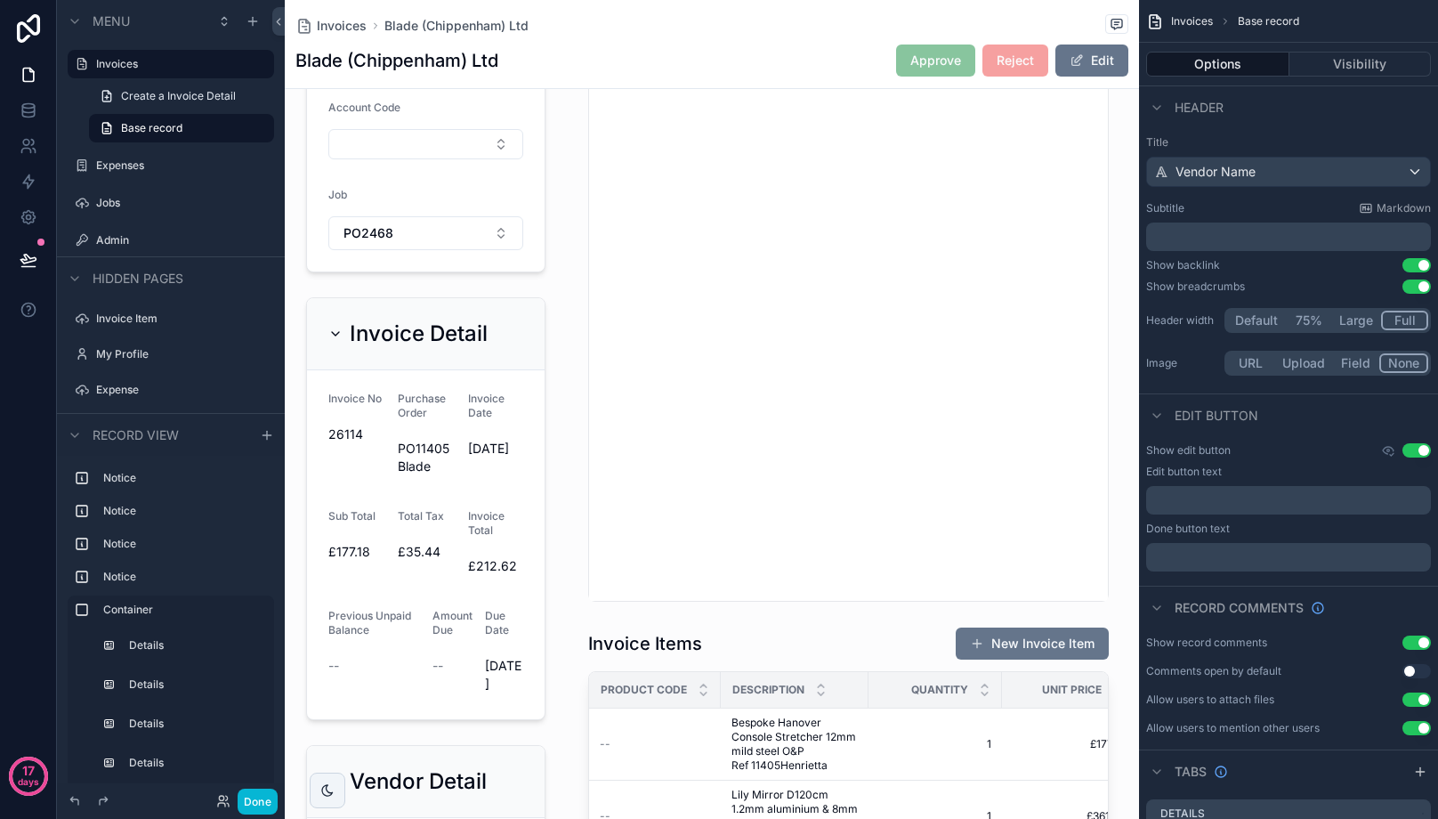
click at [919, 57] on span "Approve" at bounding box center [935, 60] width 79 height 32
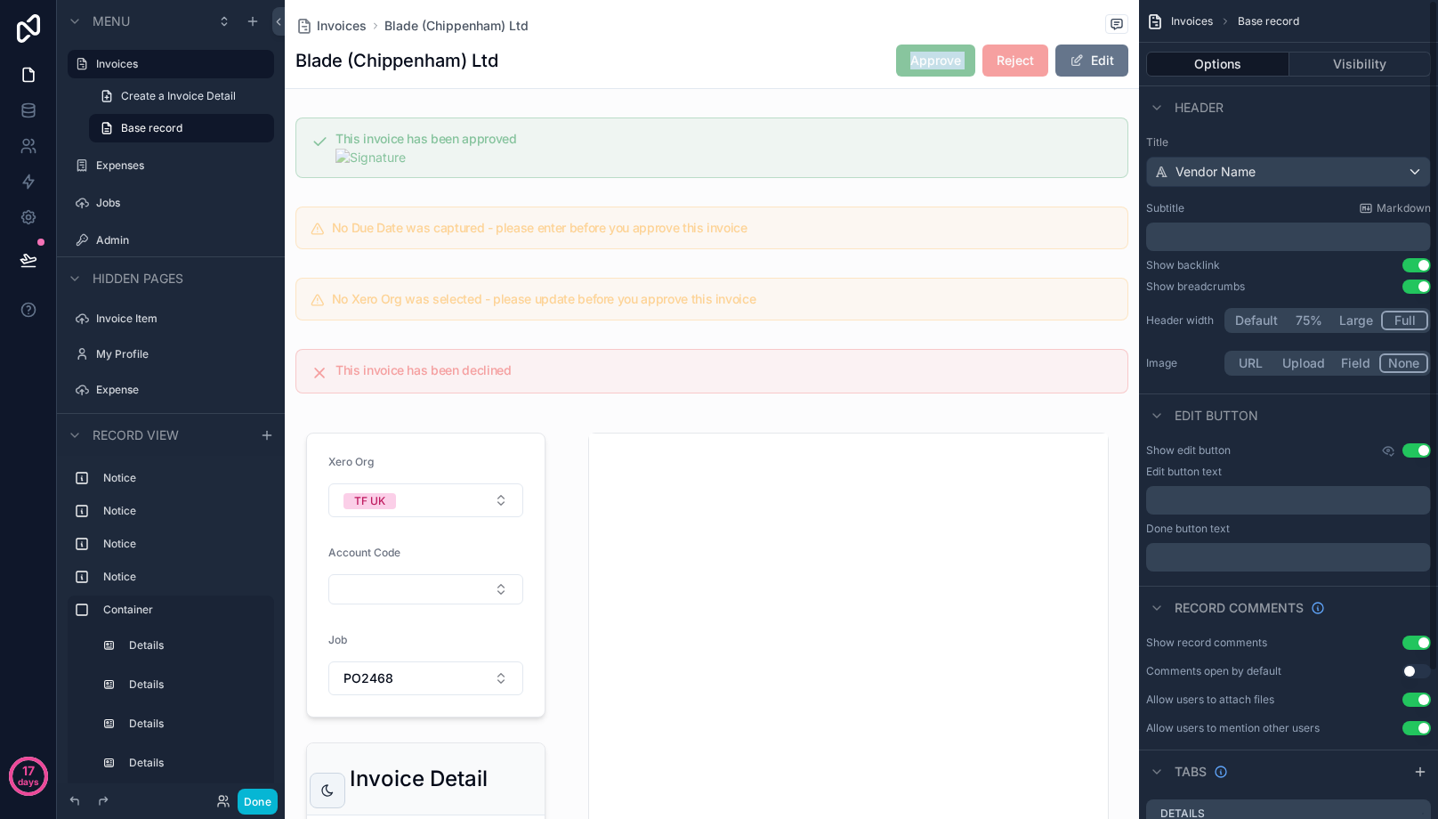
drag, startPoint x: 922, startPoint y: 72, endPoint x: 920, endPoint y: 58, distance: 14.3
click at [922, 71] on span "Approve" at bounding box center [935, 60] width 79 height 32
click at [920, 58] on span "Approve" at bounding box center [935, 60] width 79 height 32
click at [920, 63] on span "Approve" at bounding box center [935, 60] width 79 height 32
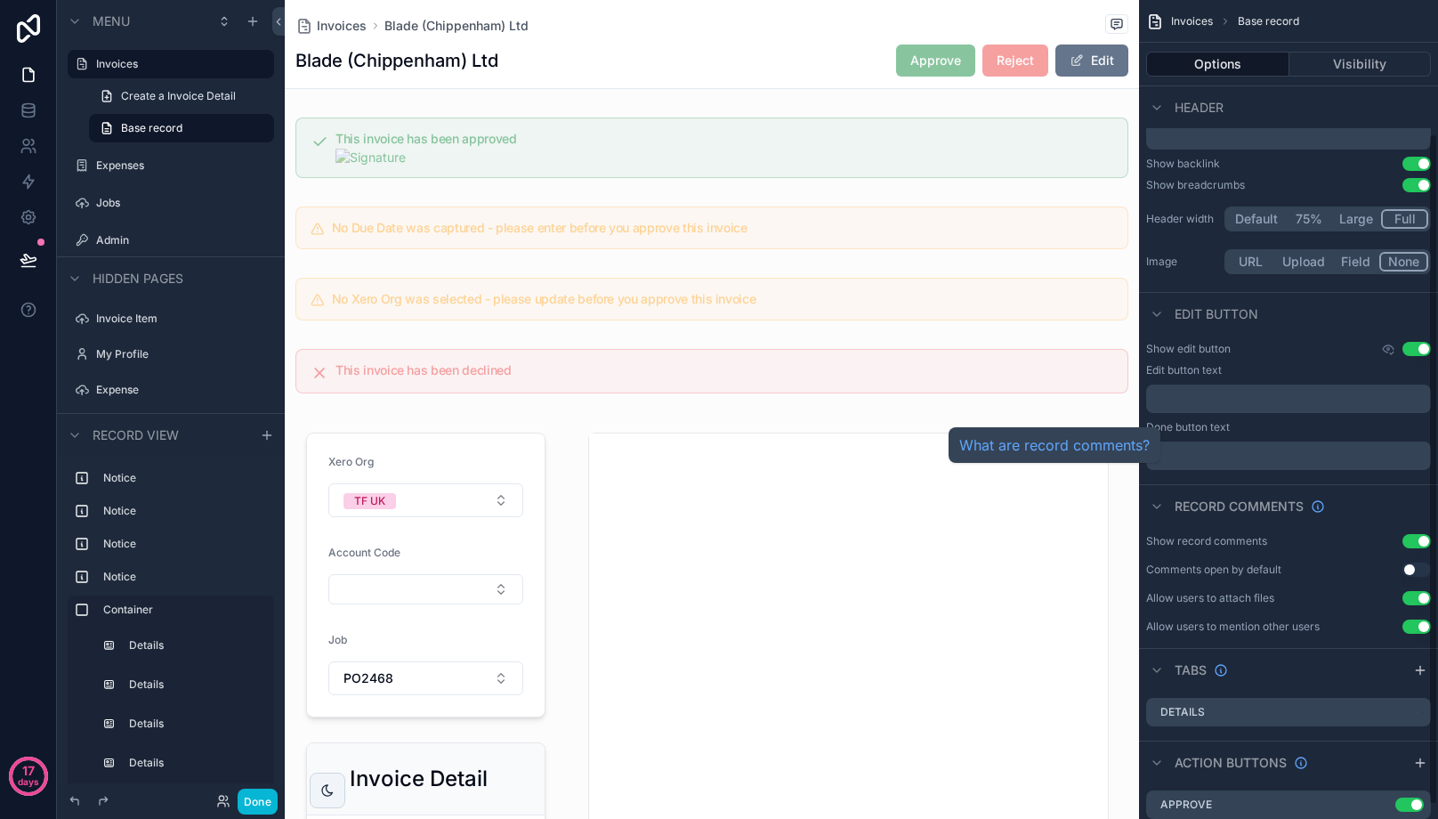
scroll to position [180, 0]
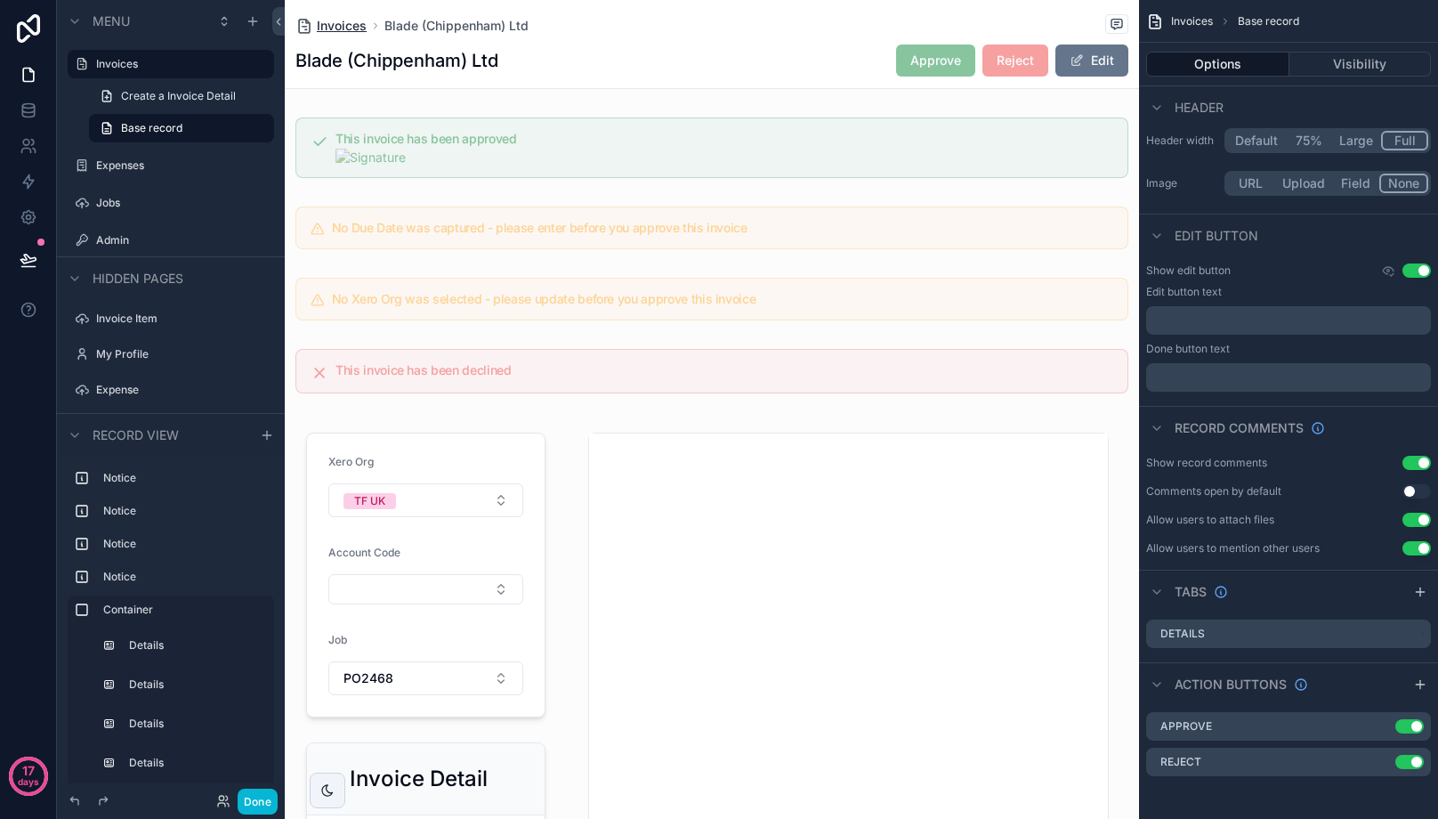
click at [328, 17] on span "Invoices" at bounding box center [342, 26] width 50 height 18
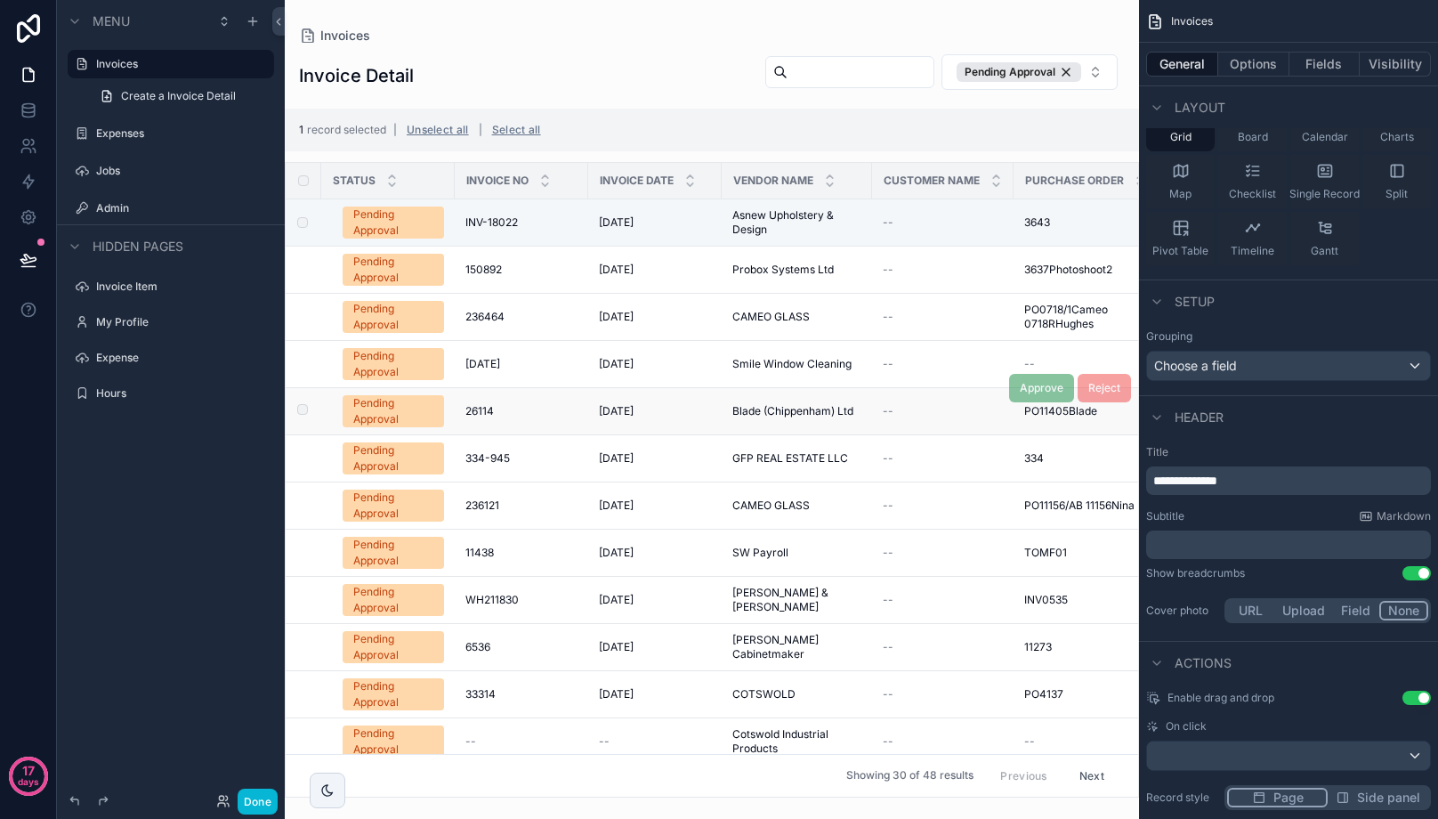
click at [297, 410] on label "scrollable content" at bounding box center [292, 411] width 11 height 14
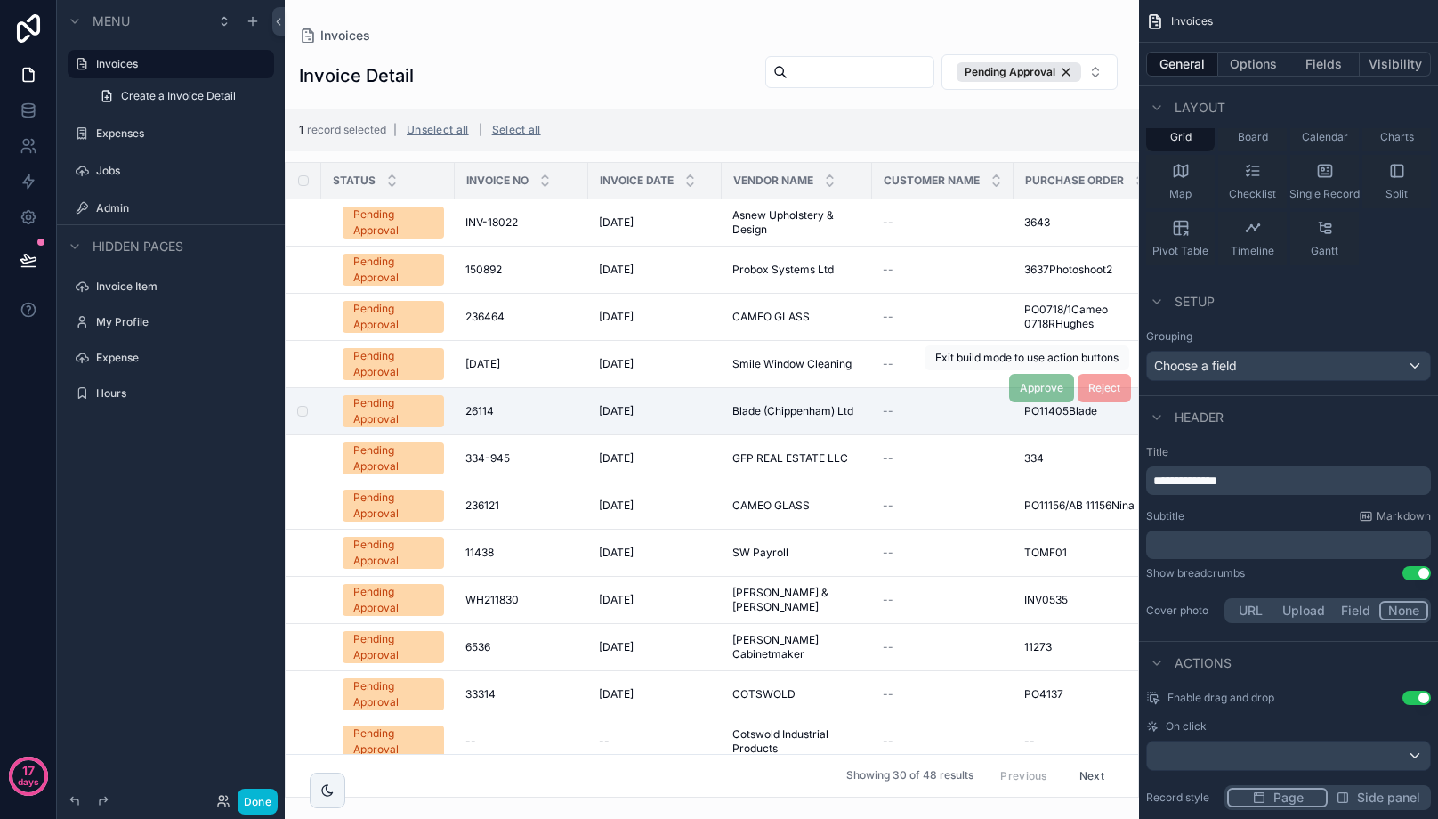
click at [1026, 385] on span "Approve" at bounding box center [1041, 388] width 65 height 28
click at [780, 319] on span "CAMEO GLASS" at bounding box center [770, 317] width 77 height 14
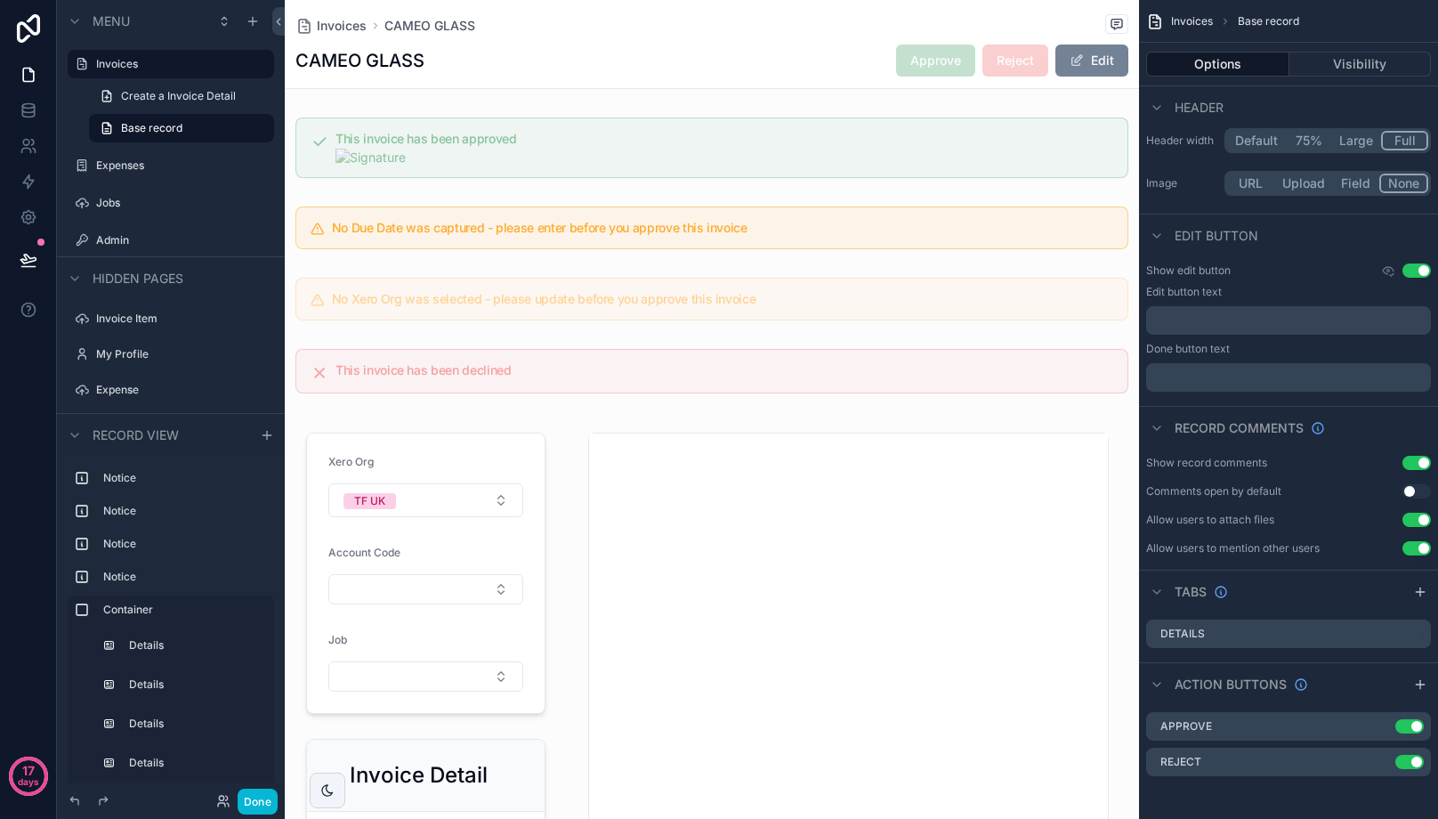
click at [1087, 53] on button "Edit" at bounding box center [1091, 60] width 73 height 32
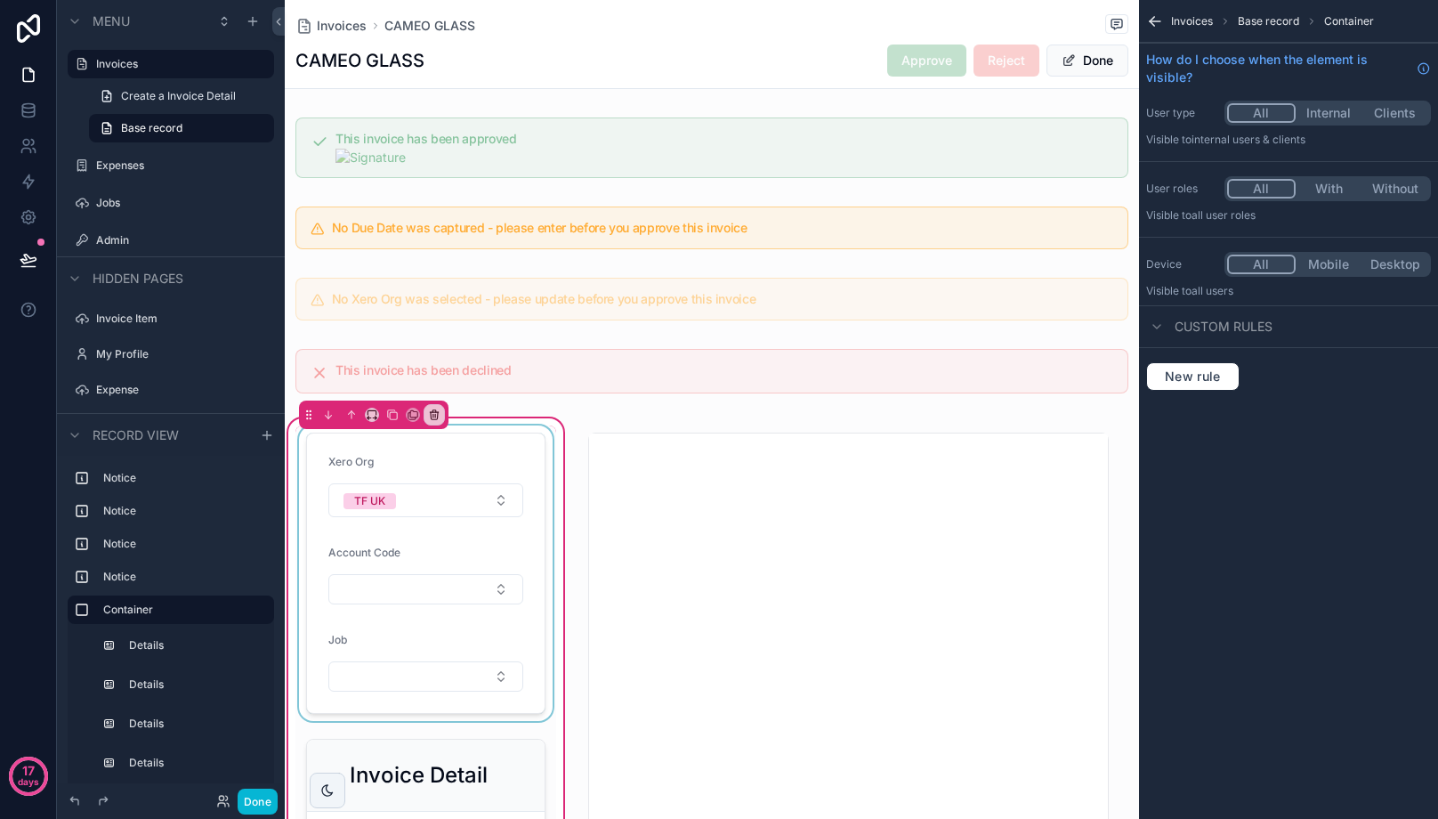
click at [357, 587] on div "scrollable content" at bounding box center [425, 572] width 261 height 295
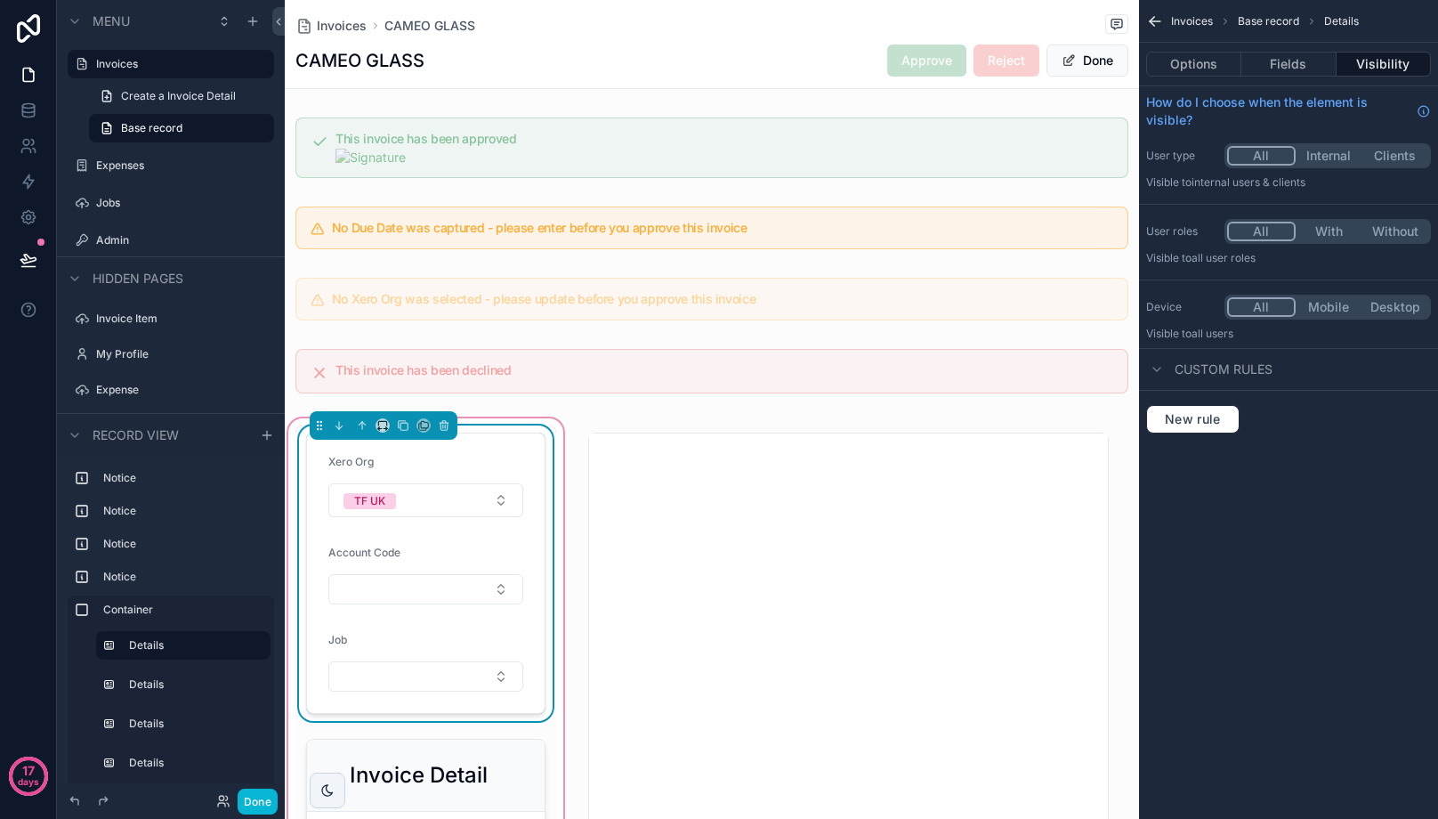
click at [357, 587] on button "Select Button" at bounding box center [425, 589] width 195 height 30
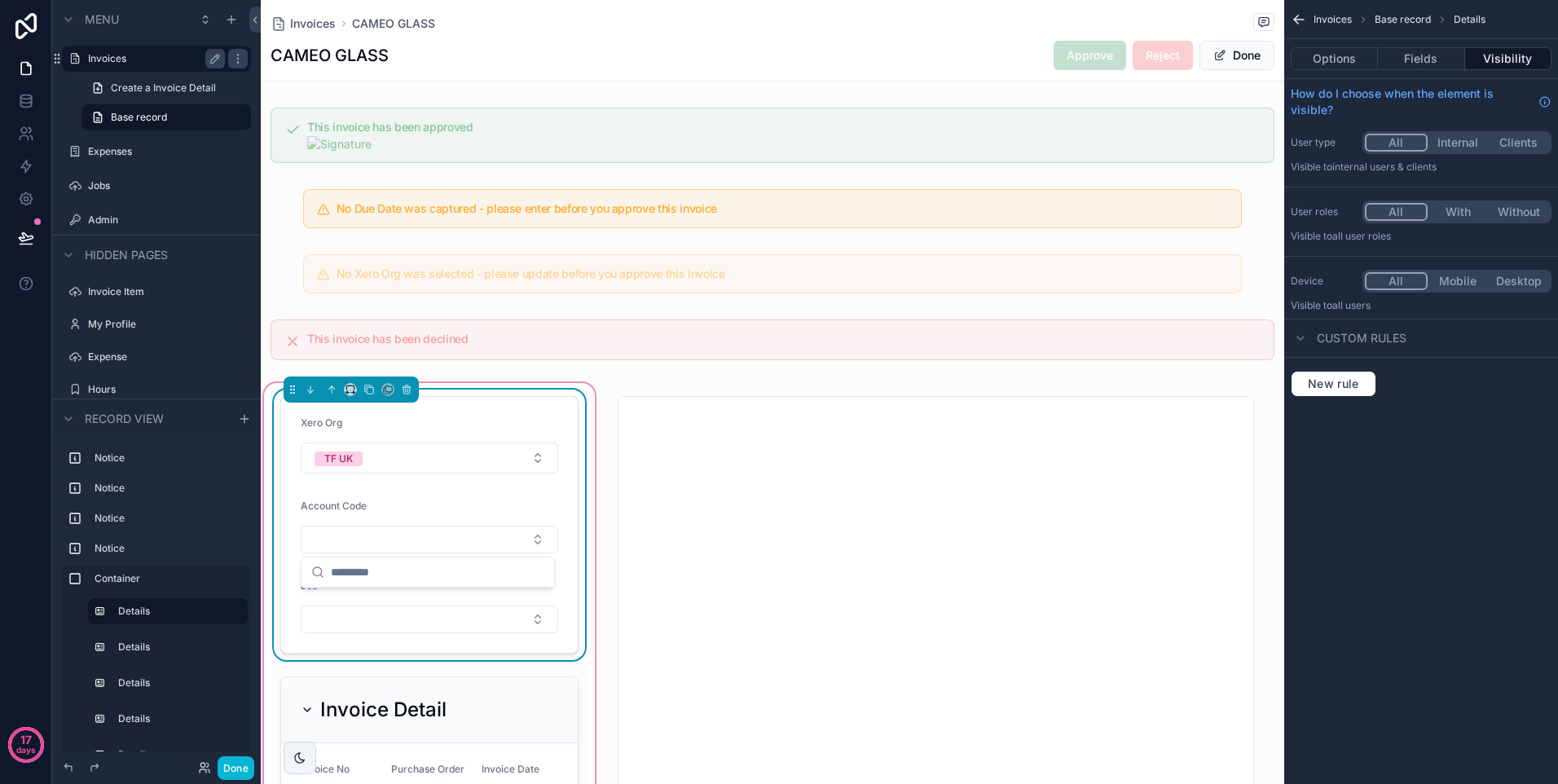
click at [114, 56] on label "Invoices" at bounding box center [153, 59] width 130 height 13
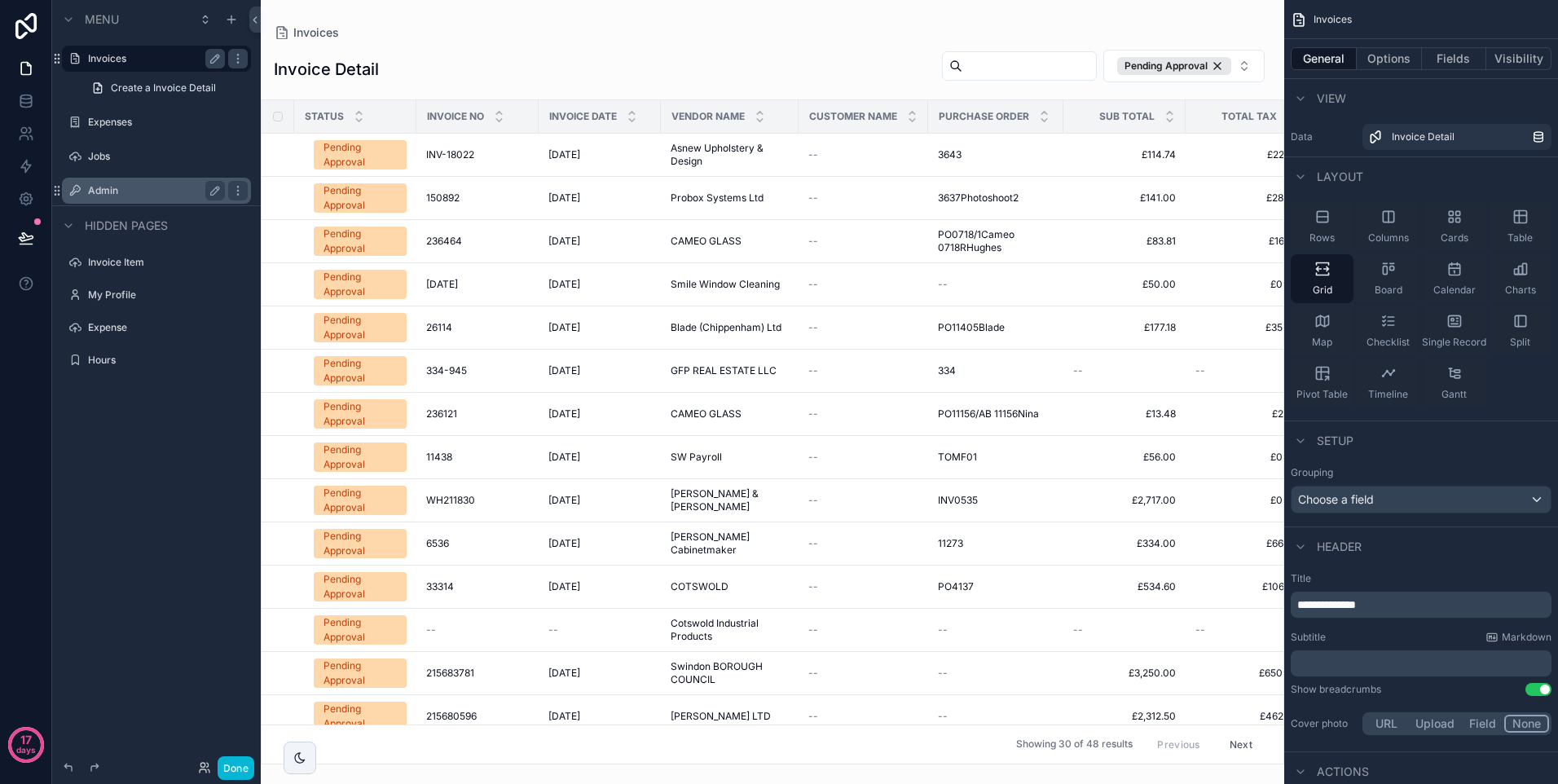
click at [101, 189] on label "Admin" at bounding box center [153, 191] width 130 height 13
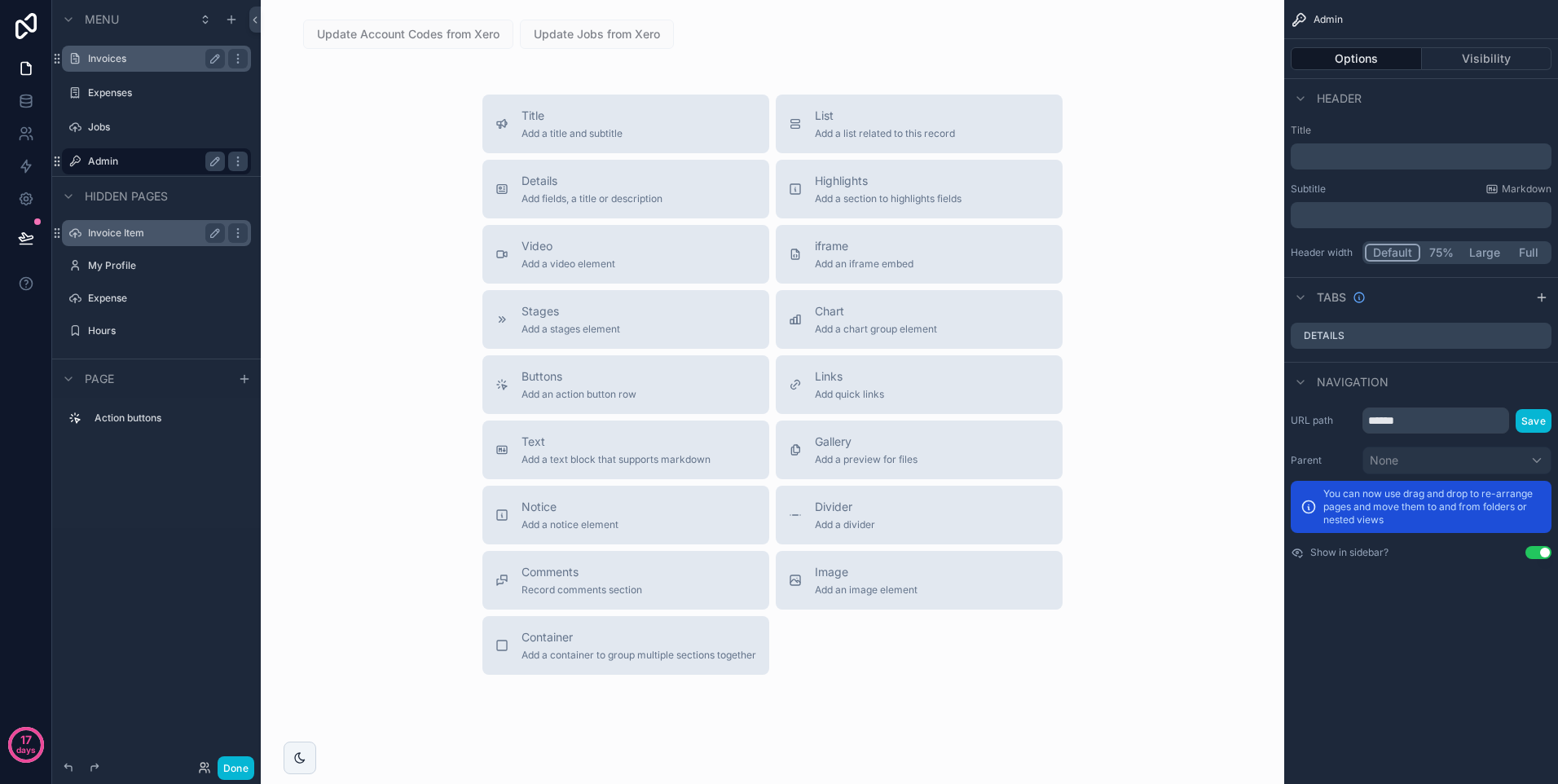
click at [120, 233] on label "Invoice Item" at bounding box center [153, 233] width 130 height 13
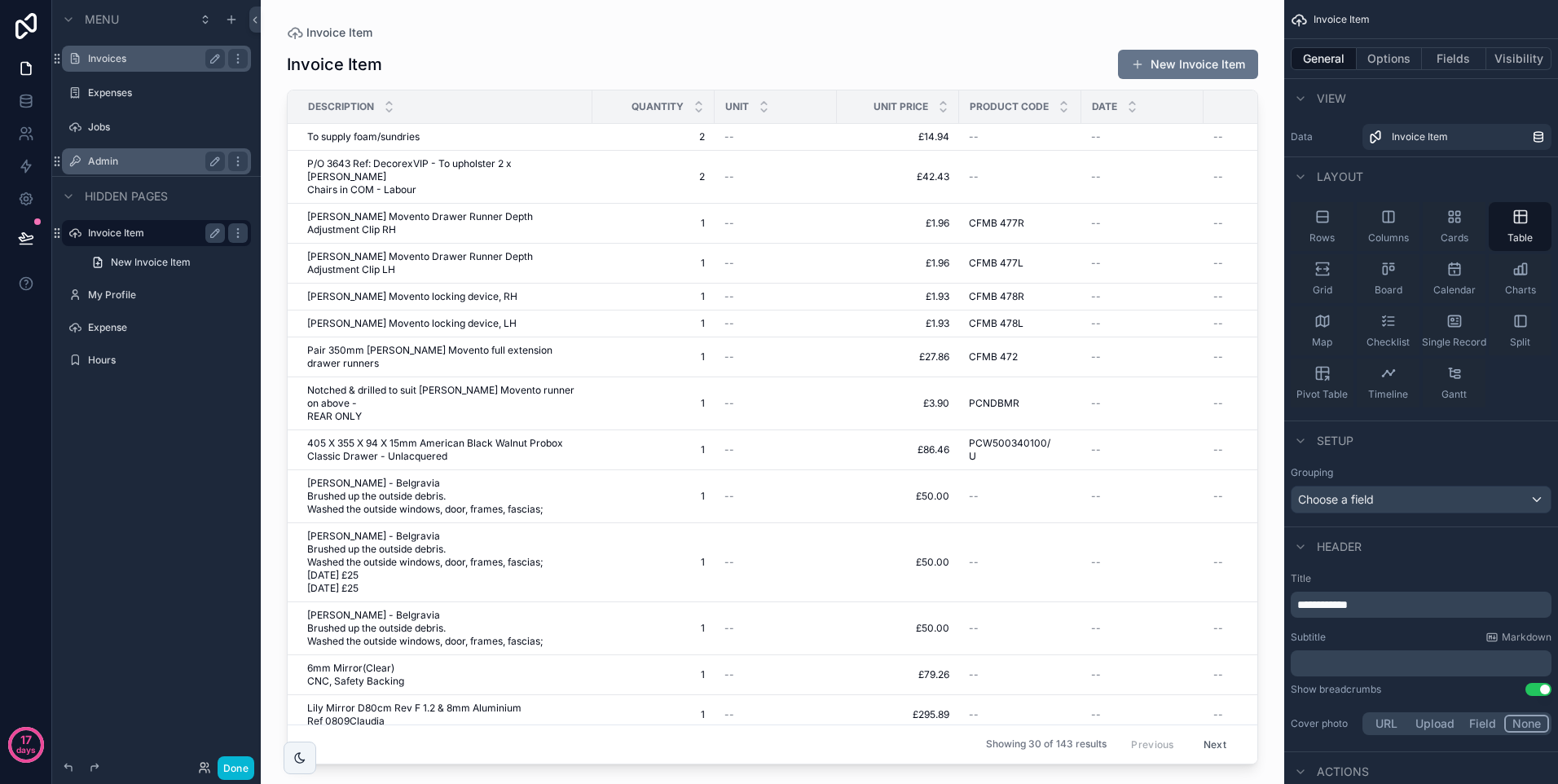
click at [94, 160] on label "Admin" at bounding box center [153, 161] width 130 height 13
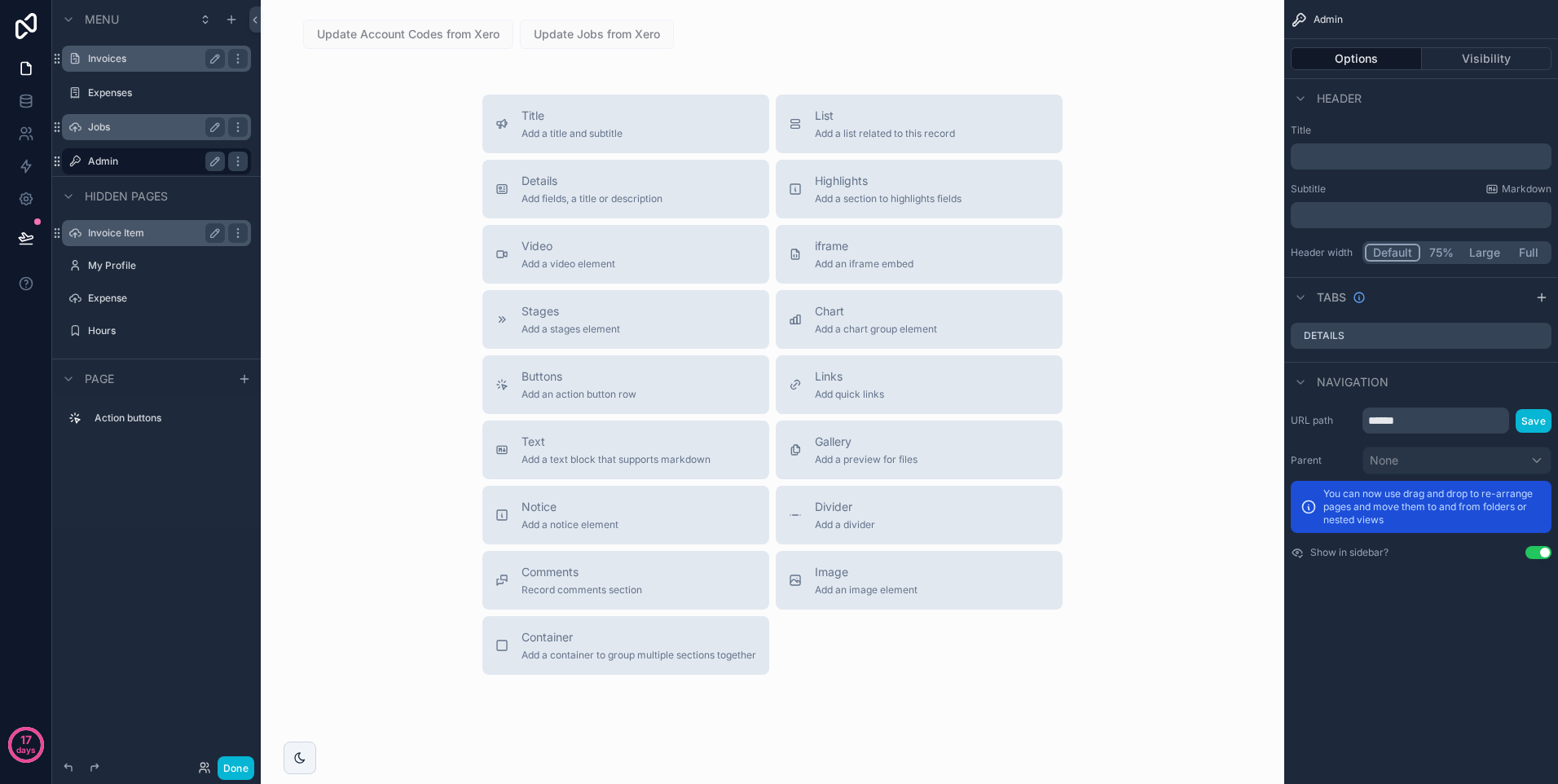
click at [96, 126] on label "Jobs" at bounding box center [153, 127] width 130 height 13
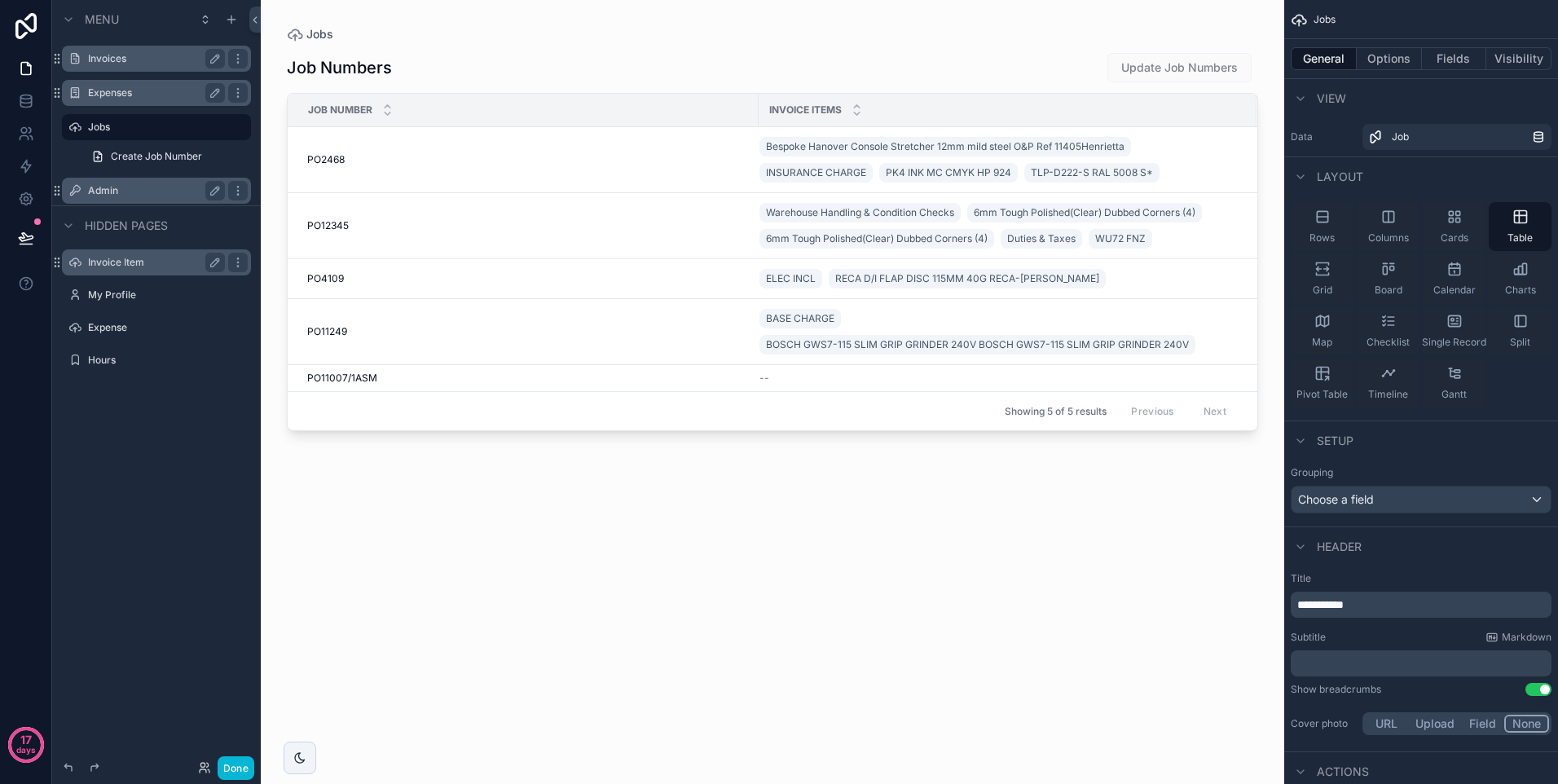
click at [114, 90] on label "Expenses" at bounding box center [153, 93] width 130 height 13
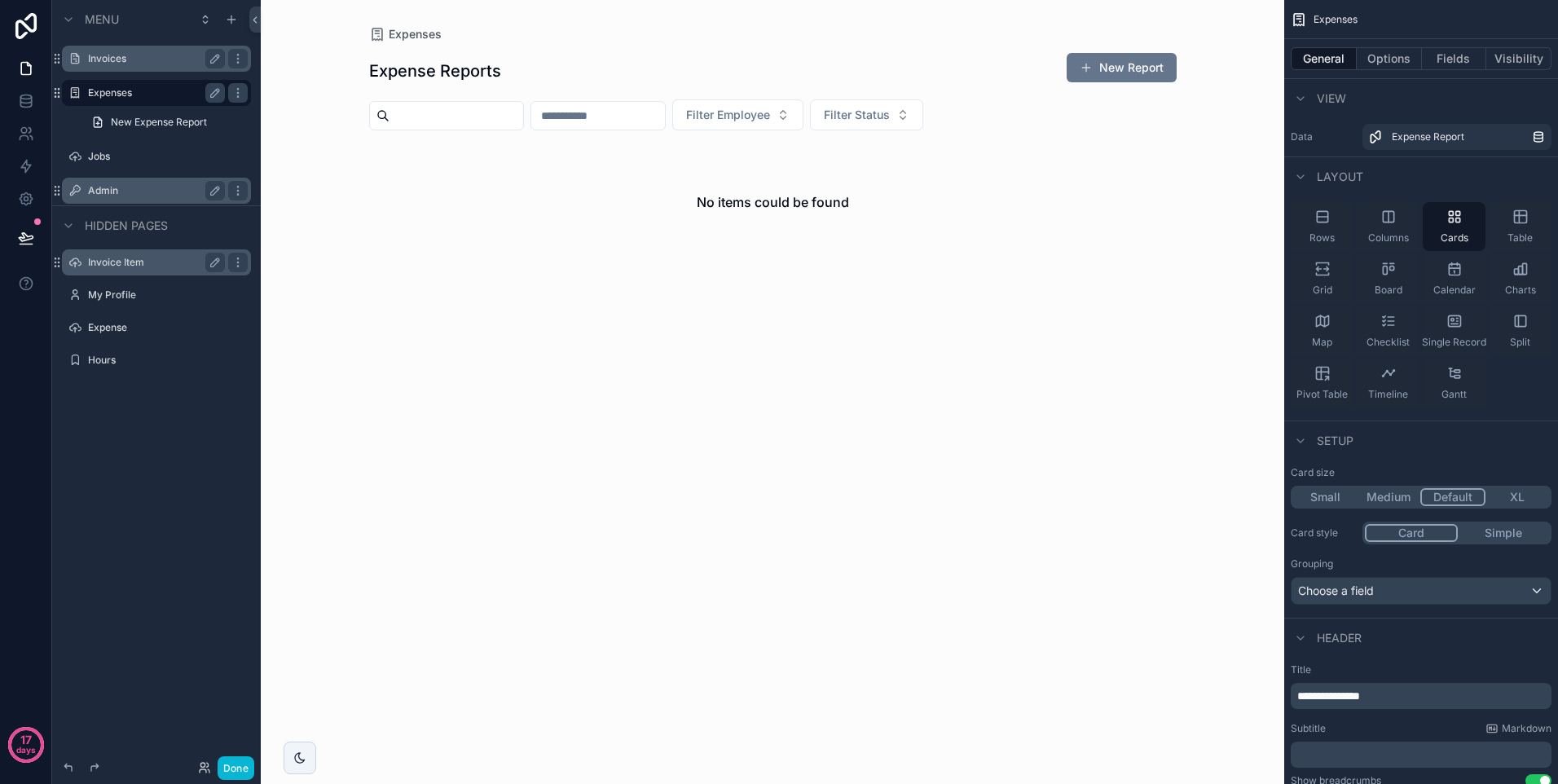
click at [105, 55] on label "Invoices" at bounding box center [153, 59] width 130 height 13
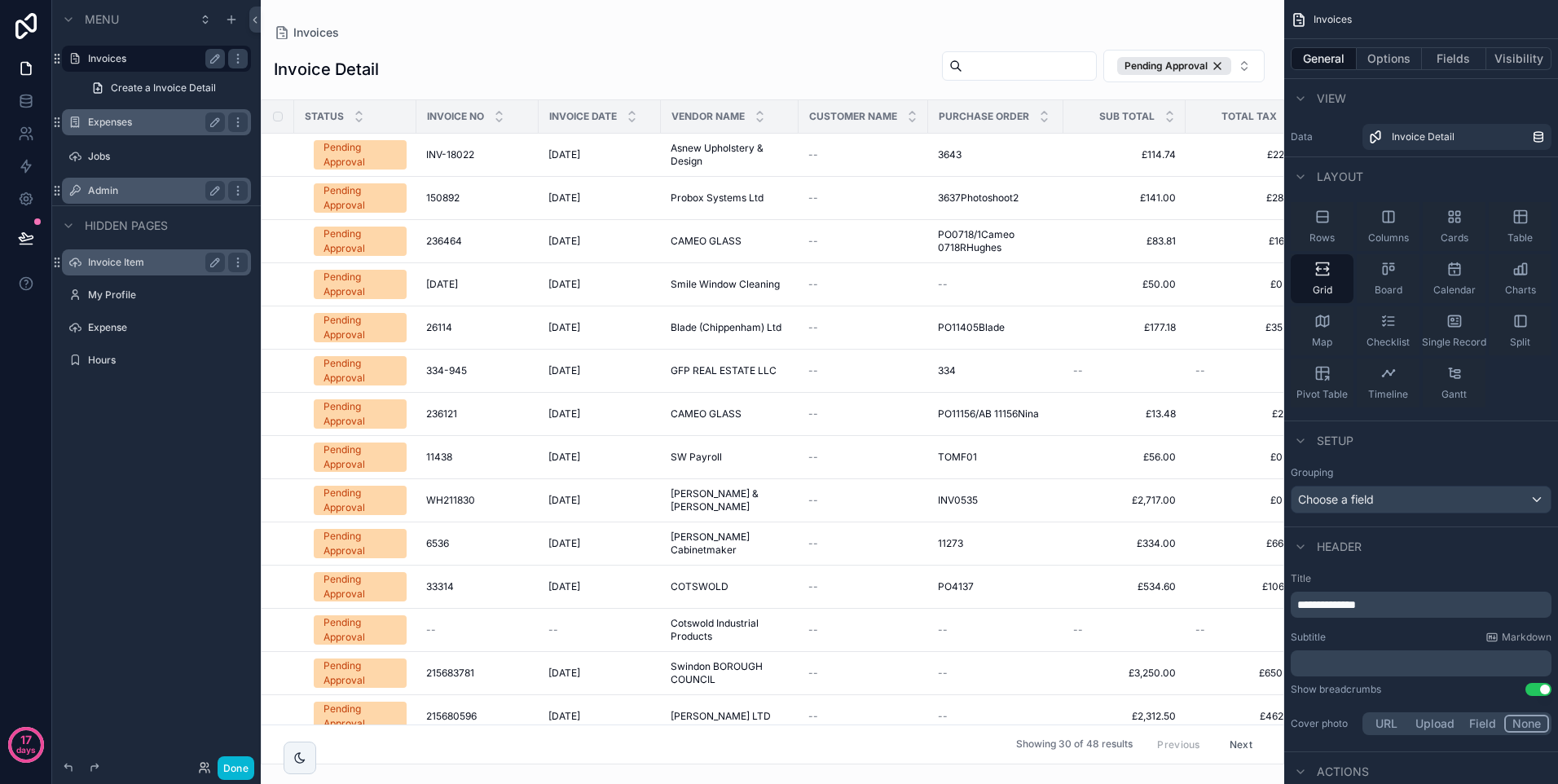
click at [107, 56] on label "Invoices" at bounding box center [153, 59] width 130 height 13
click at [98, 192] on label "Admin" at bounding box center [153, 191] width 130 height 13
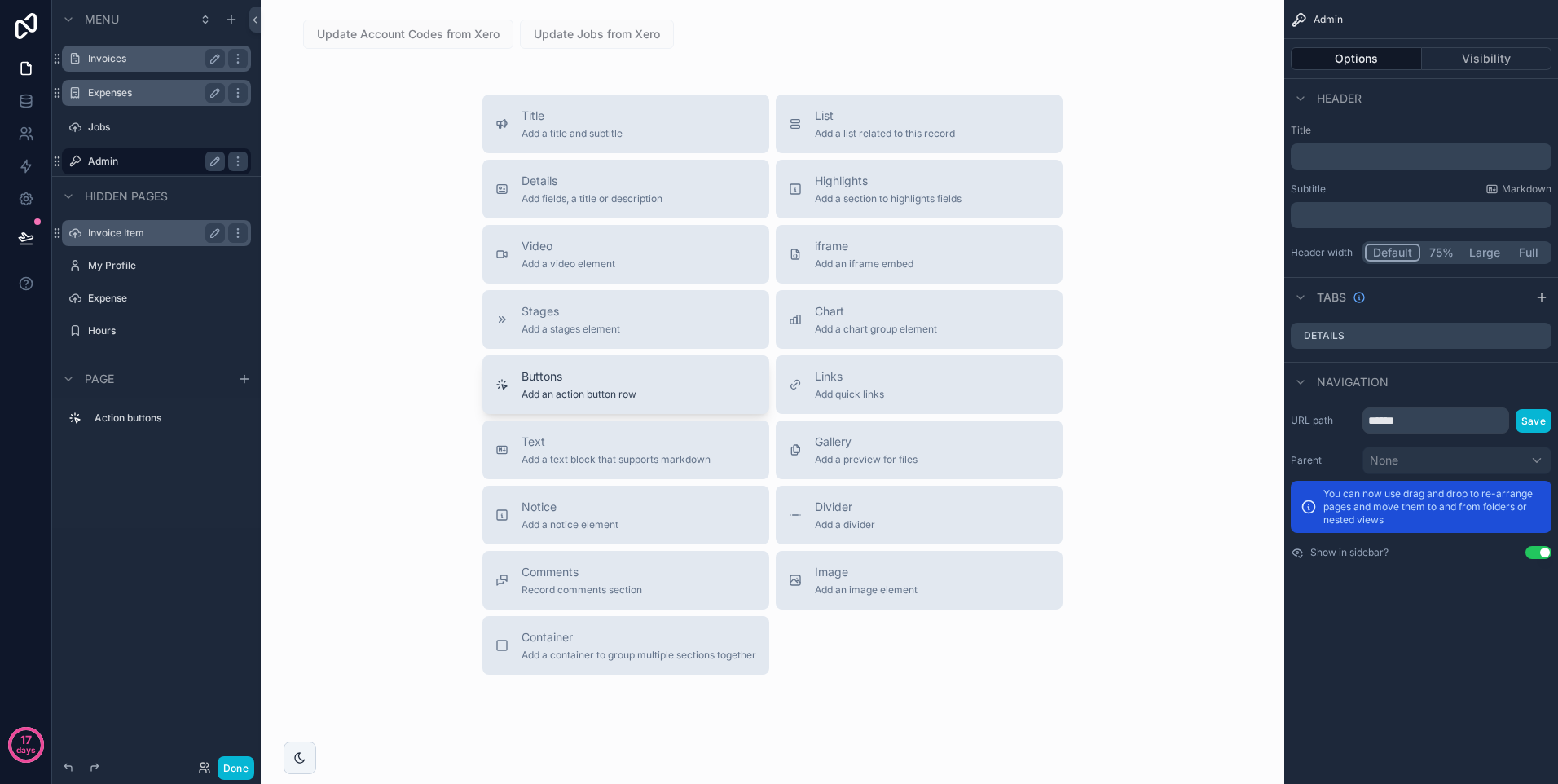
click at [528, 374] on span "Buttons" at bounding box center [579, 376] width 114 height 16
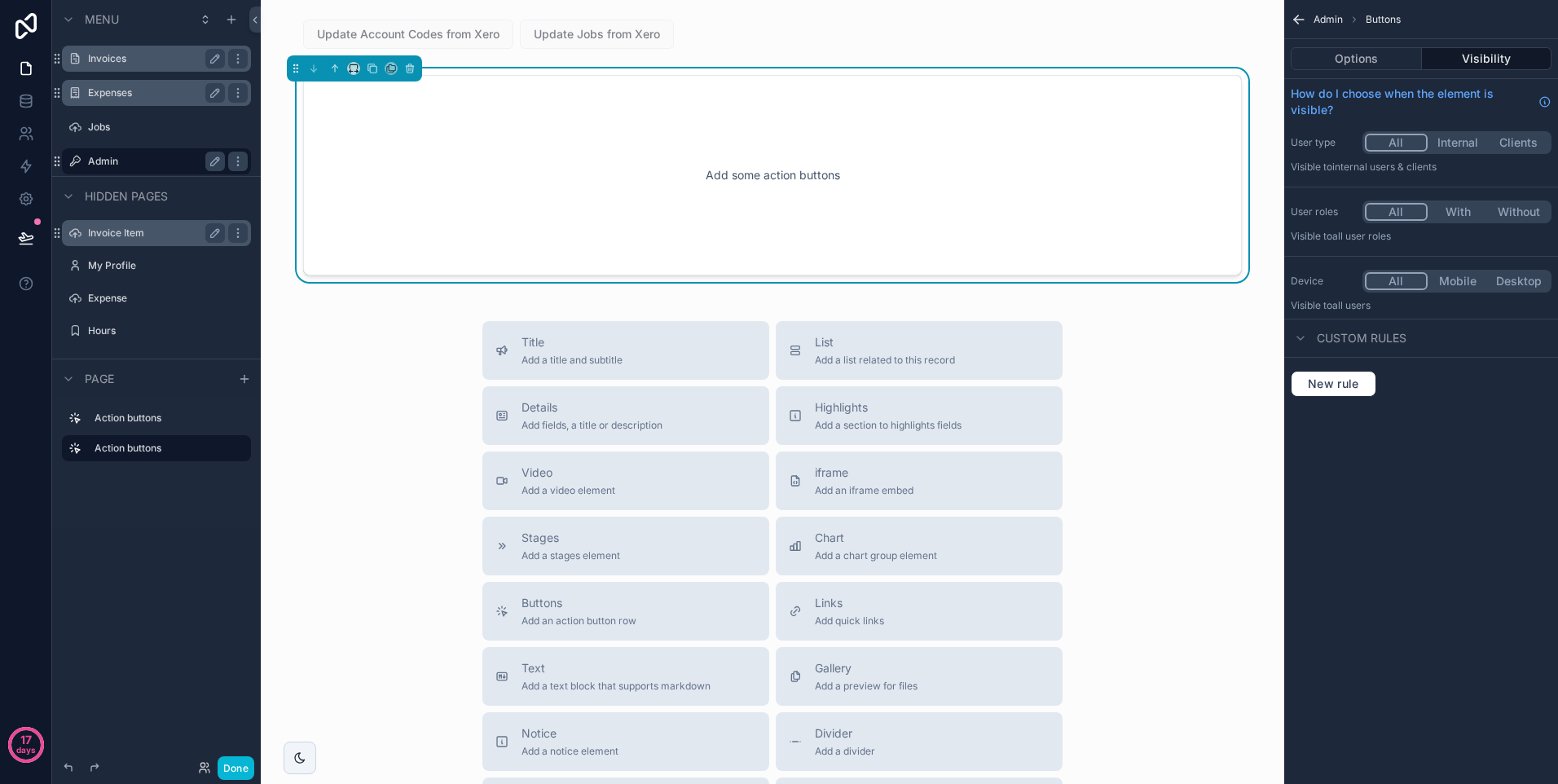
drag, startPoint x: 133, startPoint y: 56, endPoint x: 125, endPoint y: 48, distance: 11.3
click at [133, 56] on label "Invoices" at bounding box center [153, 59] width 130 height 13
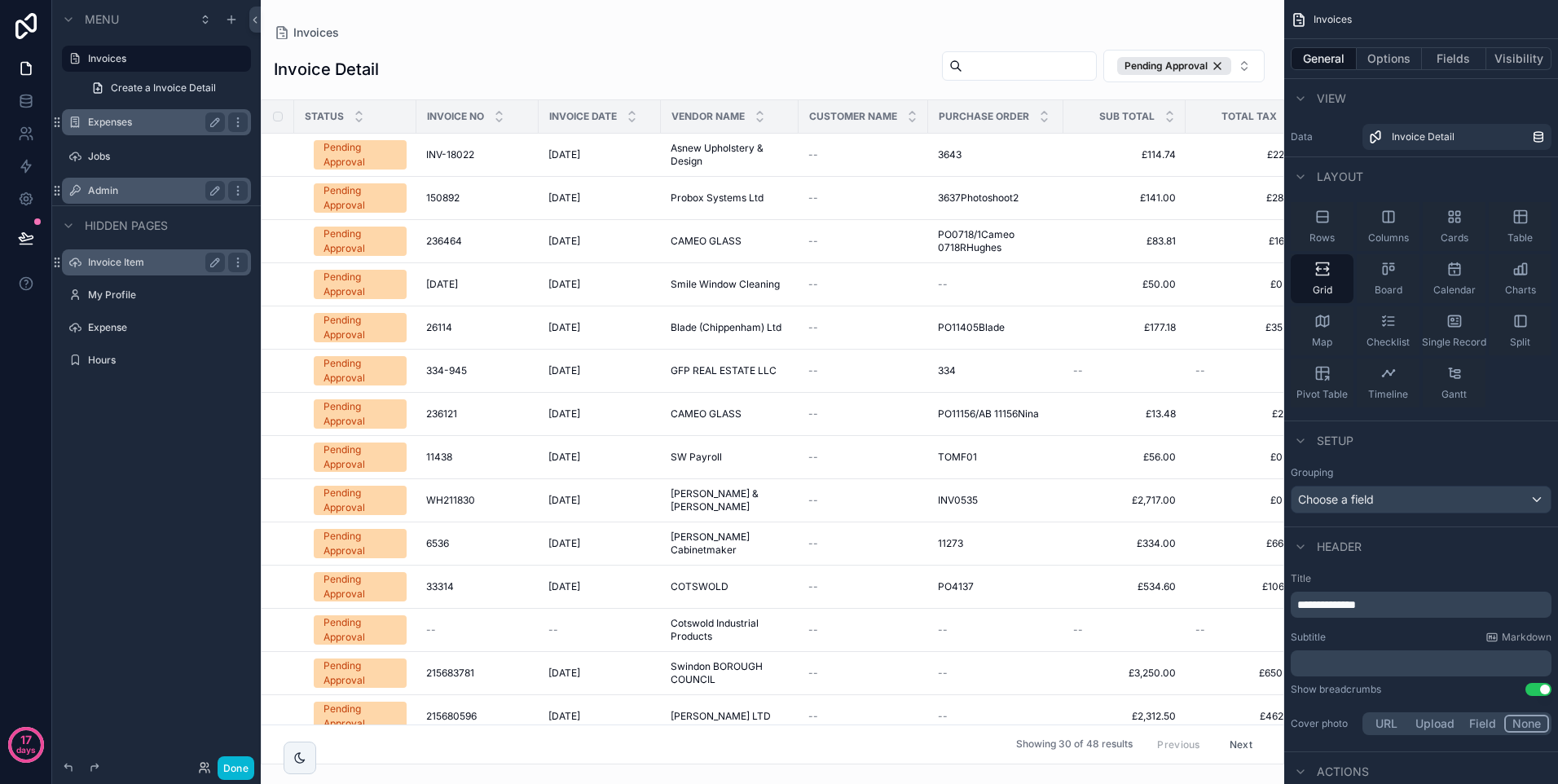
click at [453, 327] on div "scrollable content" at bounding box center [773, 392] width 1024 height 784
click at [444, 324] on span "26114" at bounding box center [439, 328] width 26 height 13
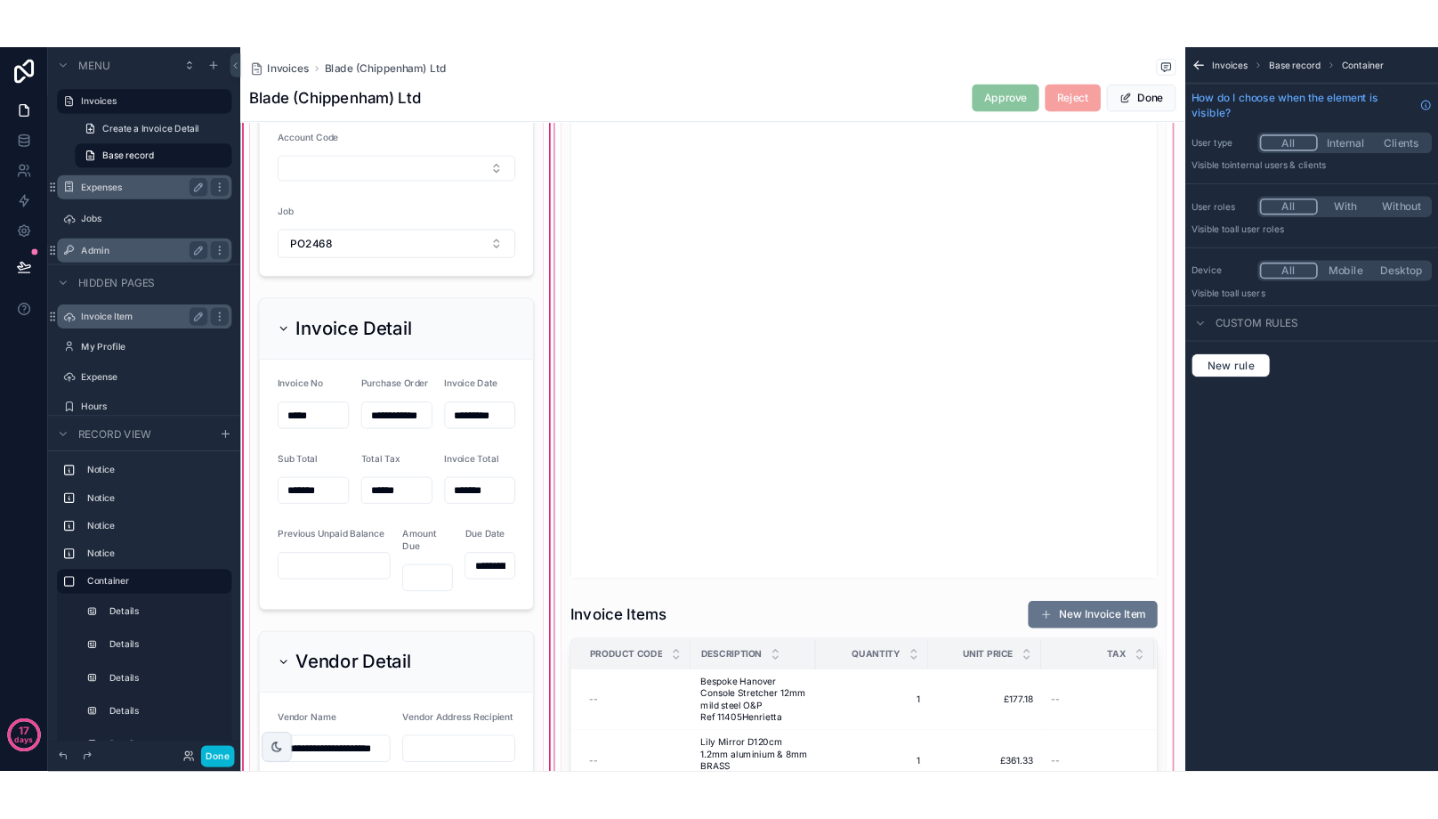
scroll to position [445, 0]
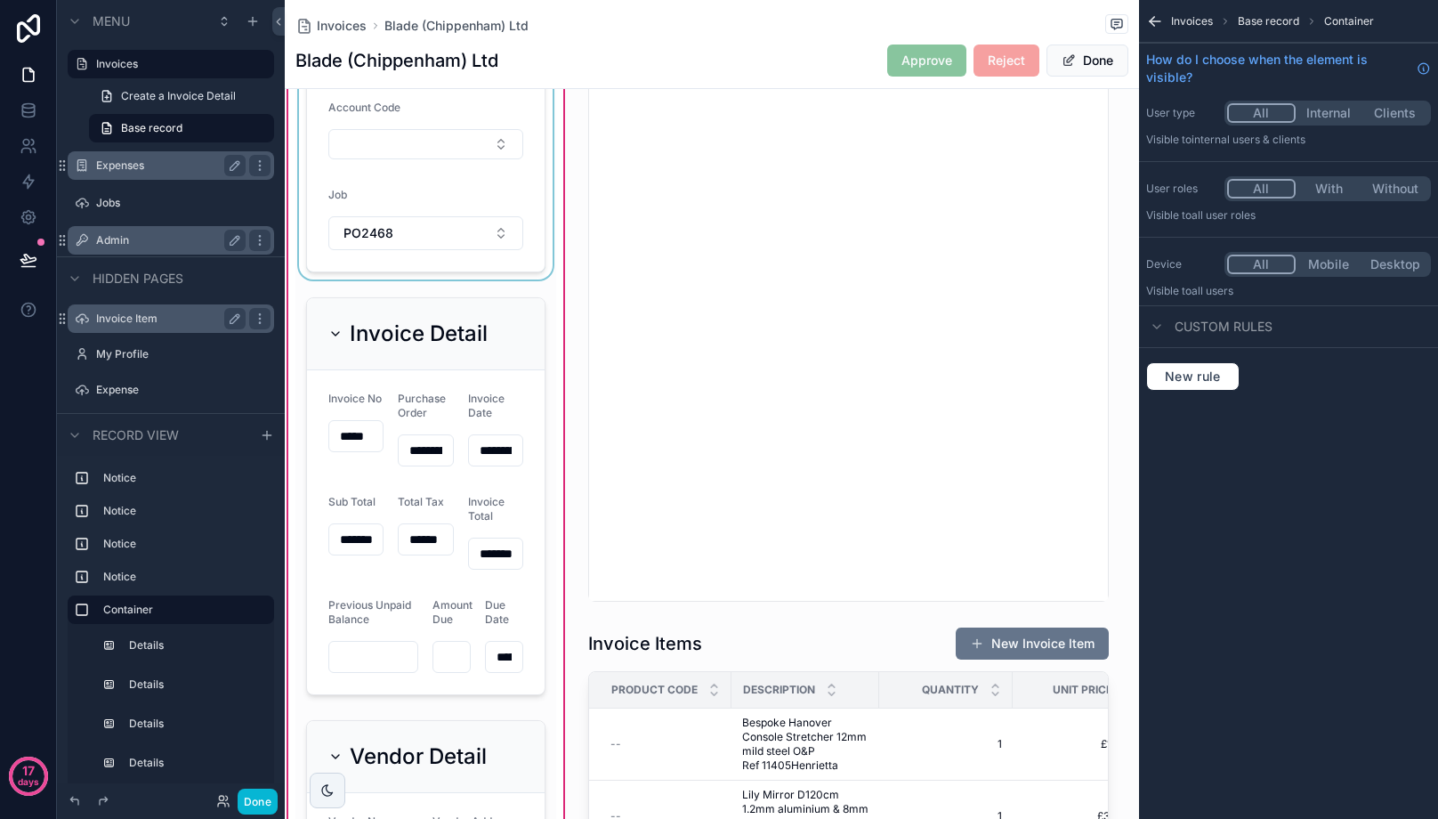
click at [385, 146] on div "scrollable content" at bounding box center [425, 129] width 261 height 299
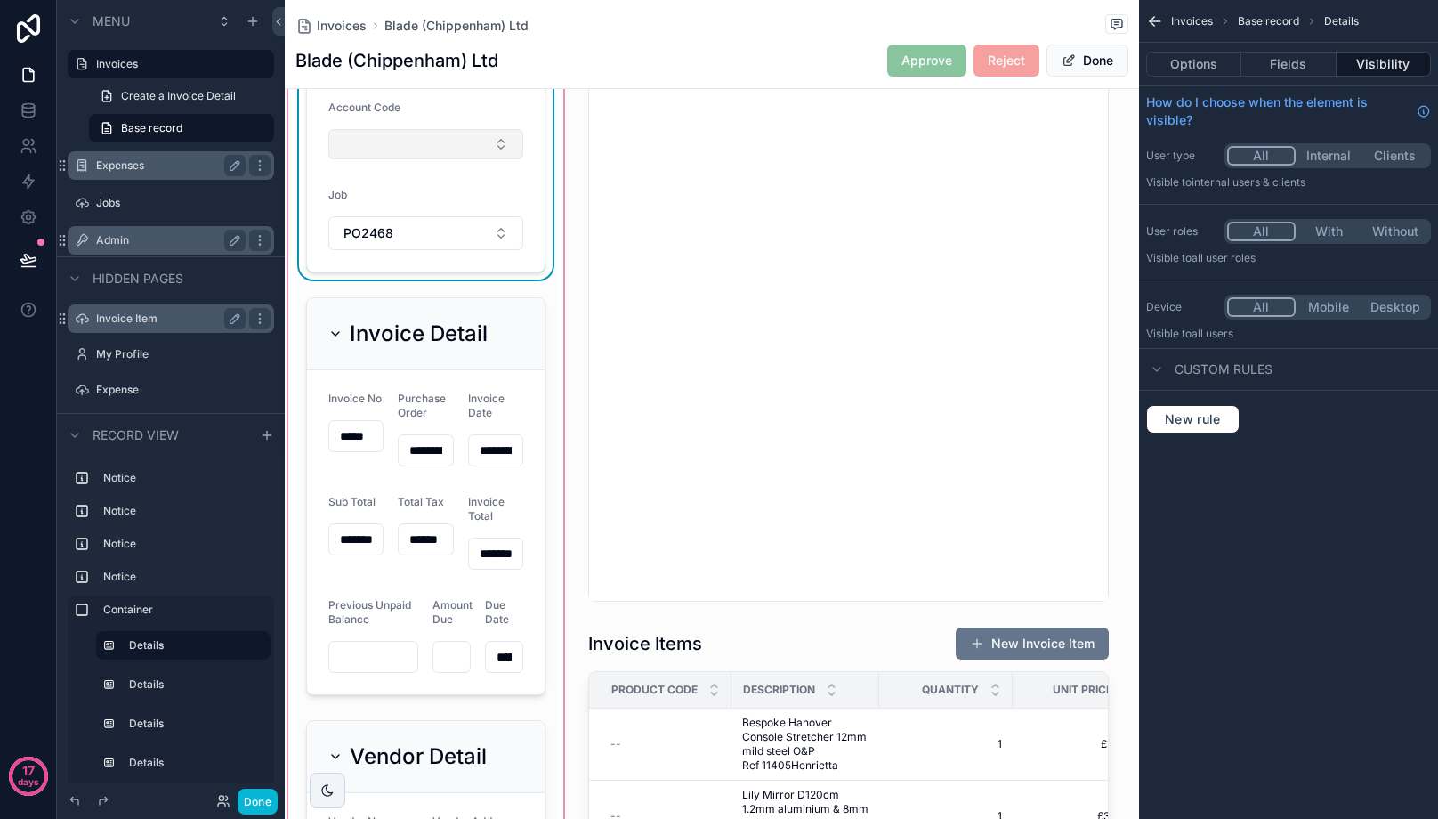
click at [369, 142] on button "Select Button" at bounding box center [425, 144] width 195 height 30
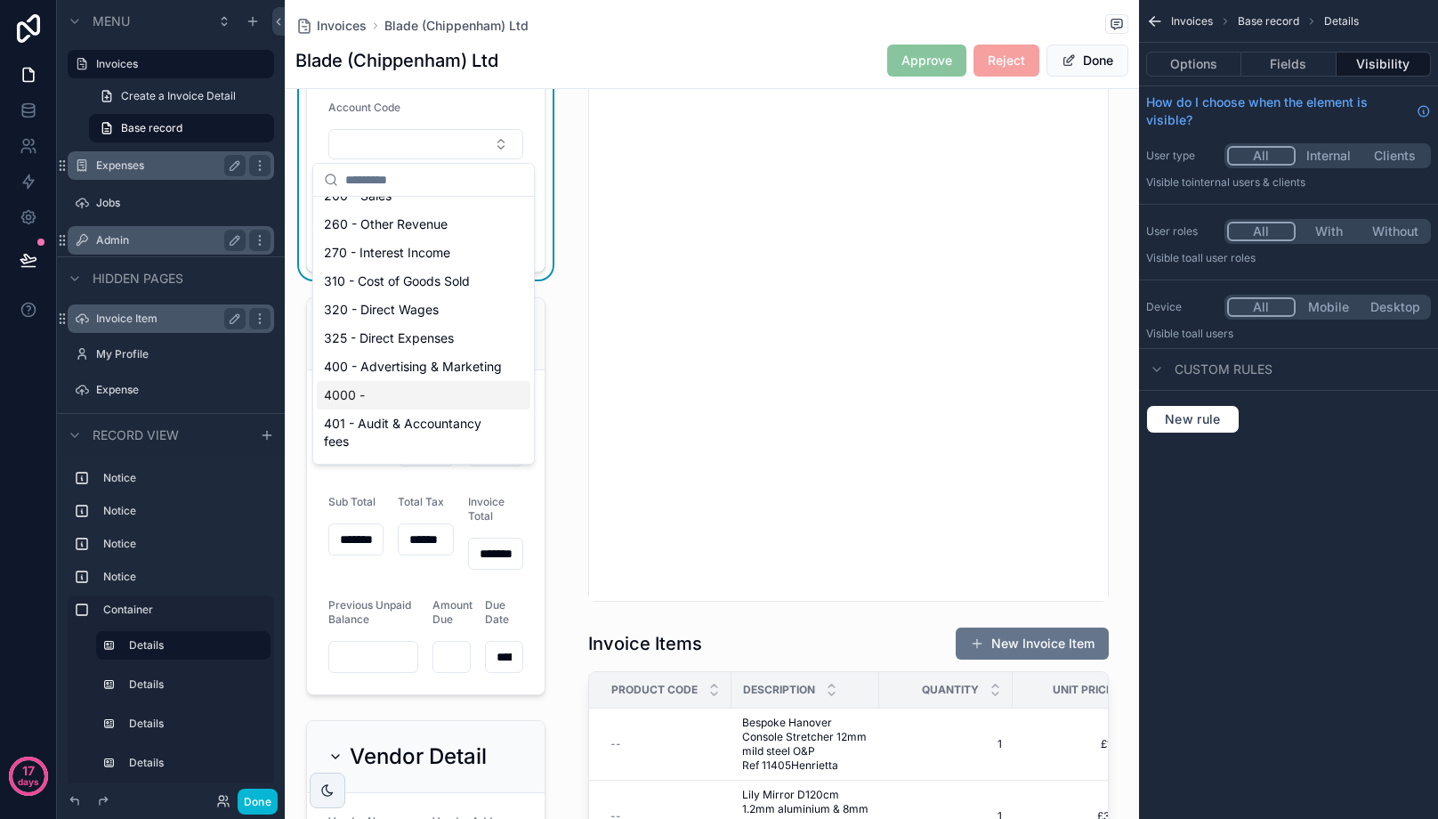
scroll to position [0, 0]
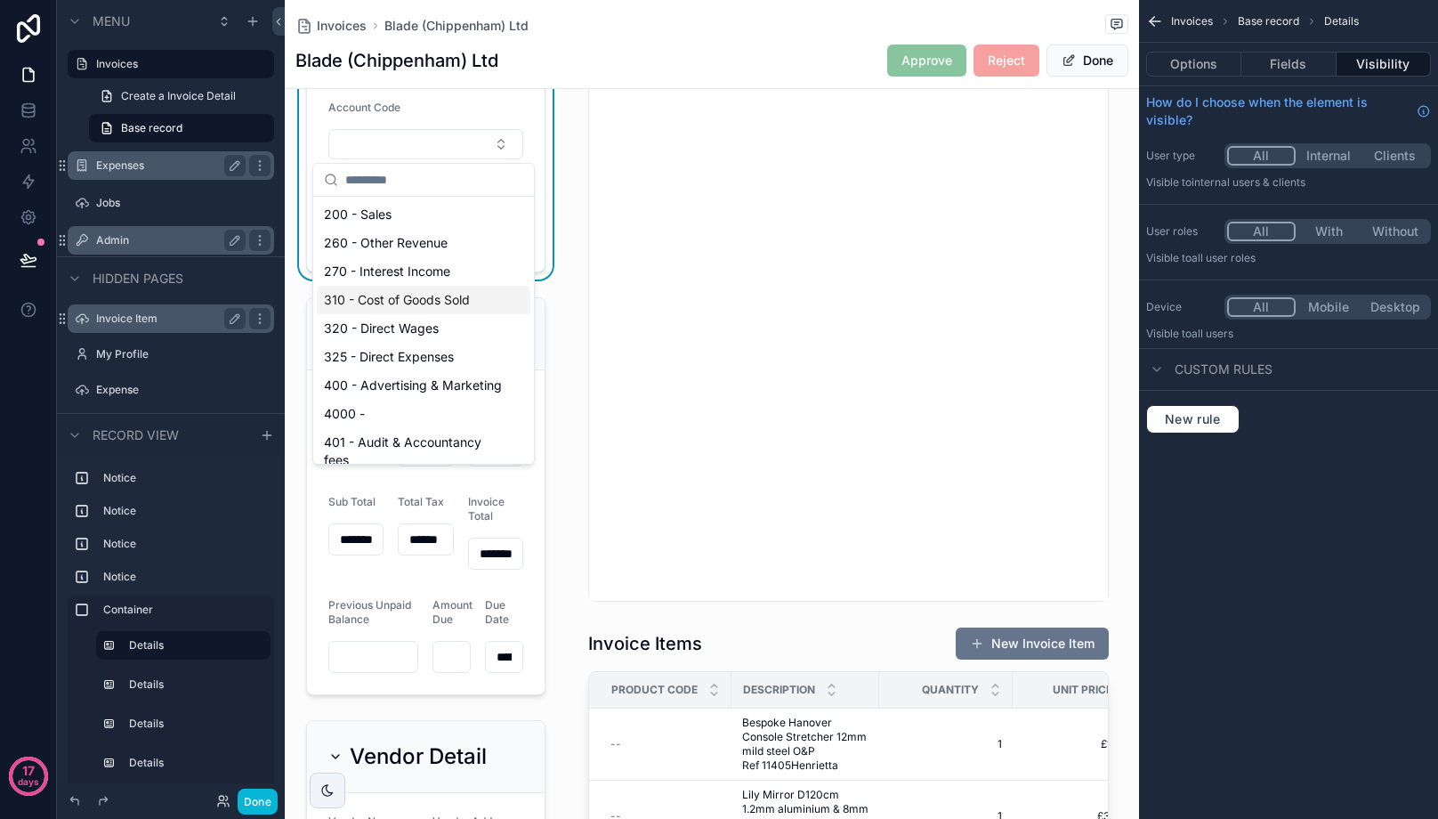
click at [377, 293] on span "310 - Cost of Goods Sold" at bounding box center [397, 300] width 146 height 18
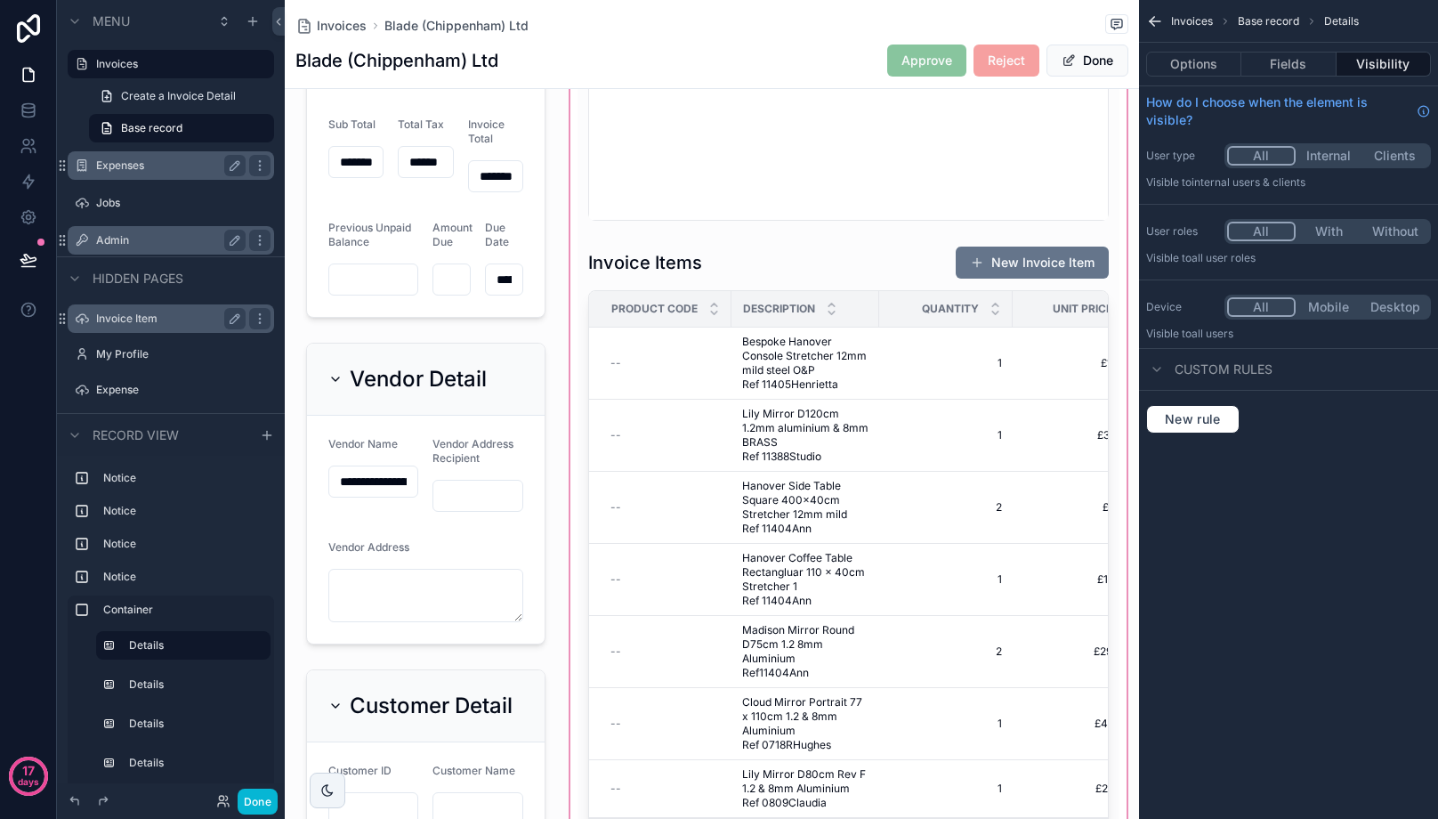
scroll to position [979, 0]
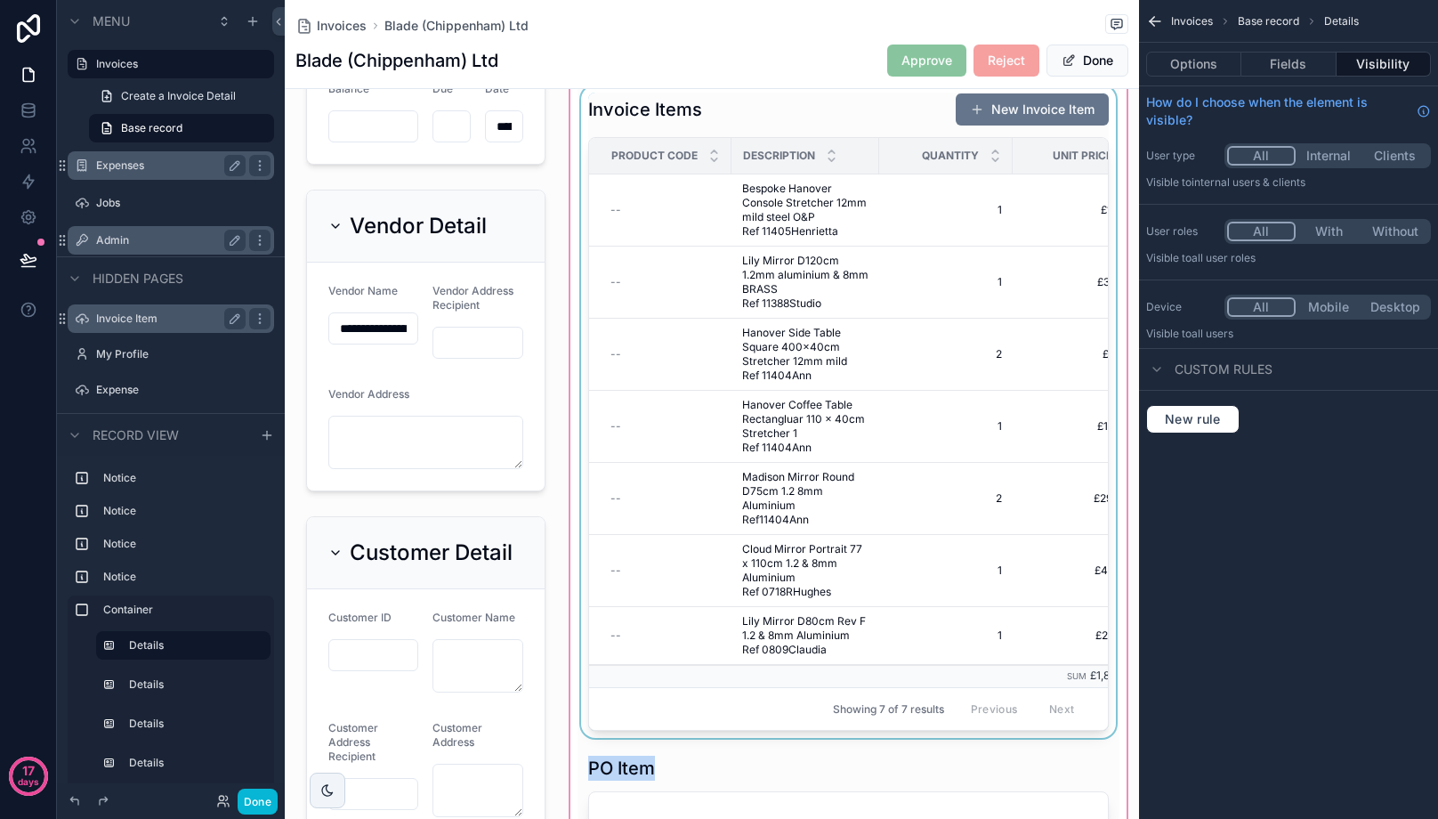
drag, startPoint x: 846, startPoint y: 731, endPoint x: 1088, endPoint y: 746, distance: 242.5
click at [1075, 732] on div "scrollable content" at bounding box center [849, 482] width 564 height 2093
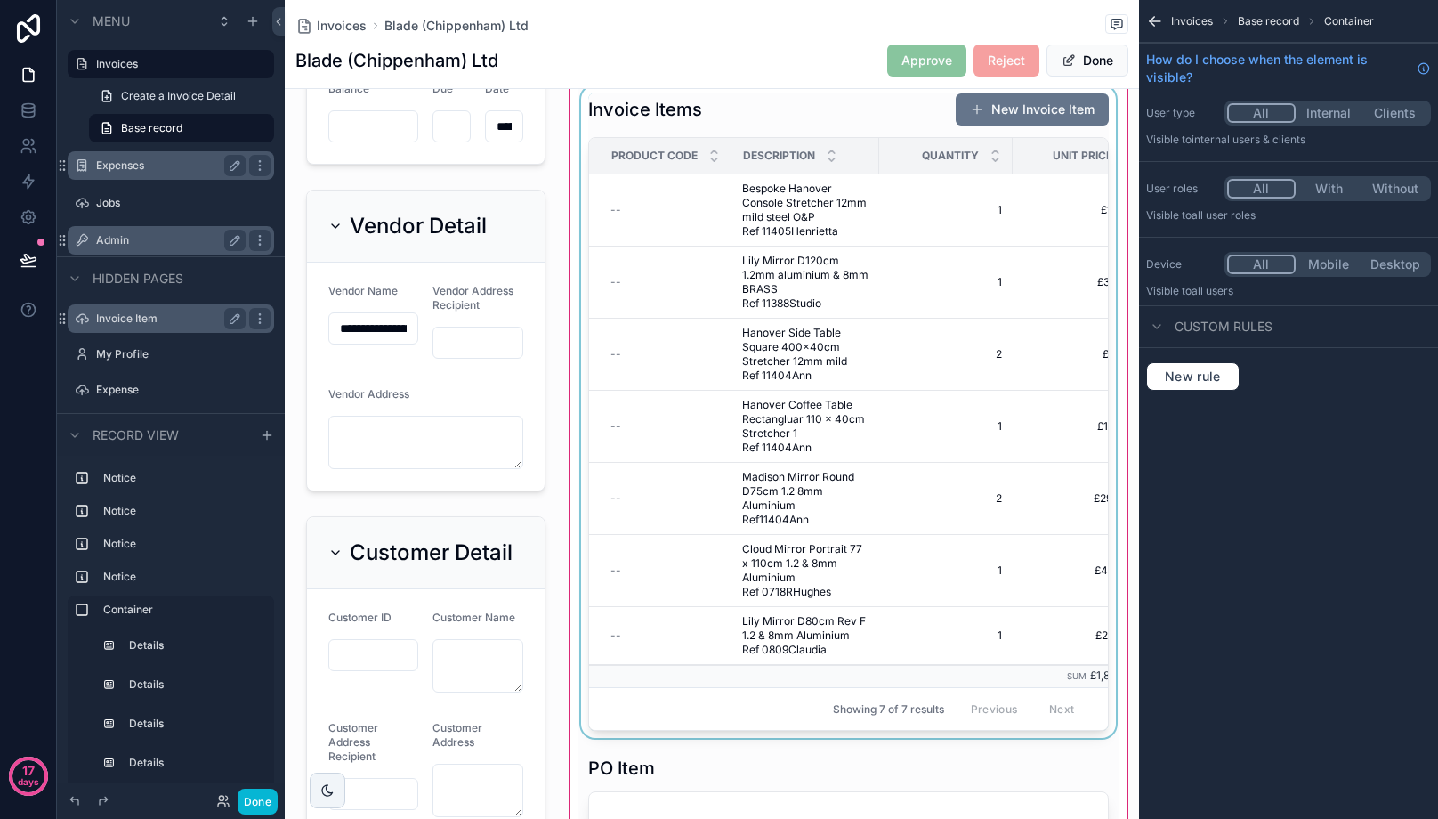
click at [1084, 734] on div "scrollable content" at bounding box center [849, 411] width 543 height 652
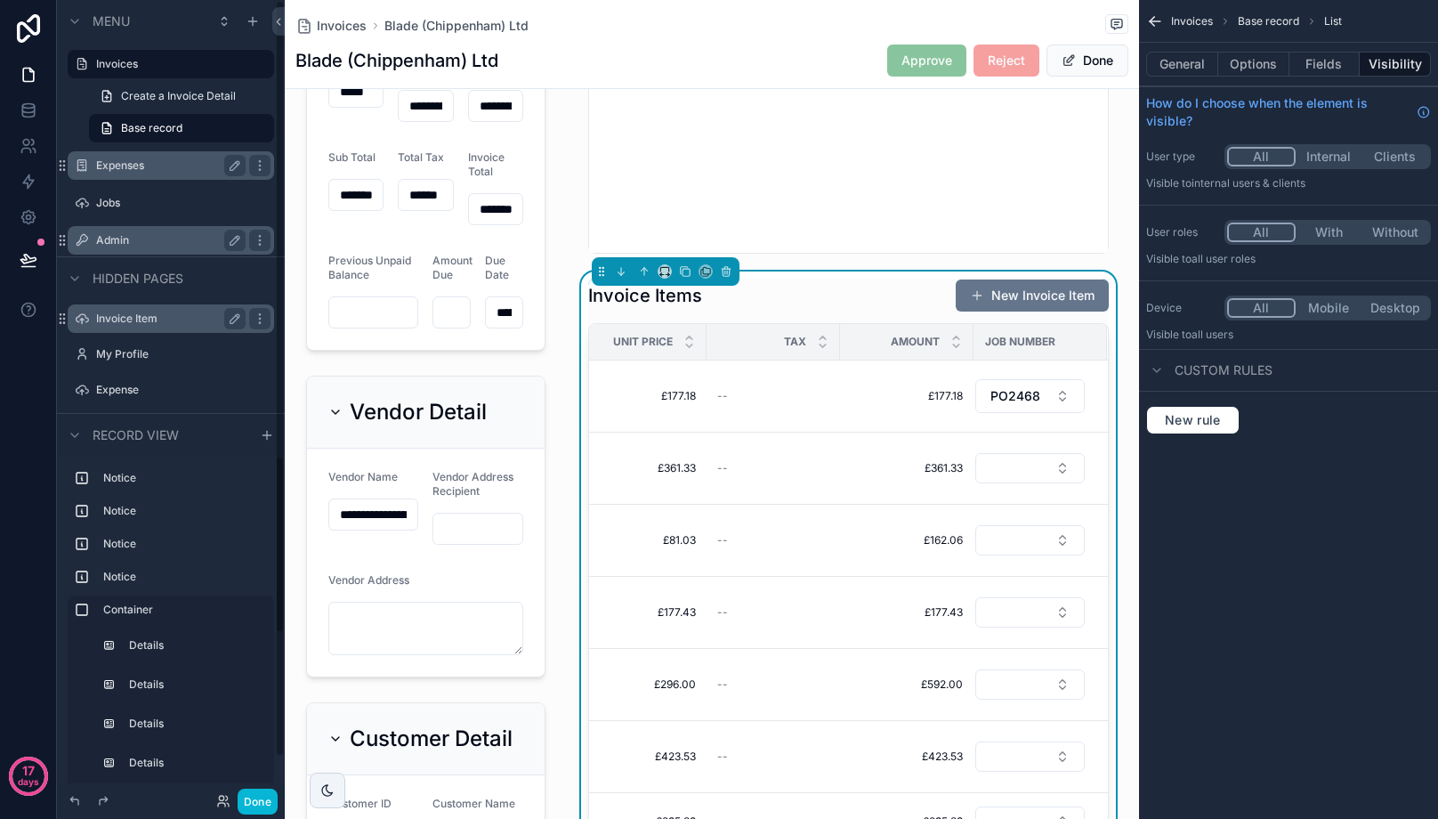
scroll to position [801, 0]
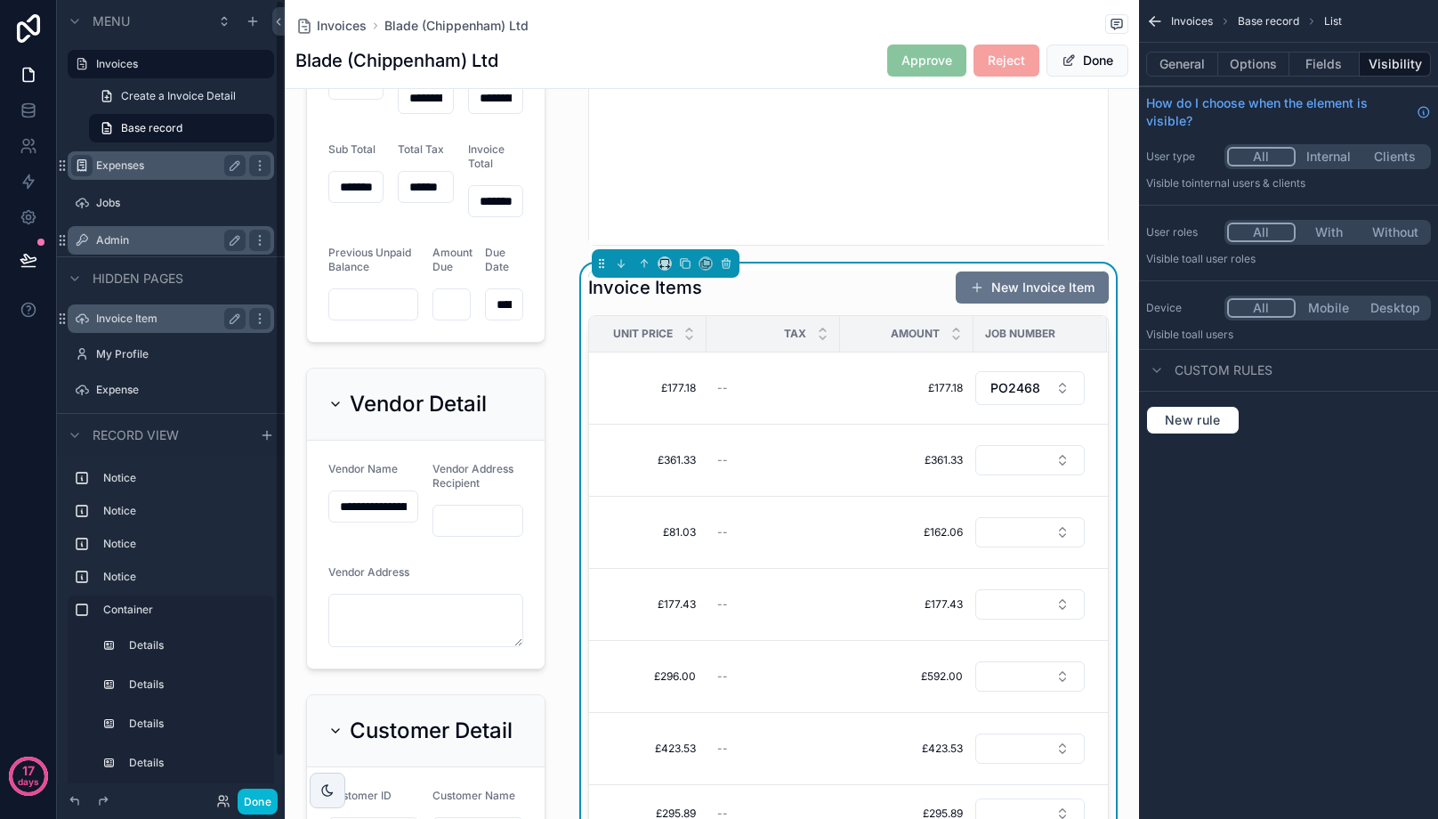
click at [85, 166] on icon "scrollable content" at bounding box center [82, 165] width 14 height 14
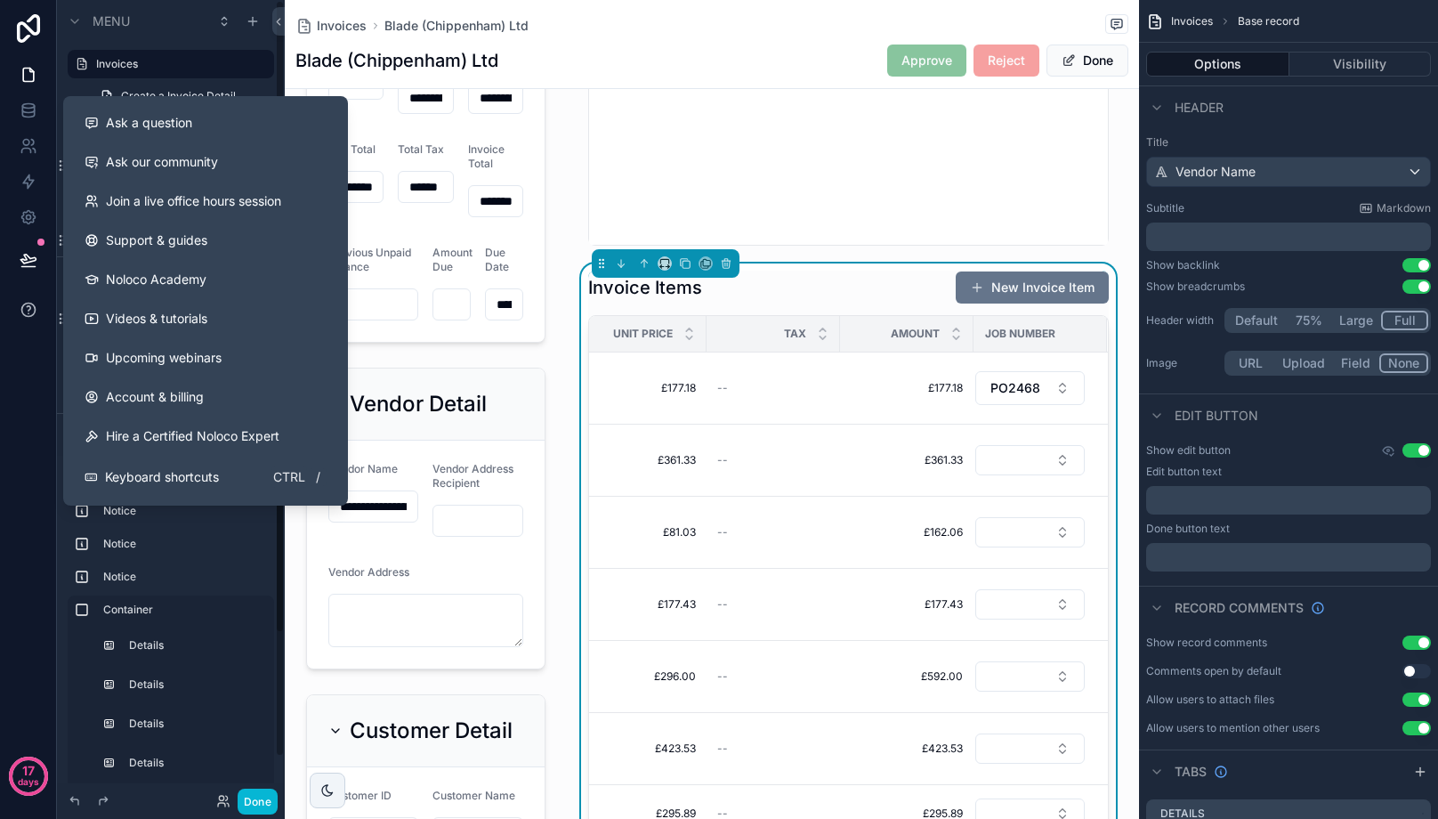
click at [14, 333] on button at bounding box center [28, 310] width 56 height 50
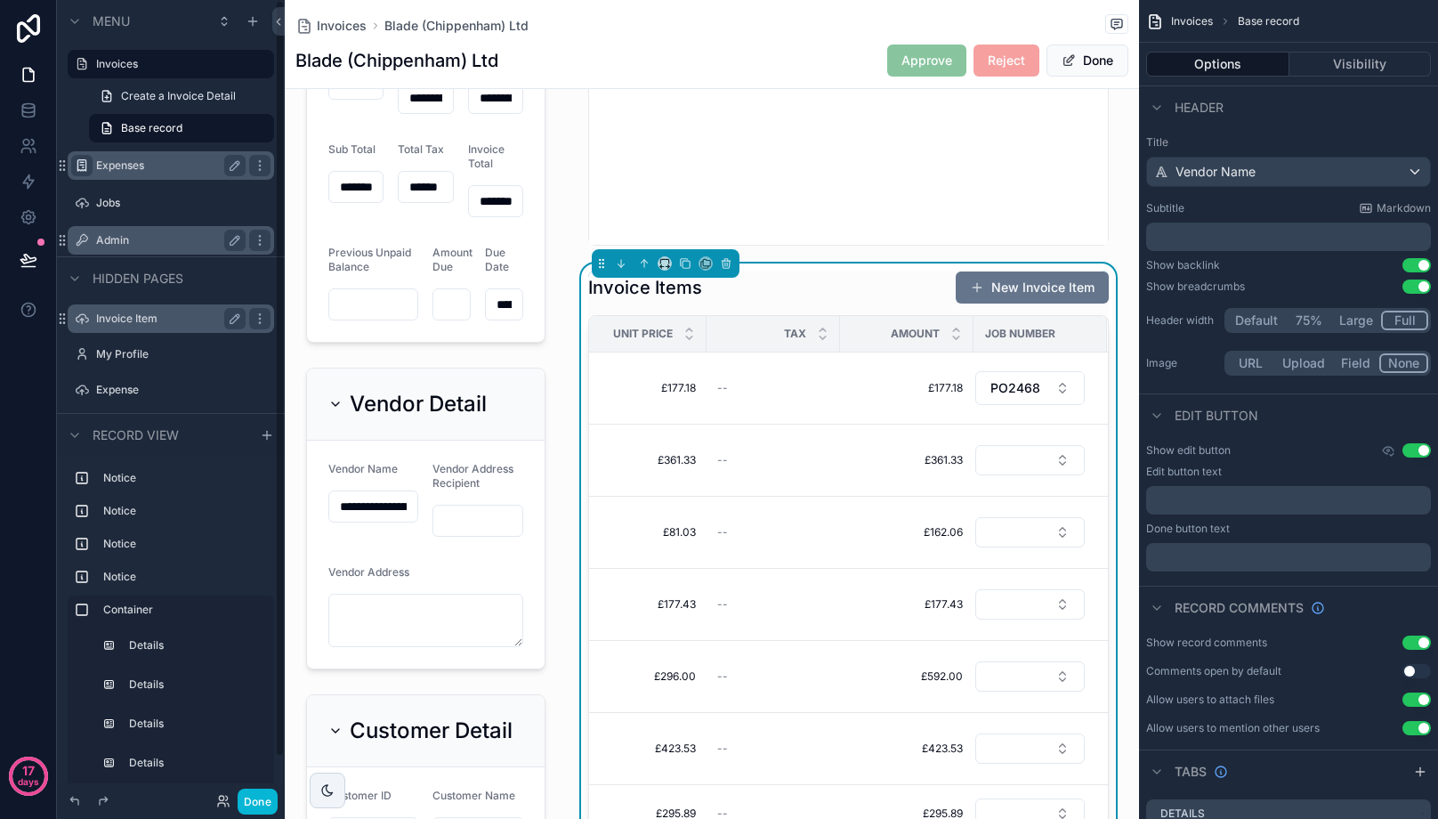
click at [137, 164] on label "Expenses" at bounding box center [167, 165] width 142 height 14
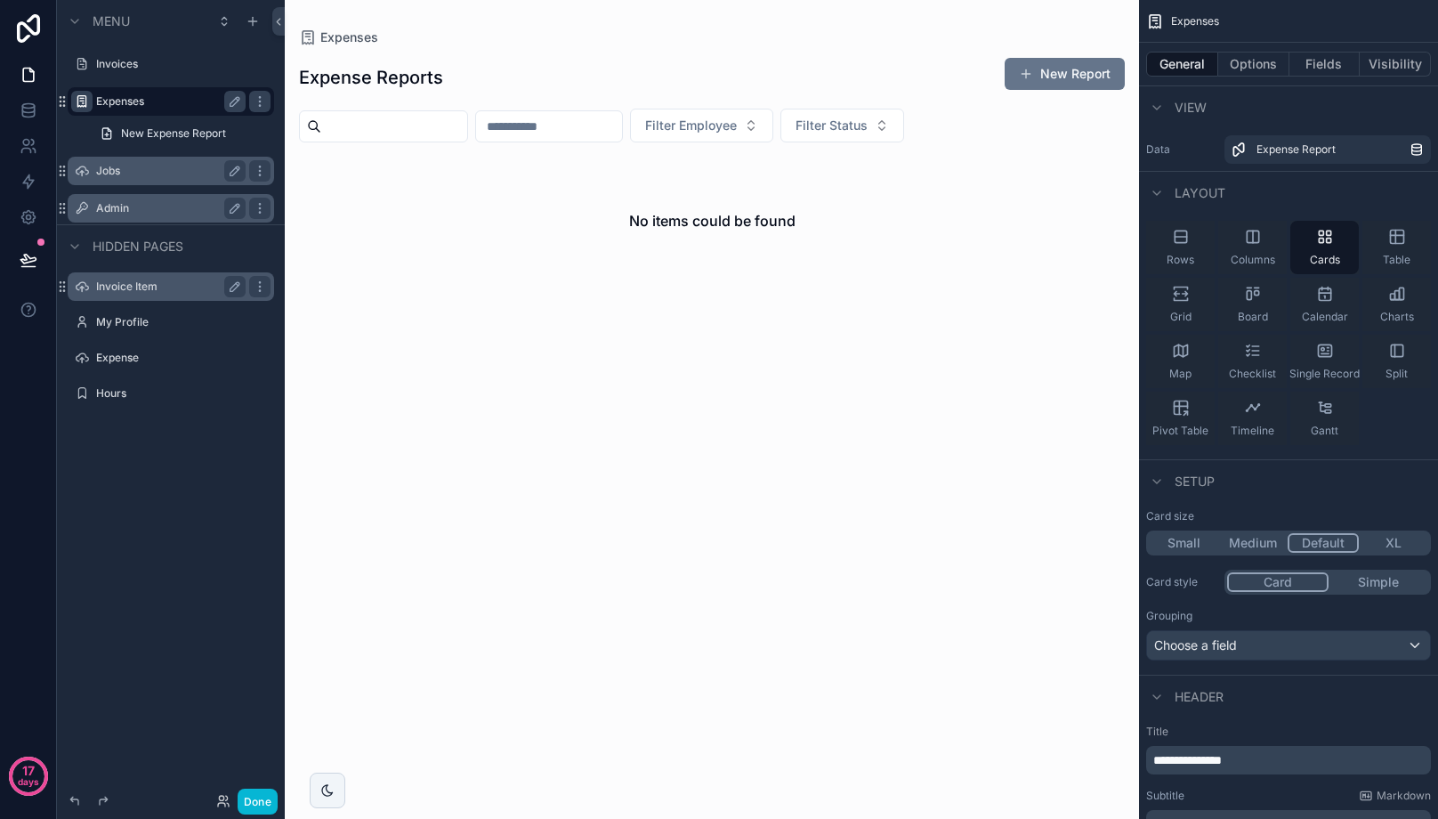
click at [108, 172] on label "Jobs" at bounding box center [167, 171] width 142 height 14
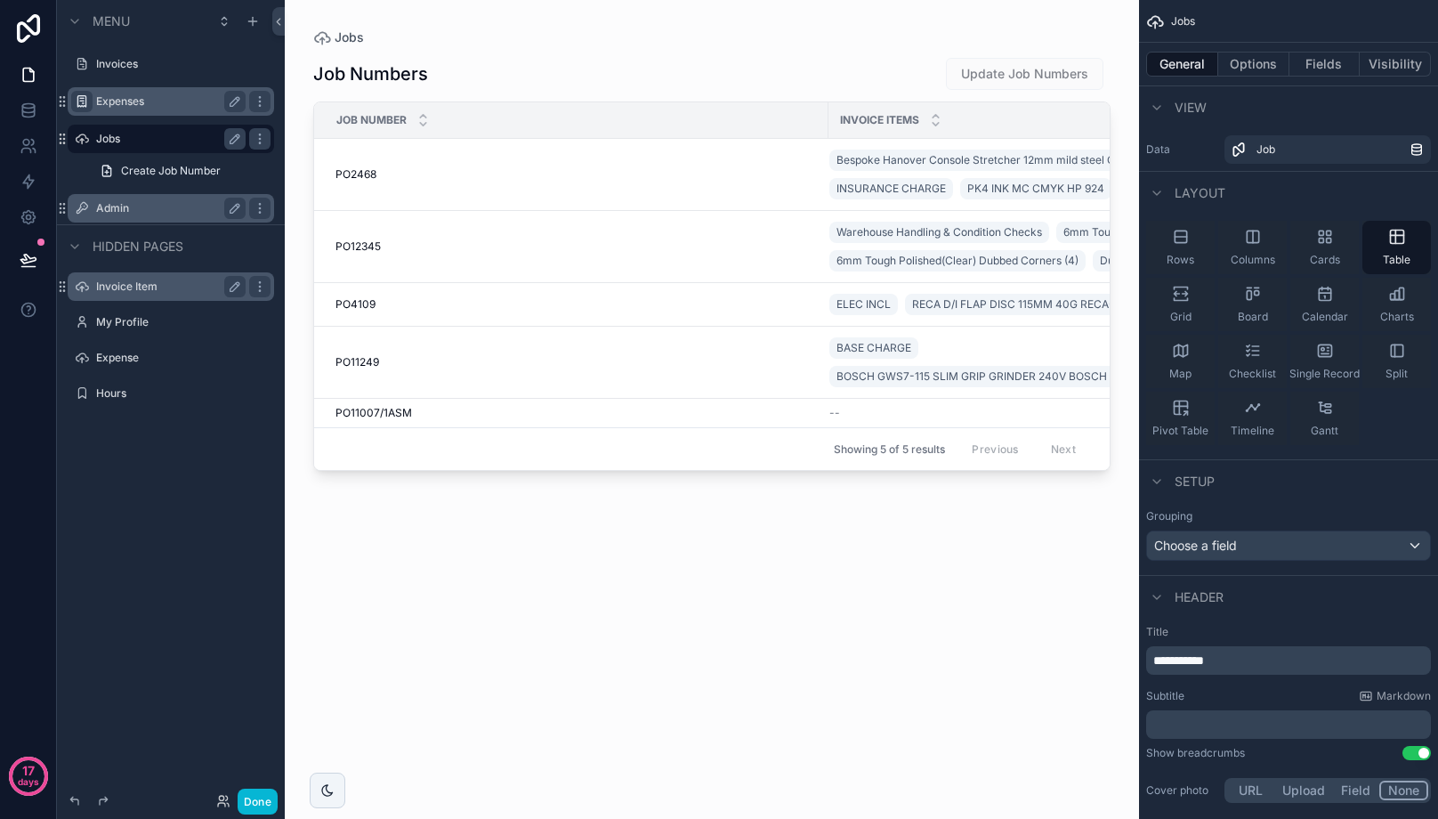
click at [376, 176] on div "scrollable content" at bounding box center [712, 398] width 854 height 797
click at [367, 181] on span "PO2468" at bounding box center [355, 174] width 41 height 14
